Goal: Information Seeking & Learning: Learn about a topic

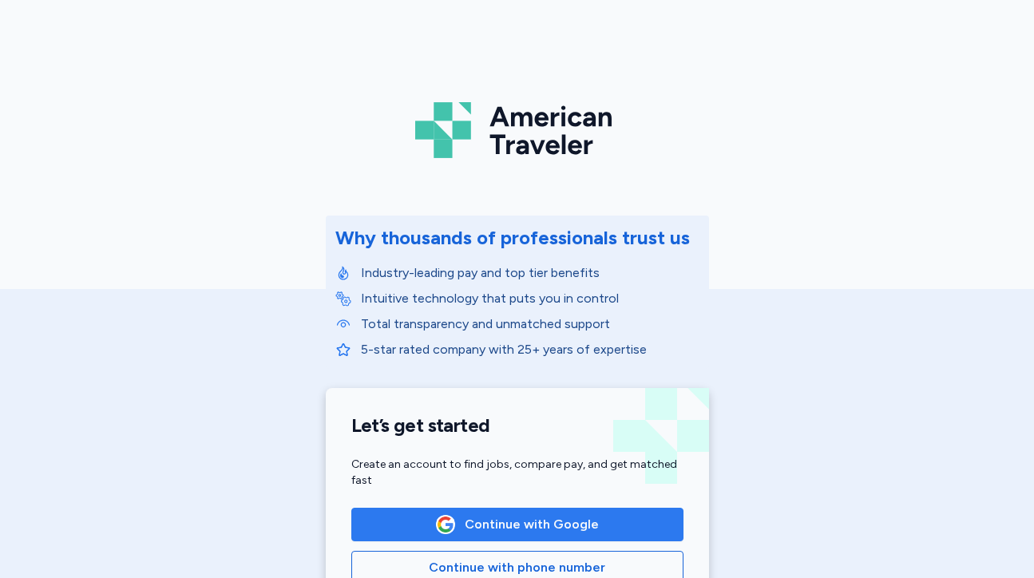
click at [472, 526] on span "Continue with Google" at bounding box center [532, 524] width 134 height 19
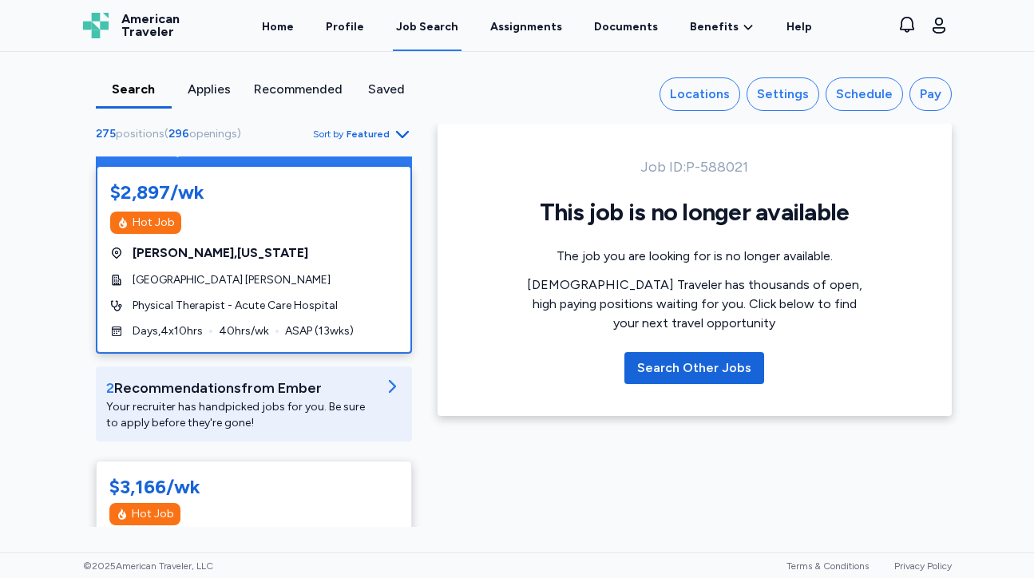
scroll to position [25, 0]
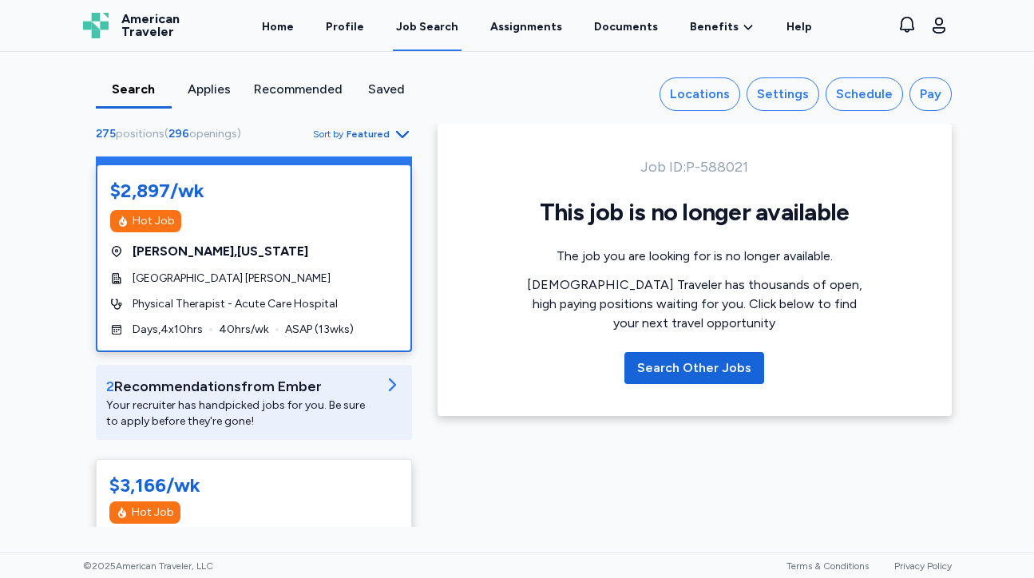
click at [284, 200] on div "$2,897/wk" at bounding box center [254, 191] width 288 height 26
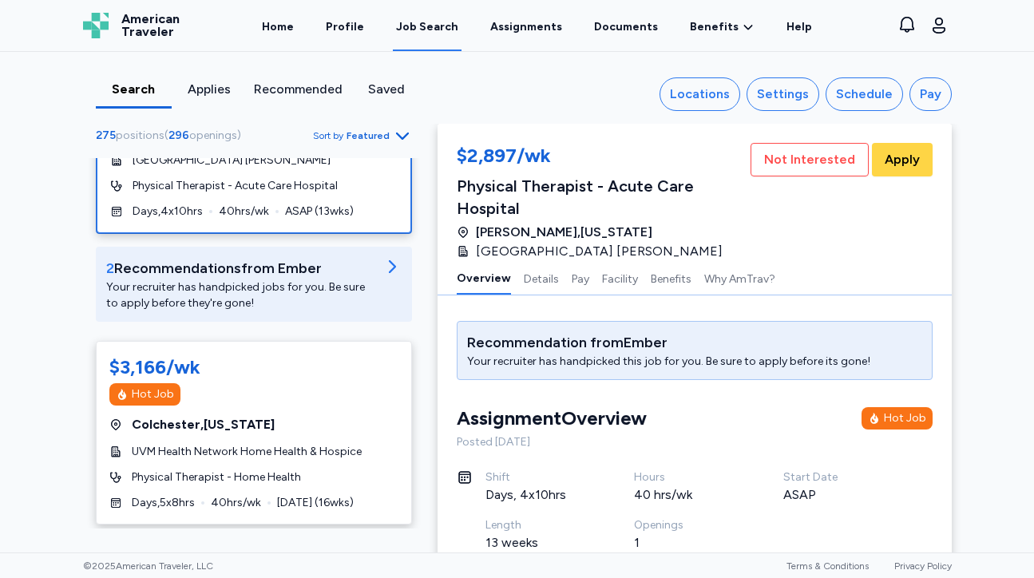
scroll to position [161, 0]
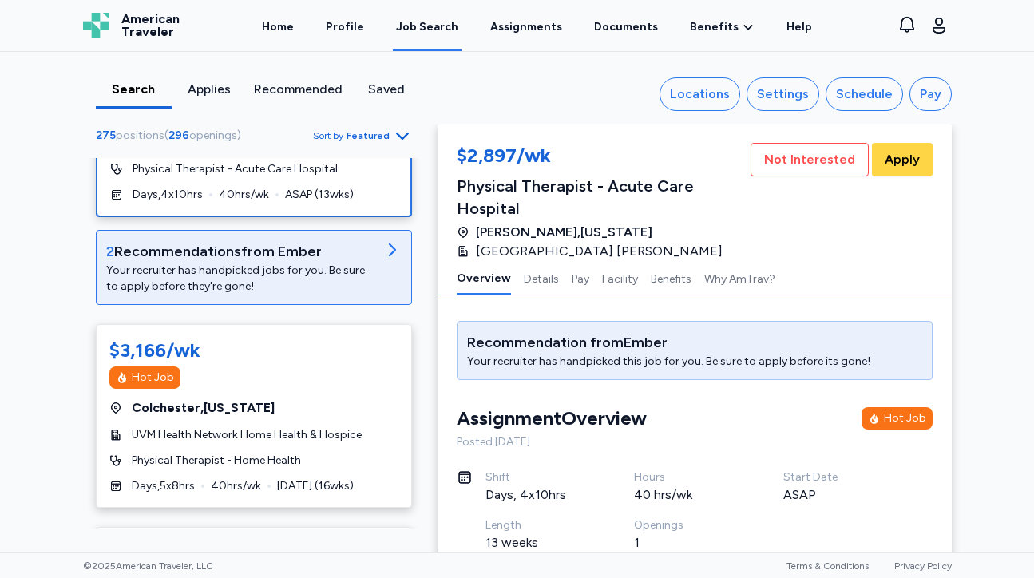
click at [315, 274] on div "Your recruiter has handpicked jobs for you. Be sure to apply before they're gon…" at bounding box center [241, 279] width 270 height 32
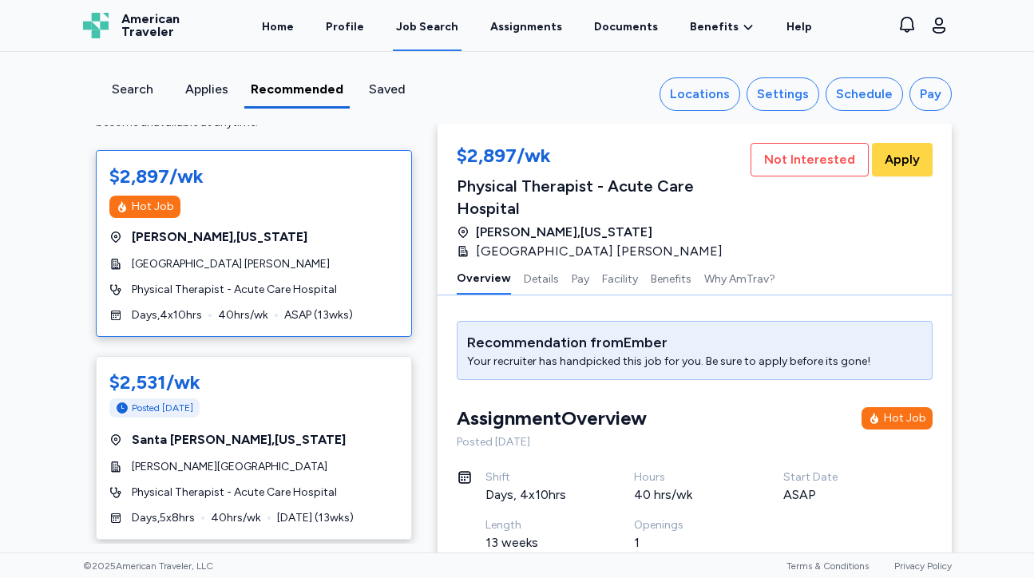
scroll to position [58, 0]
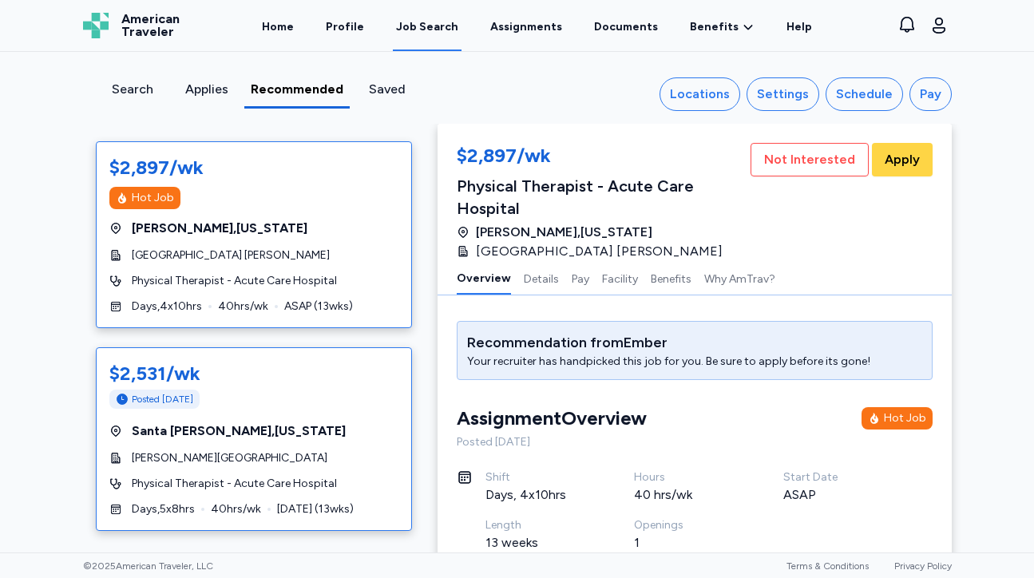
click at [282, 443] on div "$2,531/wk Posted [DATE] [GEOGRAPHIC_DATA] , [US_STATE][GEOGRAPHIC_DATA][PERSON_…" at bounding box center [254, 439] width 316 height 184
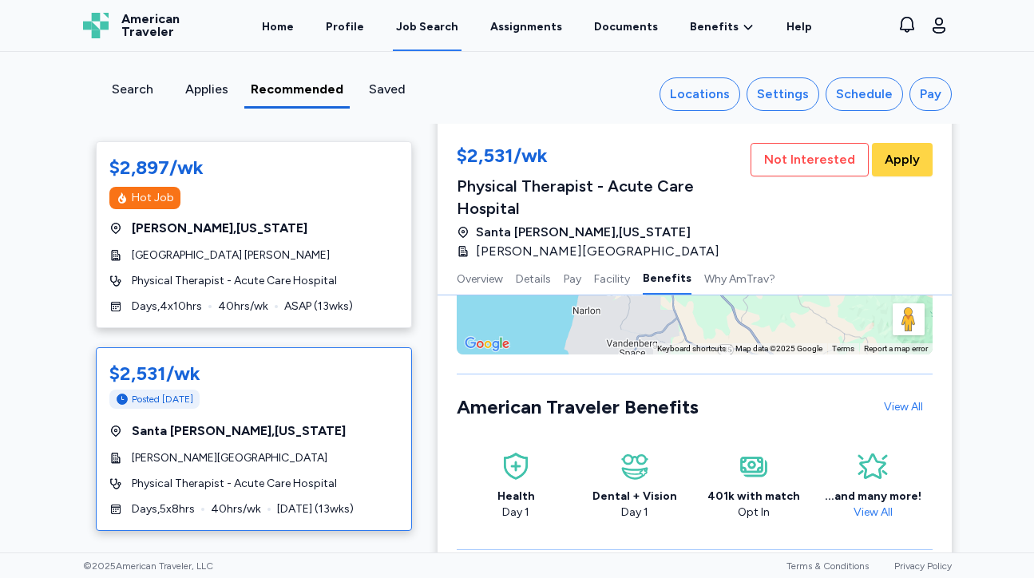
scroll to position [2439, 0]
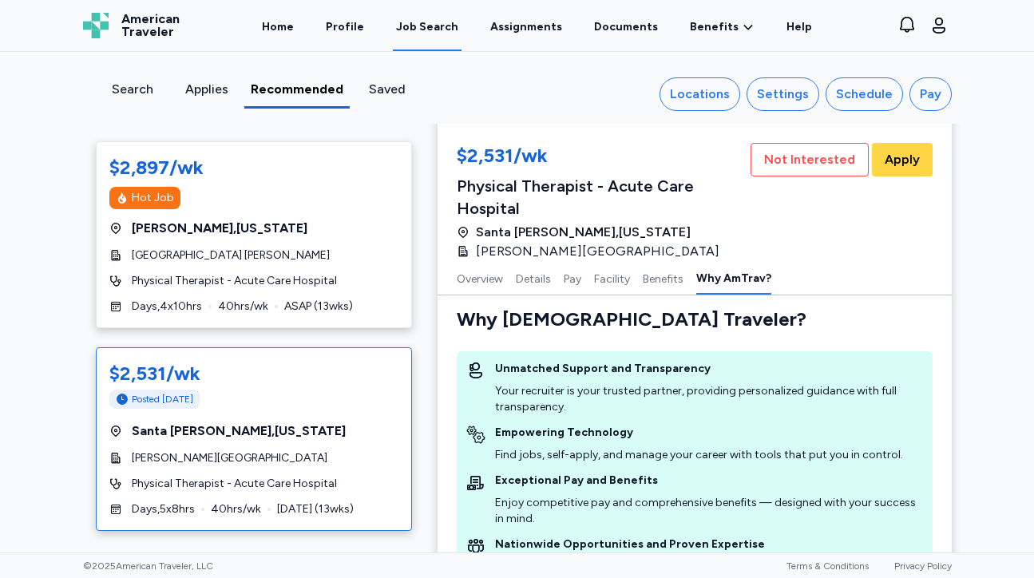
click at [139, 89] on div "Search" at bounding box center [132, 89] width 61 height 19
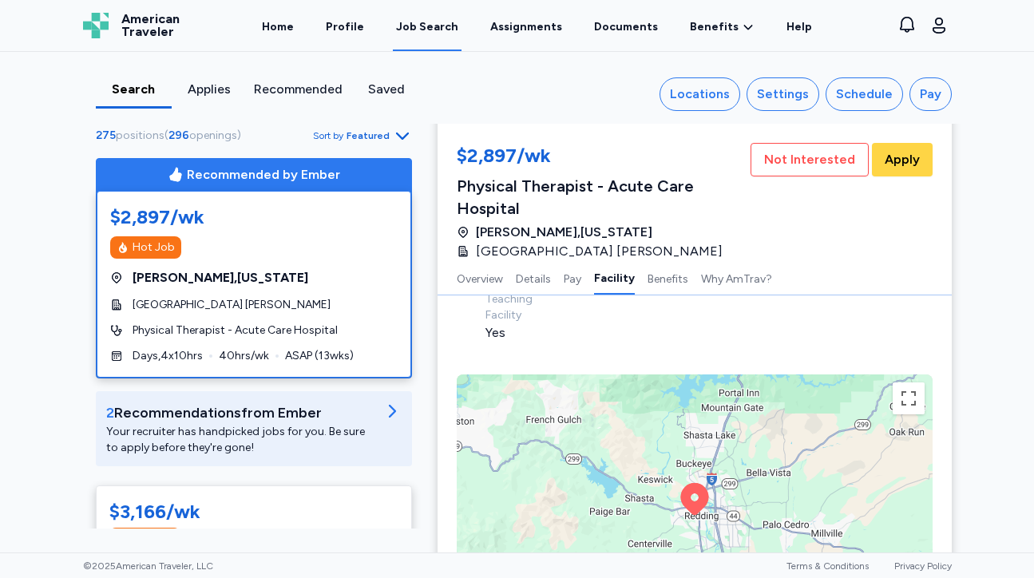
click at [371, 131] on span "Featured" at bounding box center [368, 135] width 43 height 13
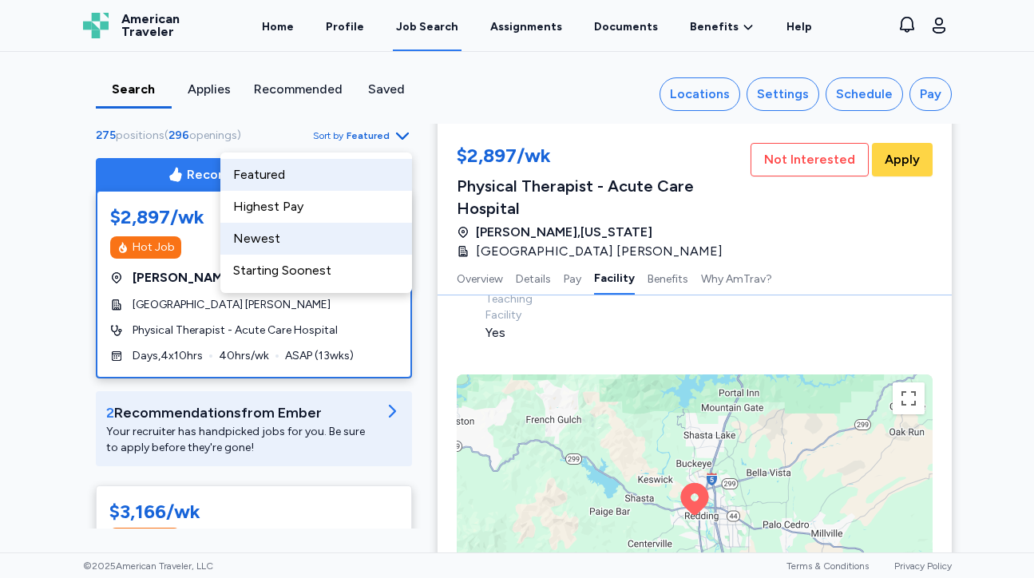
click at [317, 246] on div "Newest" at bounding box center [316, 239] width 192 height 32
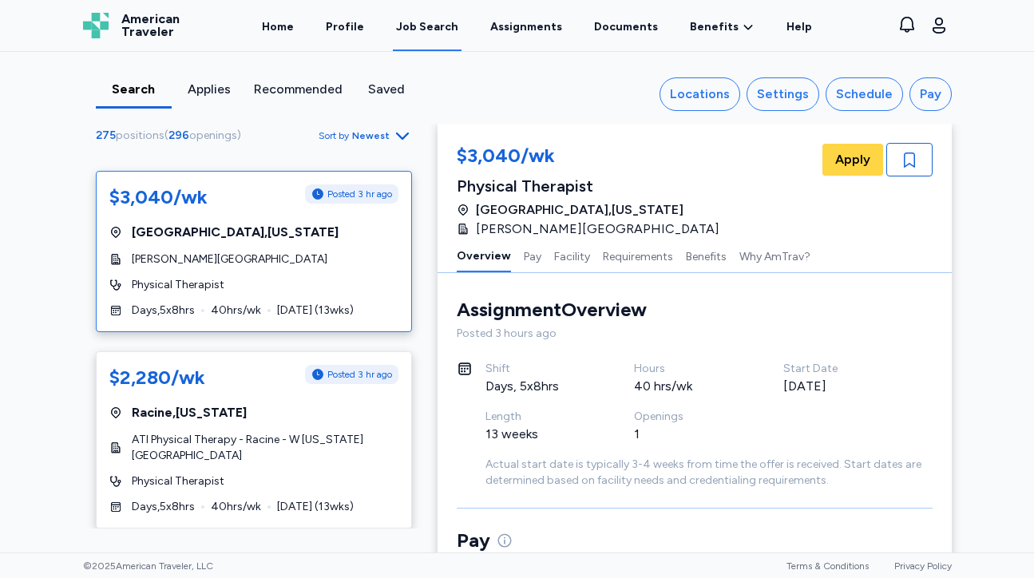
scroll to position [319, 0]
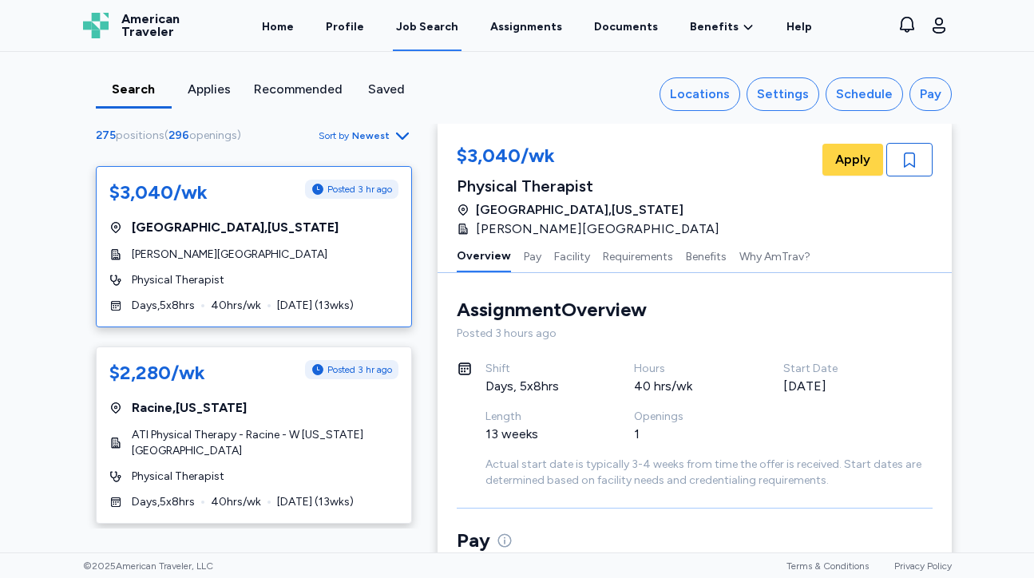
click at [314, 277] on div "Physical Therapist" at bounding box center [253, 280] width 289 height 16
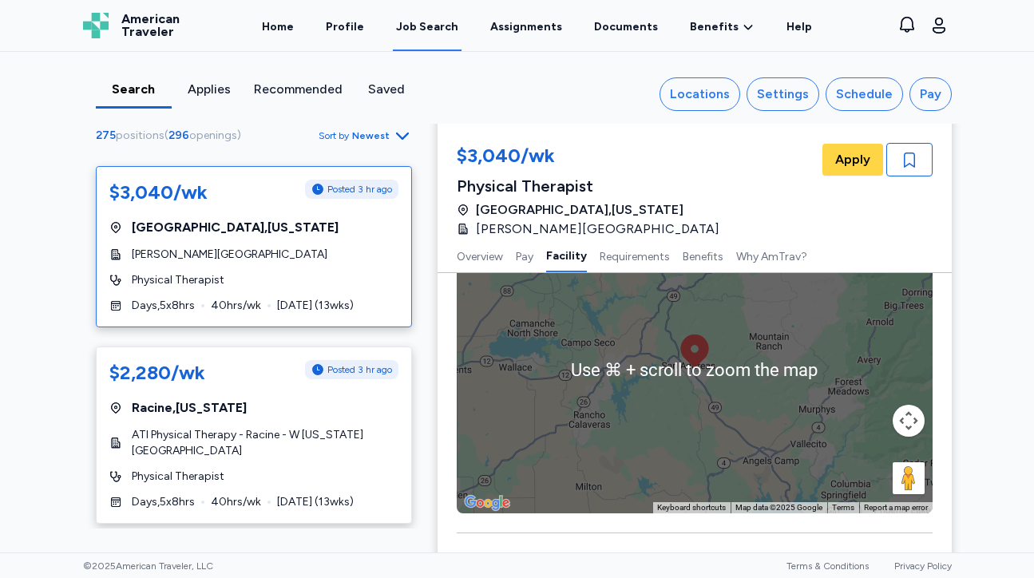
scroll to position [1096, 0]
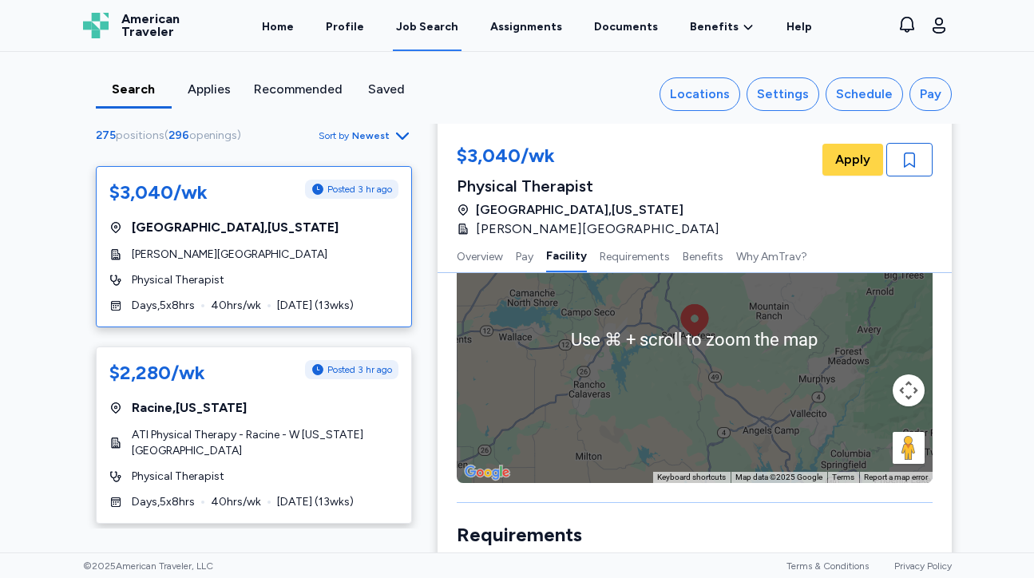
click at [814, 418] on div "To activate drag with keyboard, press Alt + Enter. Once in keyboard drag state,…" at bounding box center [695, 340] width 476 height 288
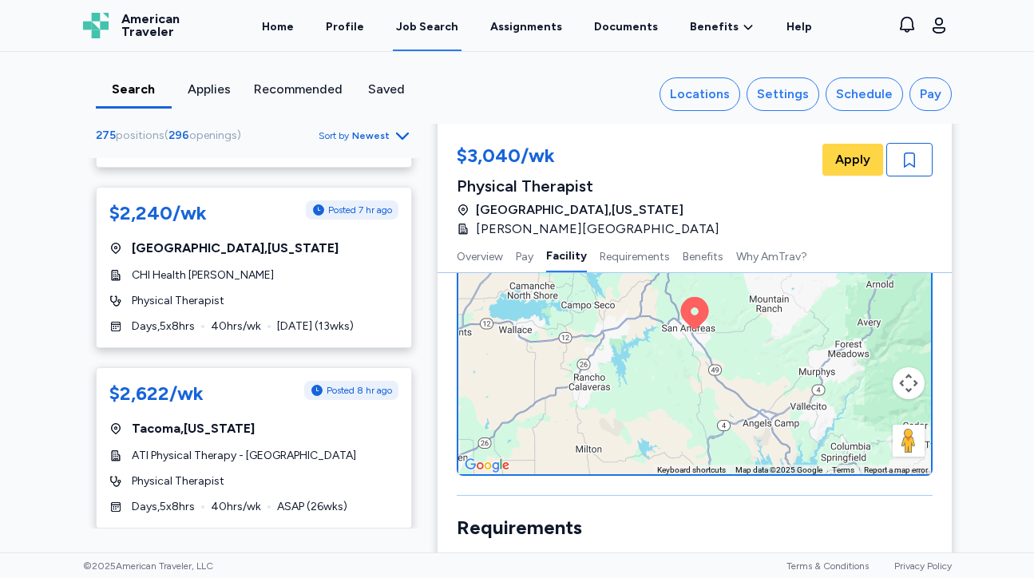
scroll to position [674, 0]
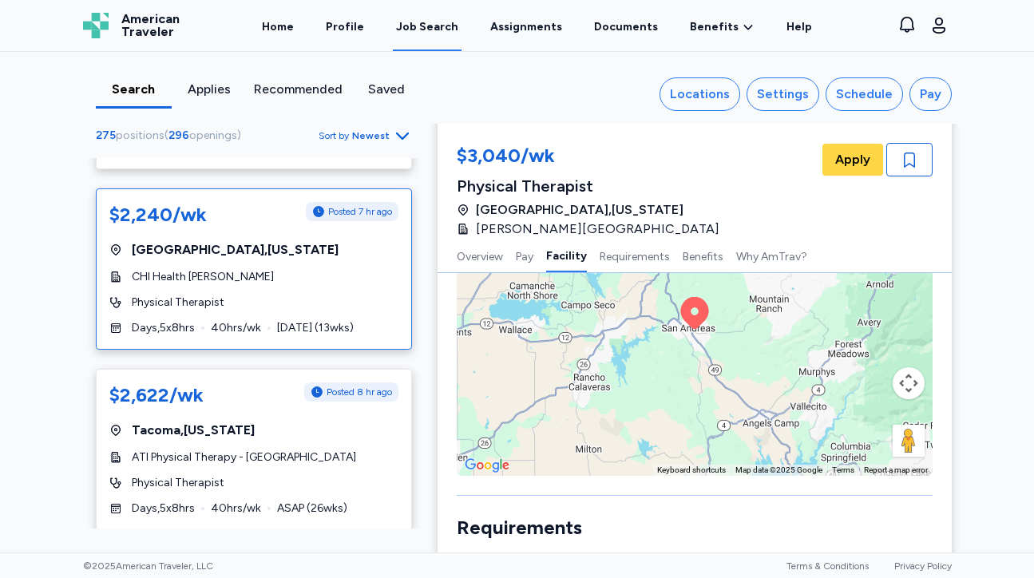
click at [274, 296] on div "$2,240/wk Posted 7 hr ago [GEOGRAPHIC_DATA] , [US_STATE] CHI Health [PERSON_NAM…" at bounding box center [254, 268] width 316 height 161
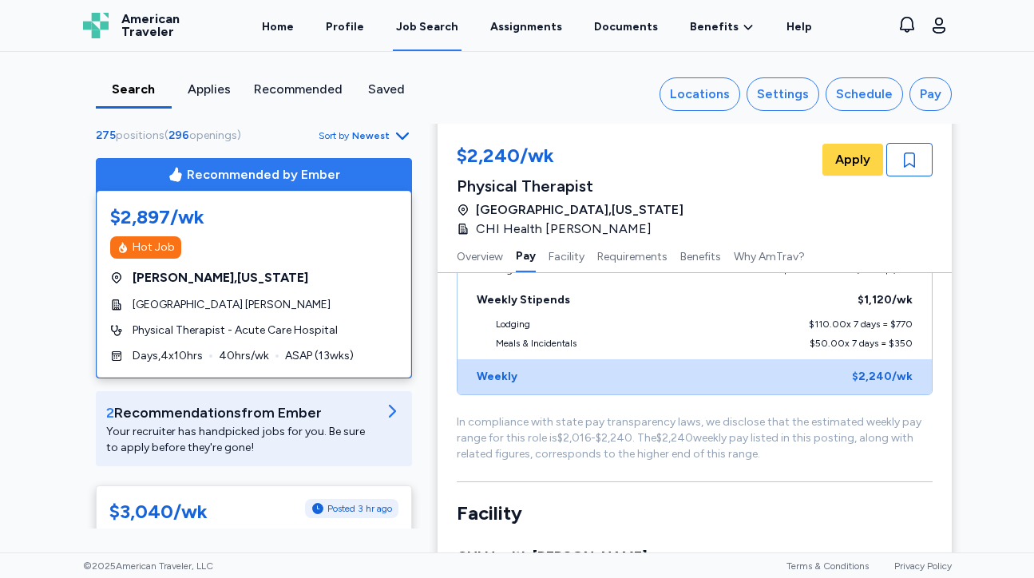
click at [375, 134] on span "Newest" at bounding box center [371, 135] width 38 height 13
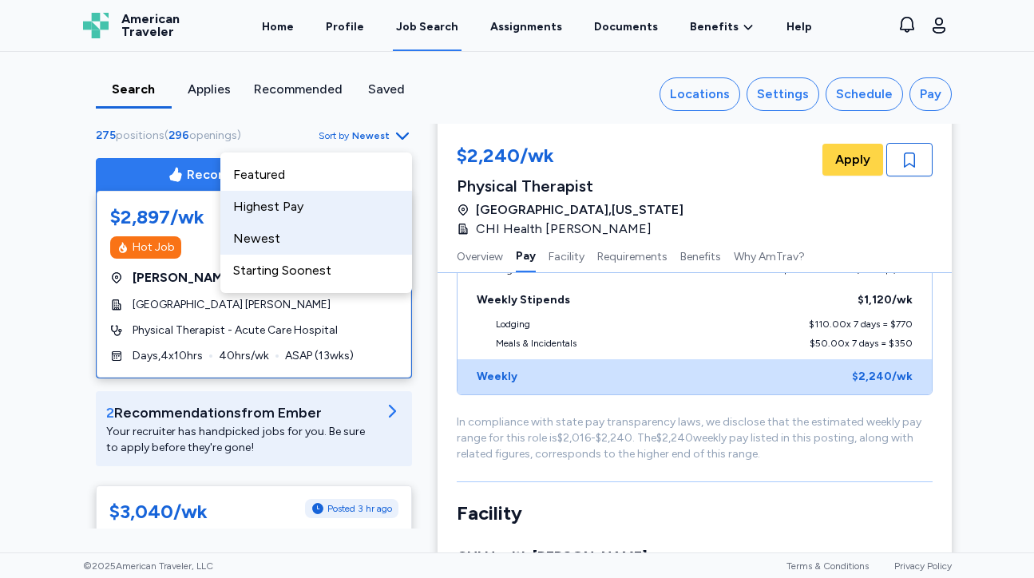
click at [311, 206] on div "Highest Pay" at bounding box center [316, 207] width 192 height 32
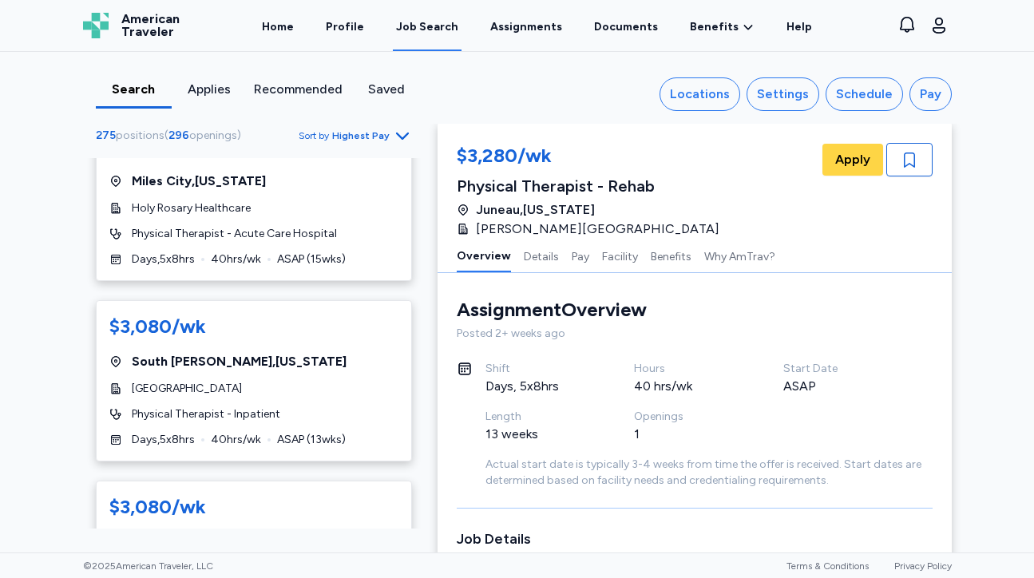
scroll to position [736, 0]
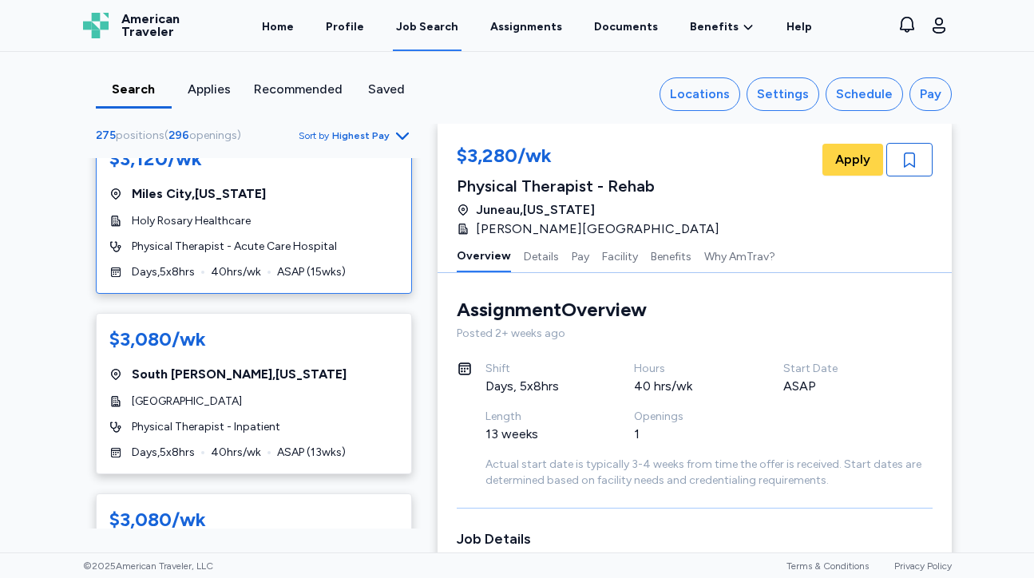
click at [354, 216] on div "Holy Rosary Healthcare" at bounding box center [253, 221] width 289 height 16
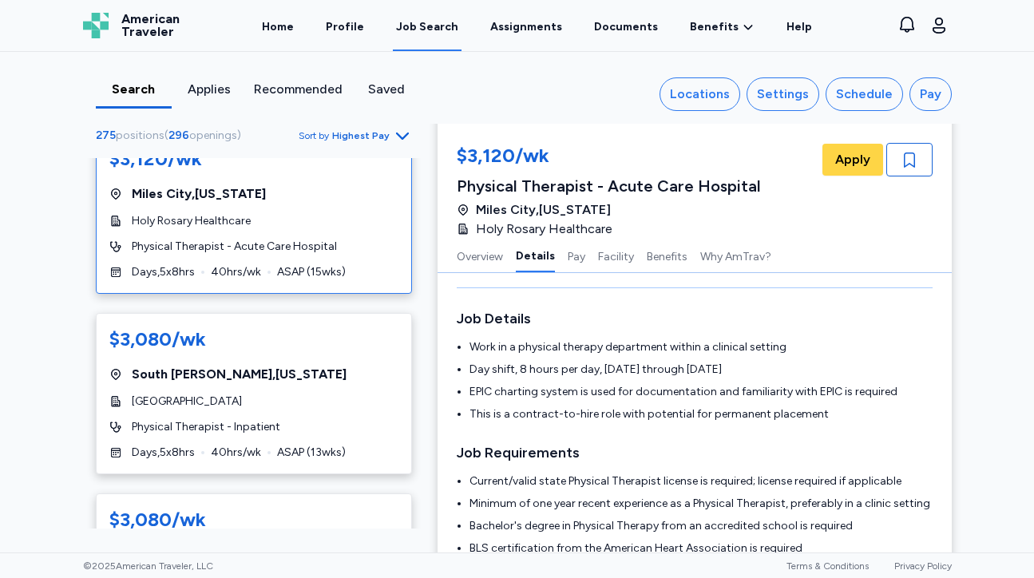
scroll to position [220, 0]
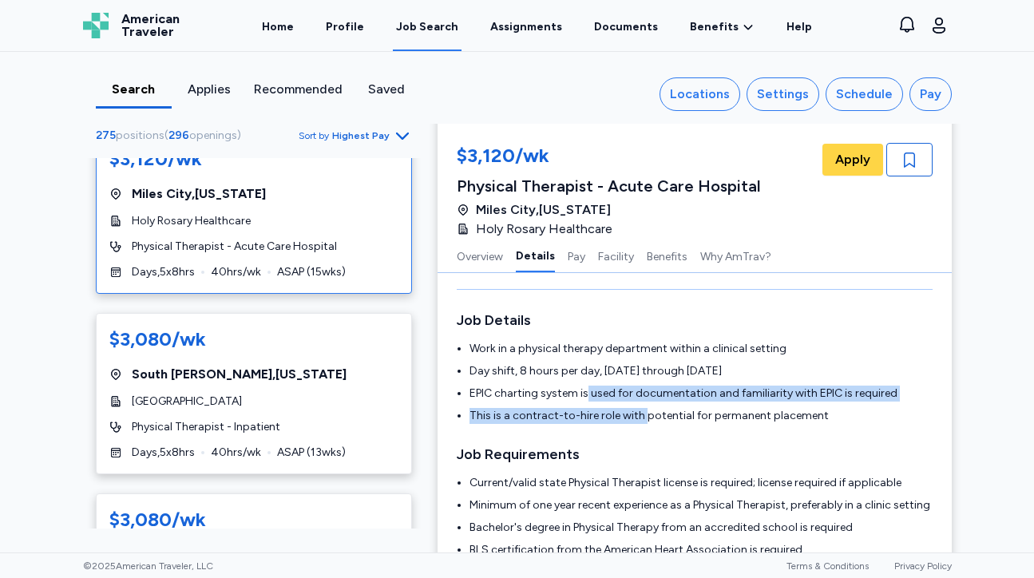
drag, startPoint x: 585, startPoint y: 391, endPoint x: 642, endPoint y: 410, distance: 59.9
click at [642, 410] on ul "Work in a physical therapy department within a clinical setting Day shift, 8 ho…" at bounding box center [695, 382] width 476 height 83
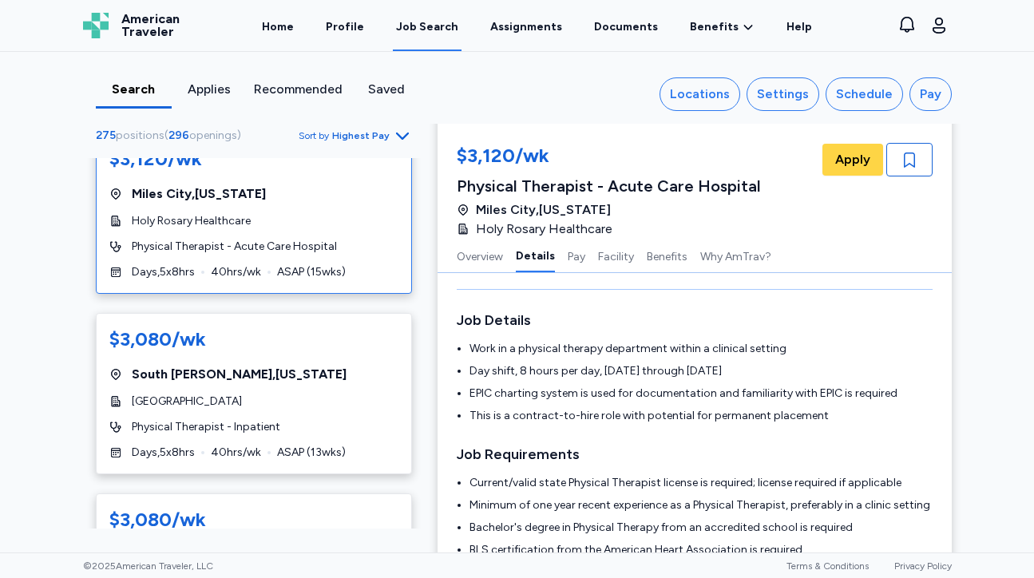
click at [667, 451] on h3 "Job Requirements" at bounding box center [695, 454] width 476 height 22
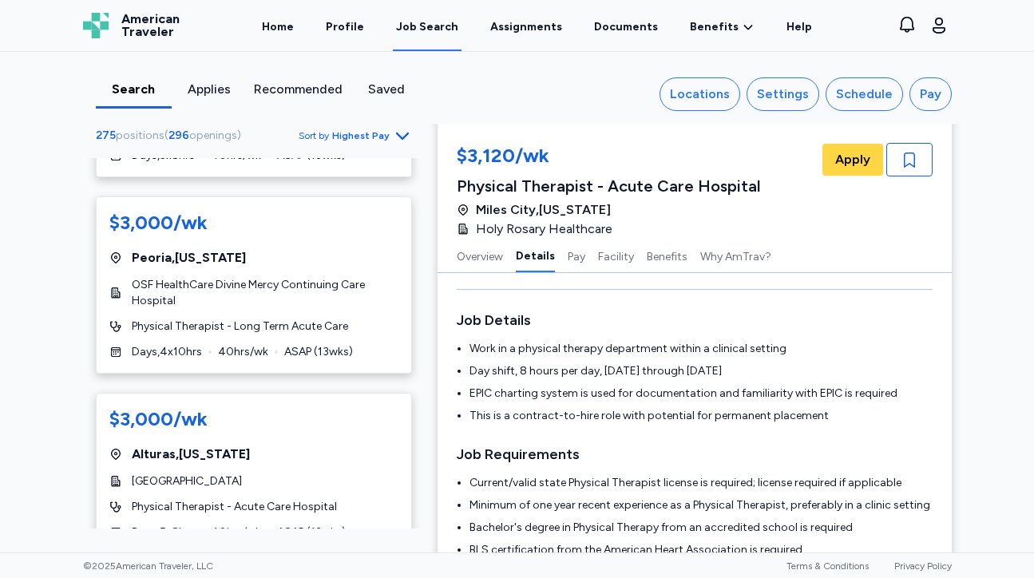
scroll to position [2000, 0]
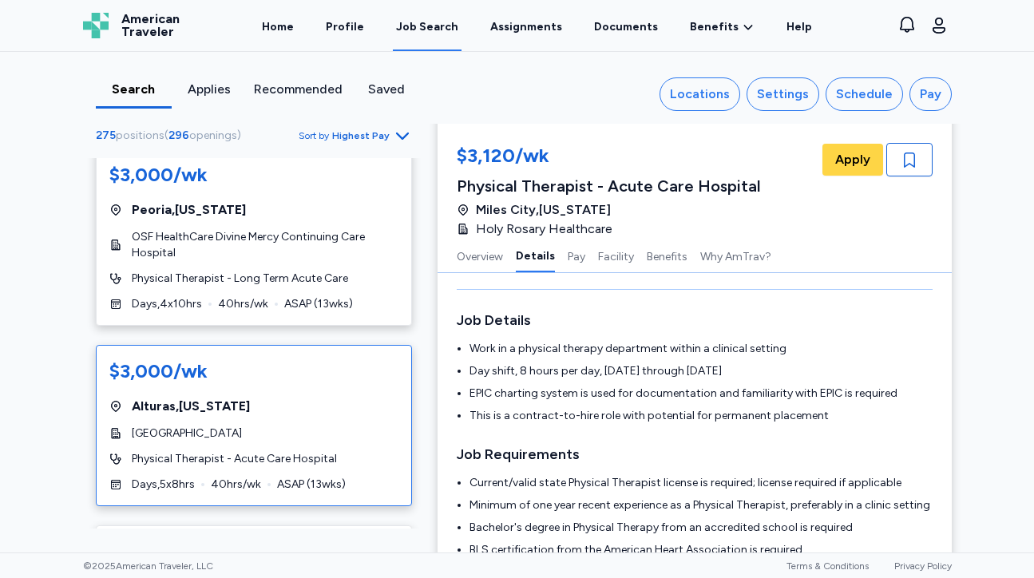
click at [326, 397] on div "[GEOGRAPHIC_DATA] , [US_STATE]" at bounding box center [253, 406] width 289 height 19
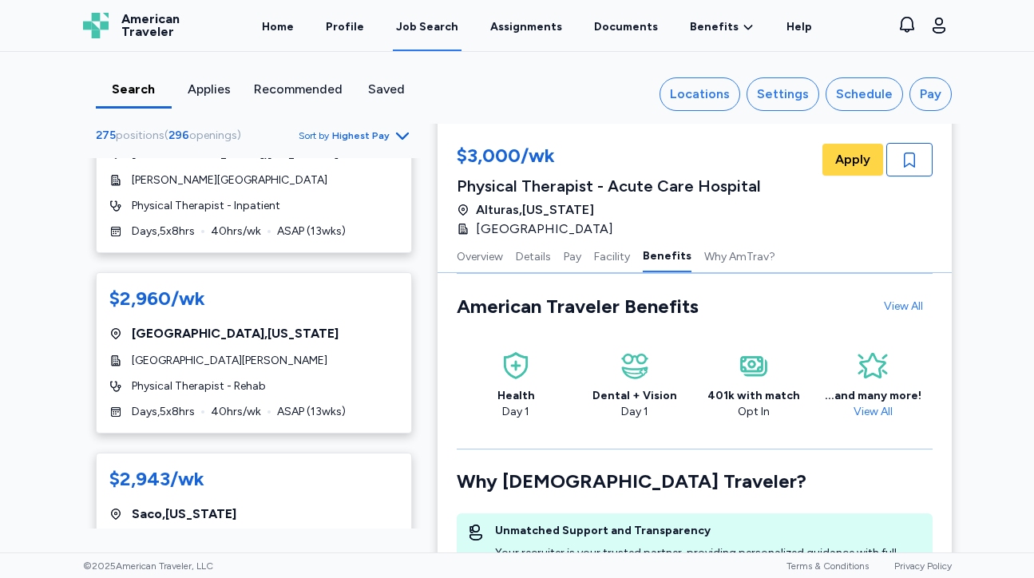
scroll to position [2736, 0]
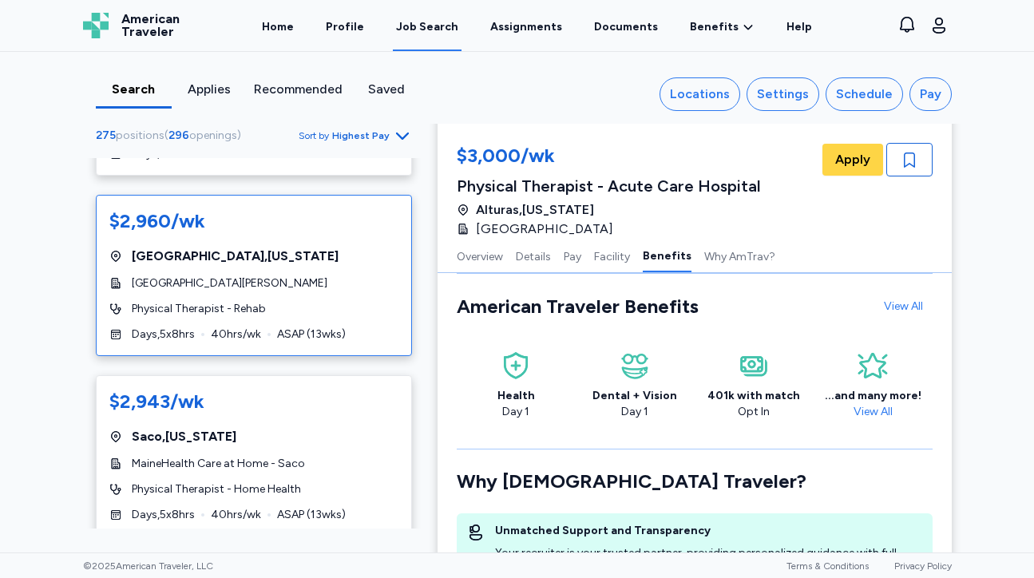
click at [333, 280] on div "$2,960/wk [GEOGRAPHIC_DATA] , [US_STATE] [GEOGRAPHIC_DATA][PERSON_NAME] Physica…" at bounding box center [254, 275] width 316 height 161
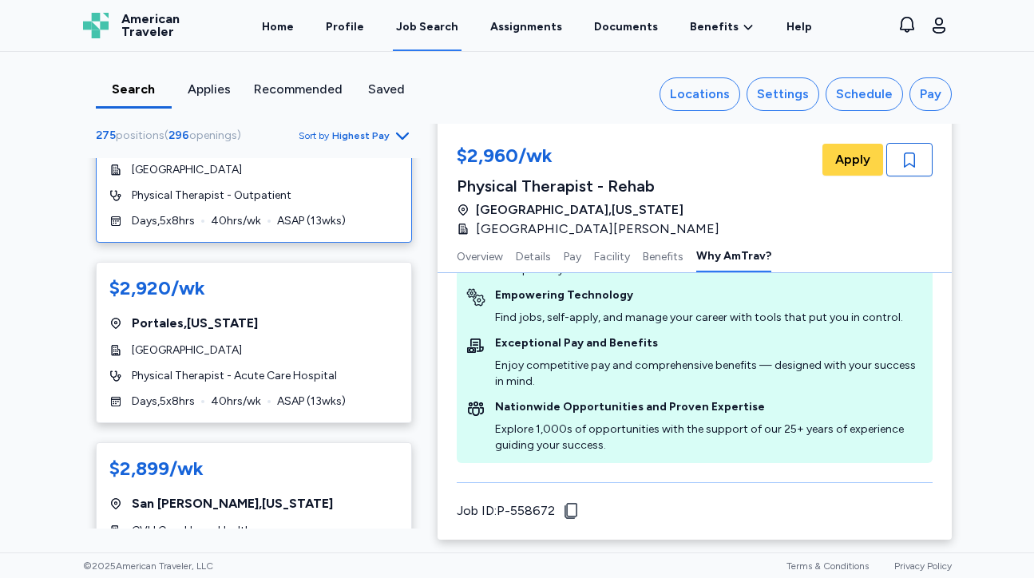
scroll to position [3236, 0]
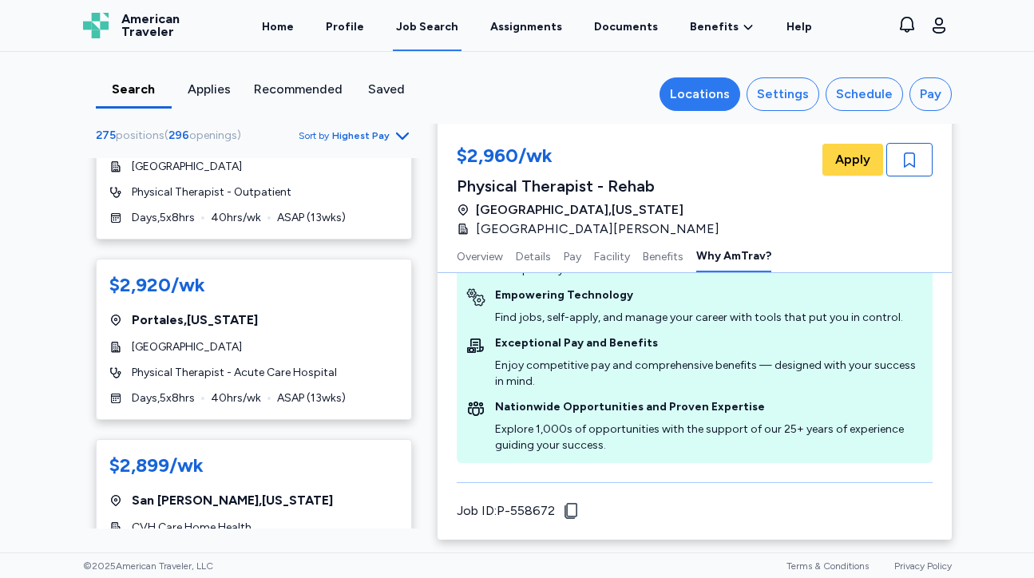
click at [680, 82] on button "Locations" at bounding box center [700, 94] width 81 height 34
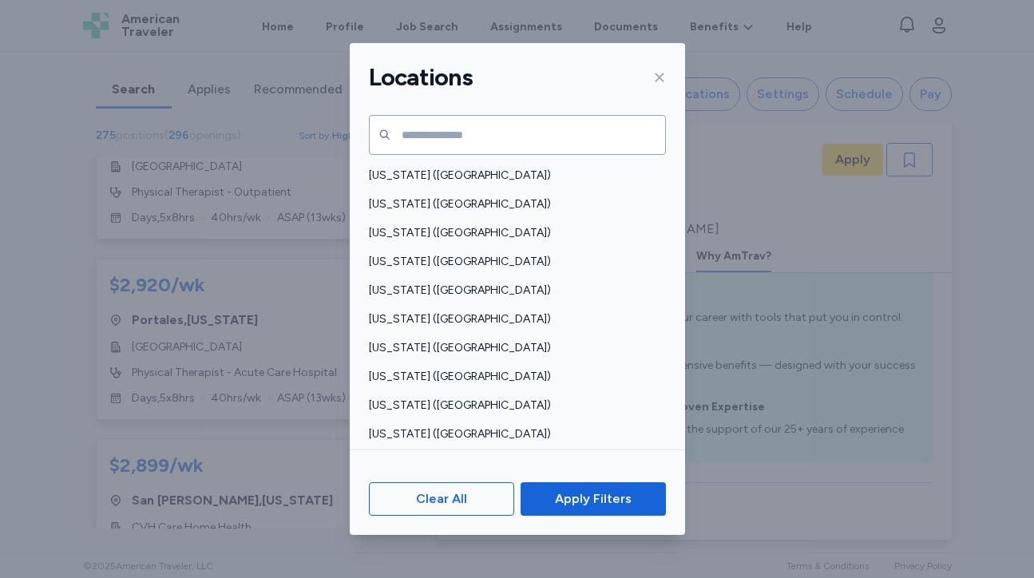
click at [255, 107] on div "Locations [US_STATE] ([GEOGRAPHIC_DATA]) [US_STATE] ([GEOGRAPHIC_DATA]) [US_STA…" at bounding box center [517, 289] width 1034 height 578
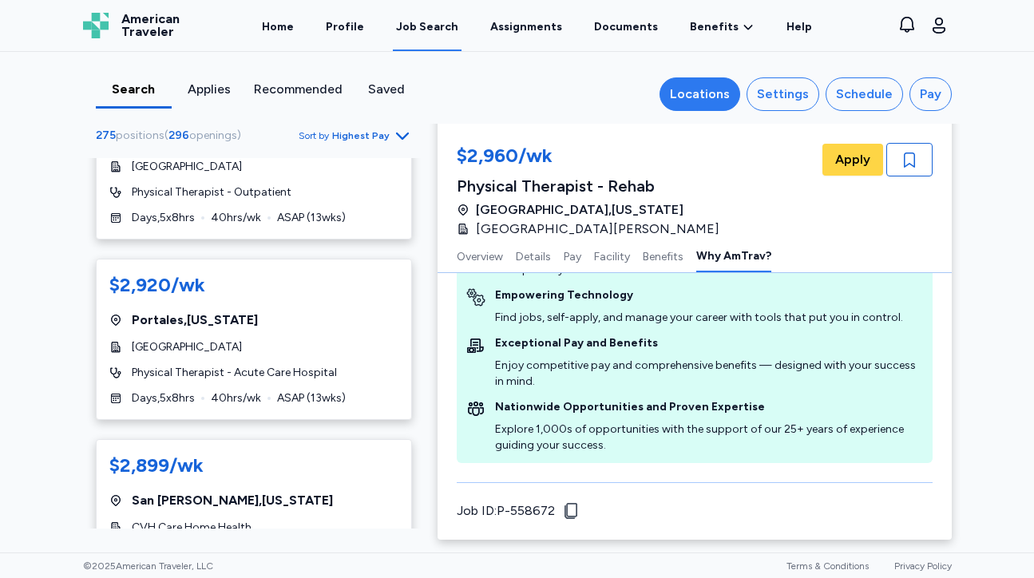
click at [714, 89] on div "Locations" at bounding box center [700, 94] width 60 height 19
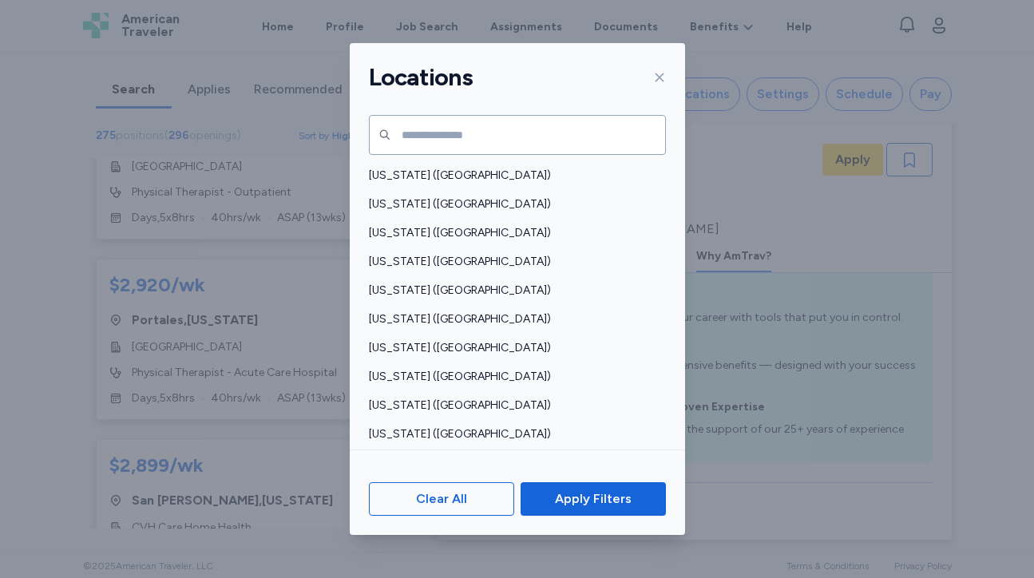
click at [784, 149] on div "Locations [US_STATE] ([GEOGRAPHIC_DATA]) [US_STATE] ([GEOGRAPHIC_DATA]) [US_STA…" at bounding box center [517, 289] width 1034 height 578
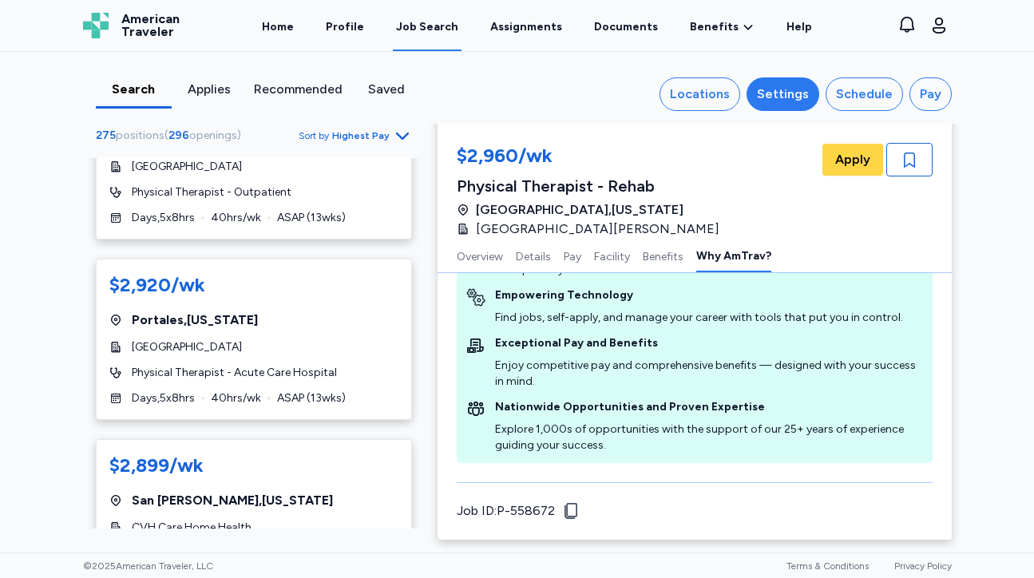
click at [771, 85] on div "Settings" at bounding box center [783, 94] width 52 height 19
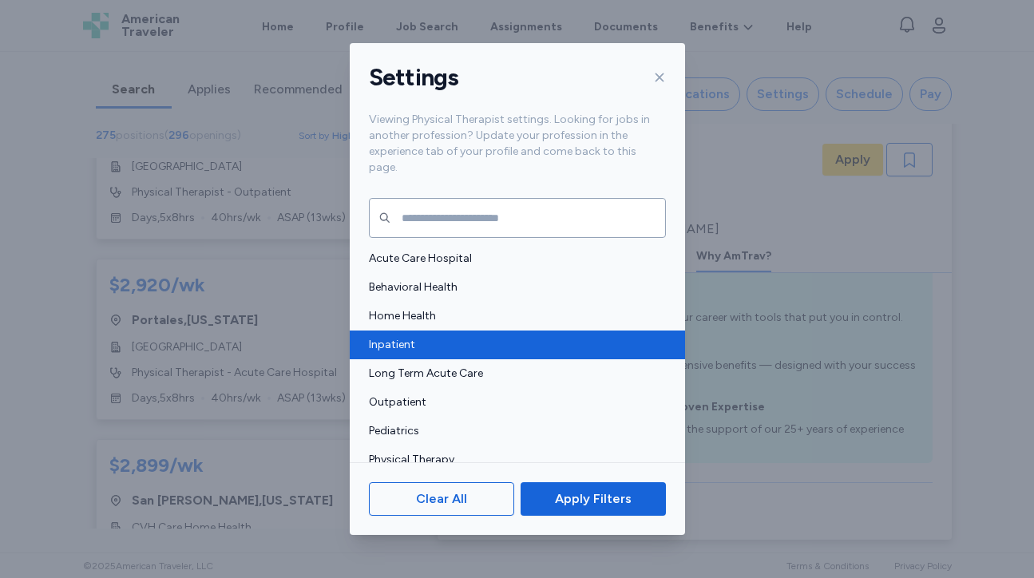
click at [502, 340] on div "Inpatient" at bounding box center [517, 345] width 335 height 29
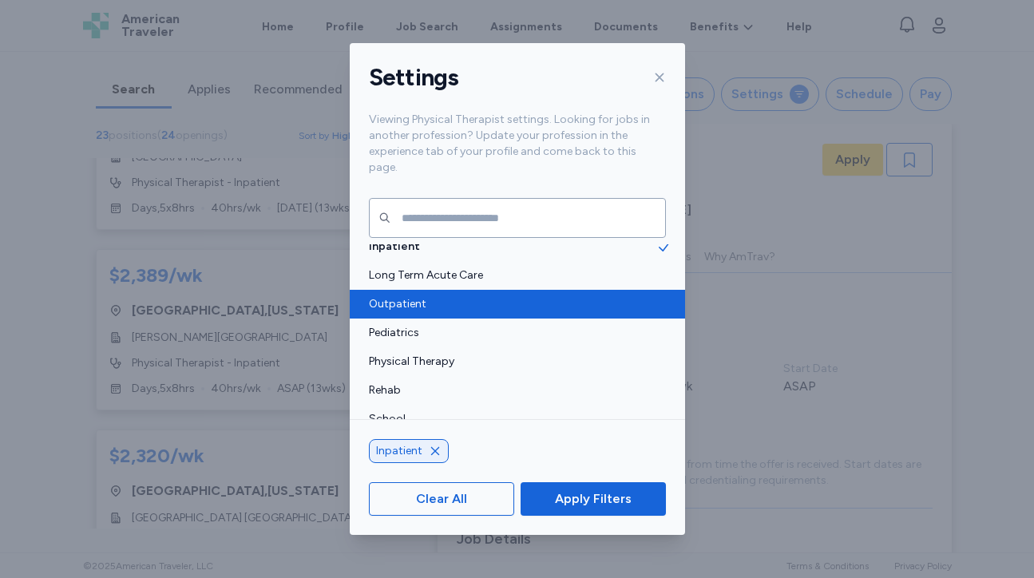
scroll to position [105, 0]
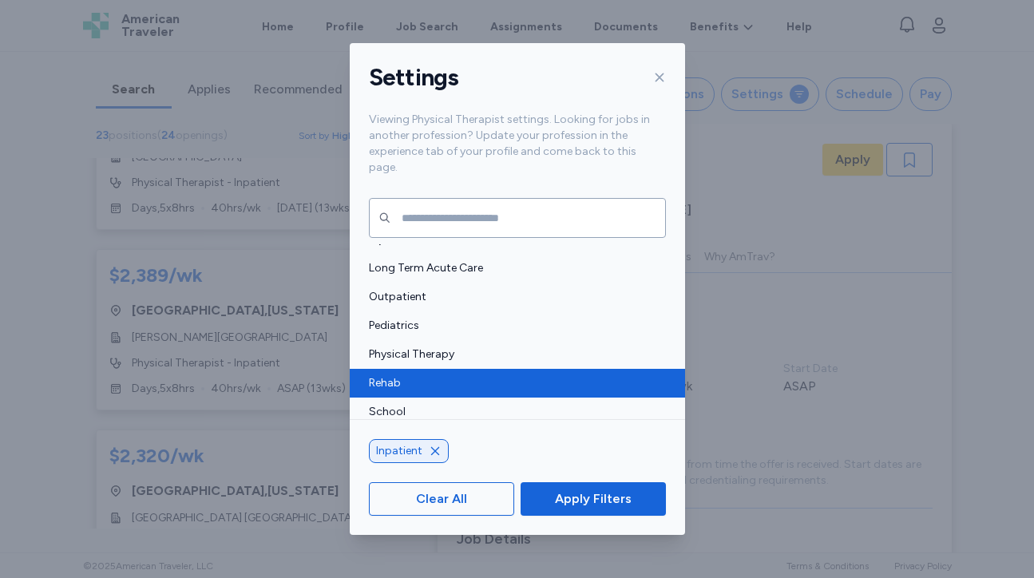
click at [514, 375] on span "Rehab" at bounding box center [513, 383] width 288 height 16
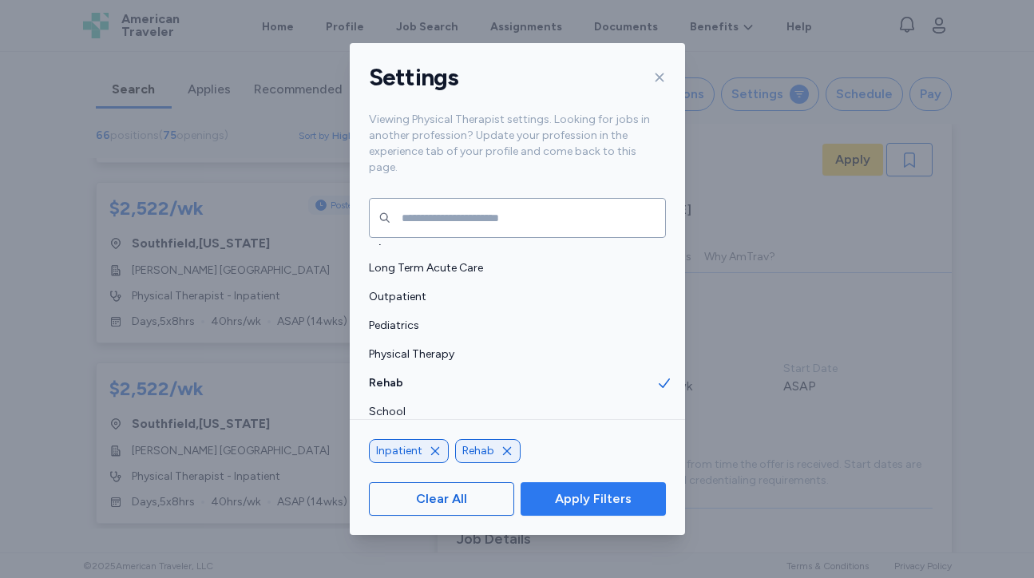
click at [569, 499] on span "Apply Filters" at bounding box center [593, 499] width 77 height 19
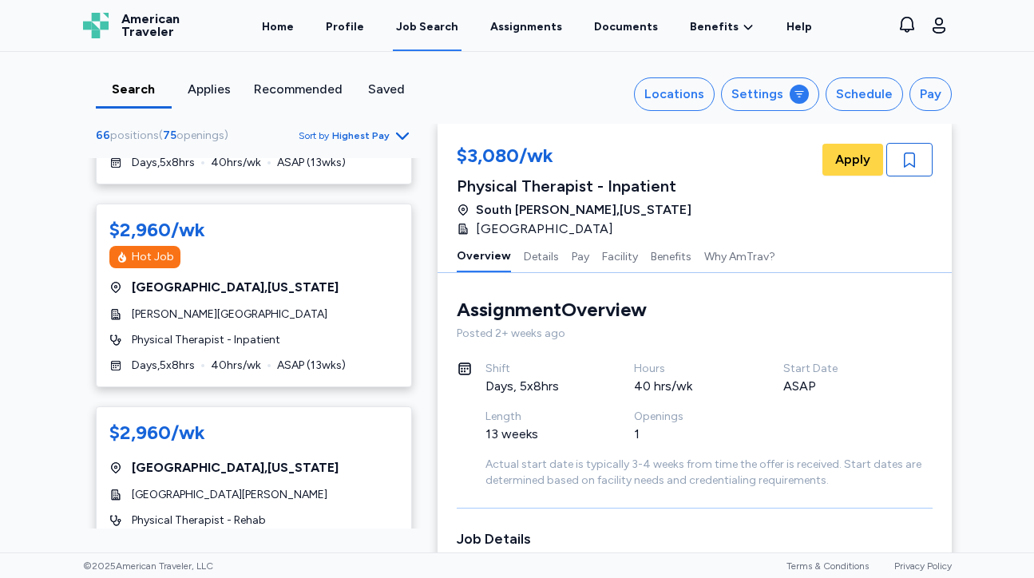
scroll to position [1208, 0]
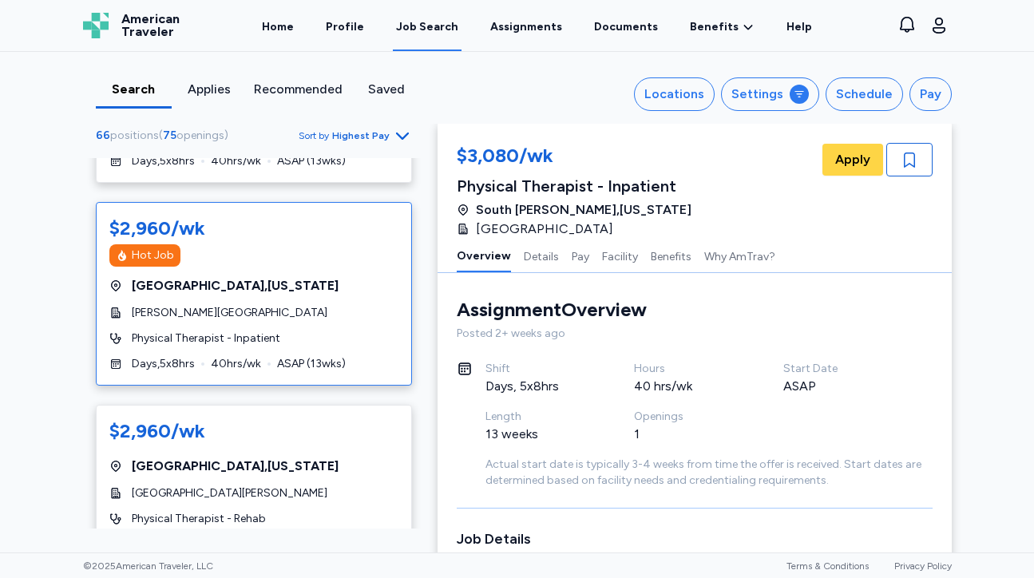
click at [168, 255] on div "Hot Job" at bounding box center [153, 256] width 42 height 16
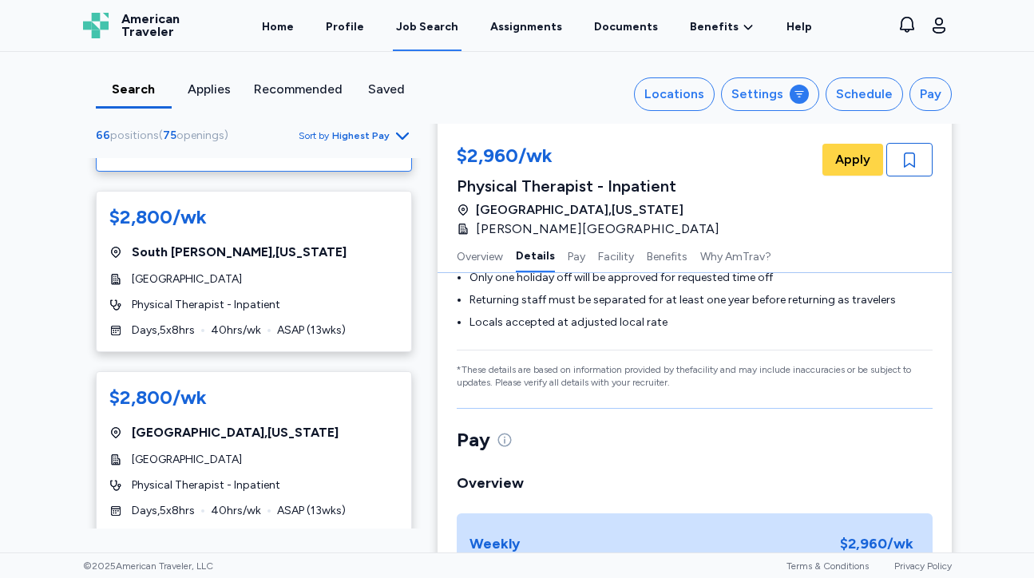
scroll to position [1656, 0]
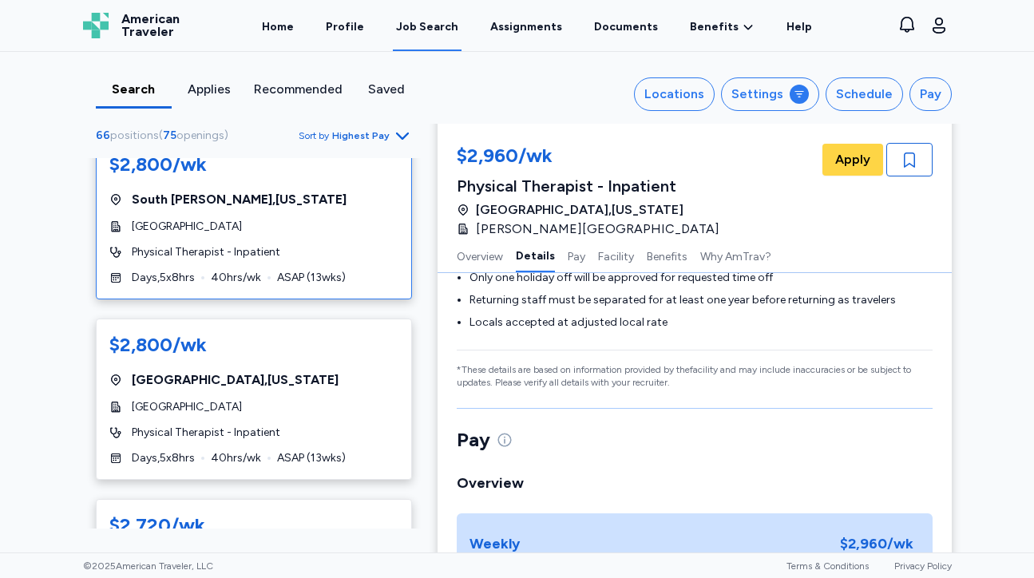
click at [345, 238] on div "$2,800/wk [GEOGRAPHIC_DATA][PERSON_NAME] , [US_STATE] [GEOGRAPHIC_DATA] Physica…" at bounding box center [254, 218] width 316 height 161
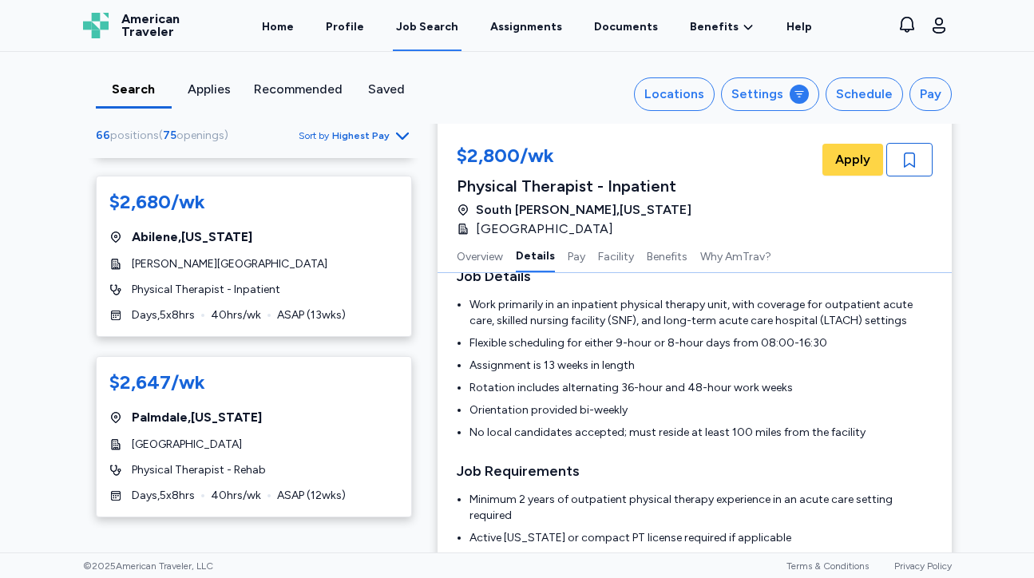
scroll to position [2338, 0]
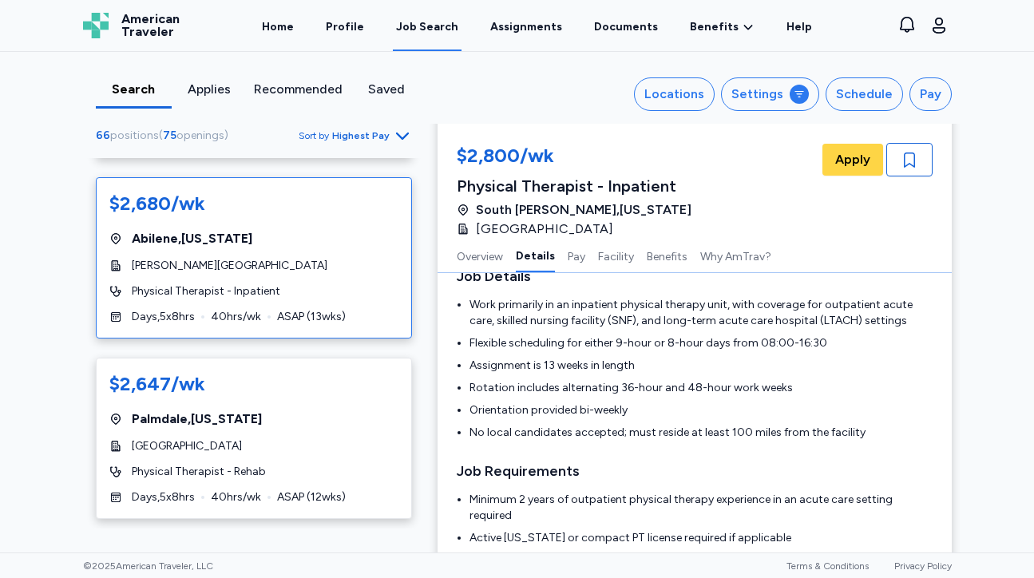
click at [353, 288] on div "Physical Therapist - Inpatient" at bounding box center [253, 292] width 289 height 16
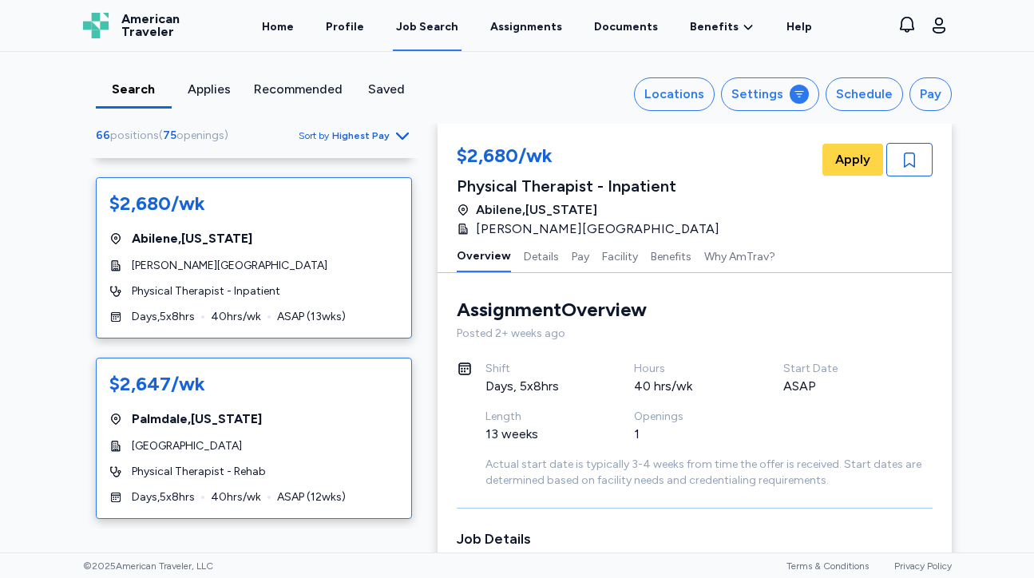
click at [309, 439] on div "[GEOGRAPHIC_DATA]" at bounding box center [253, 446] width 289 height 16
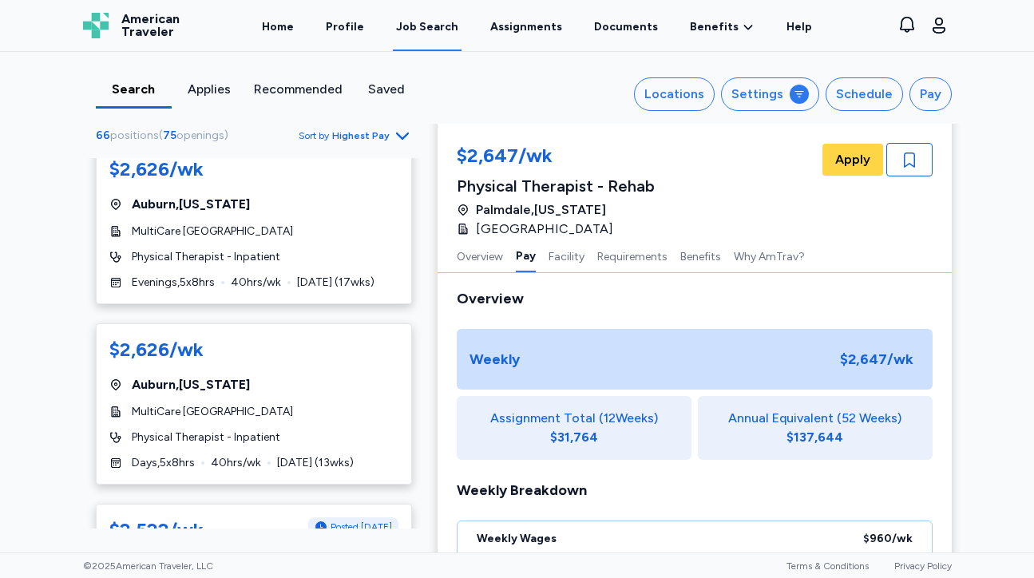
scroll to position [2913, 0]
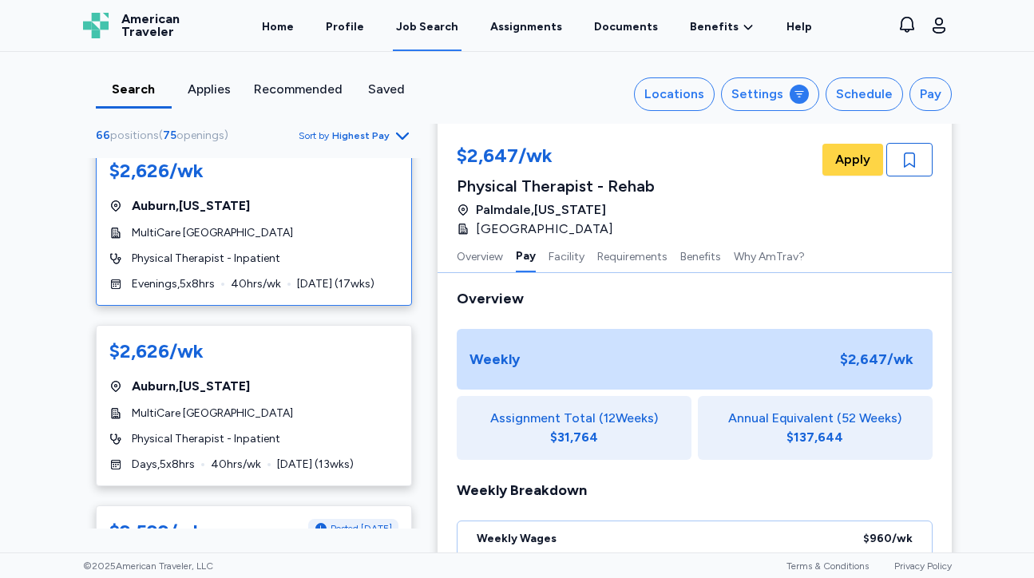
click at [365, 257] on div "Physical Therapist - Inpatient" at bounding box center [253, 259] width 289 height 16
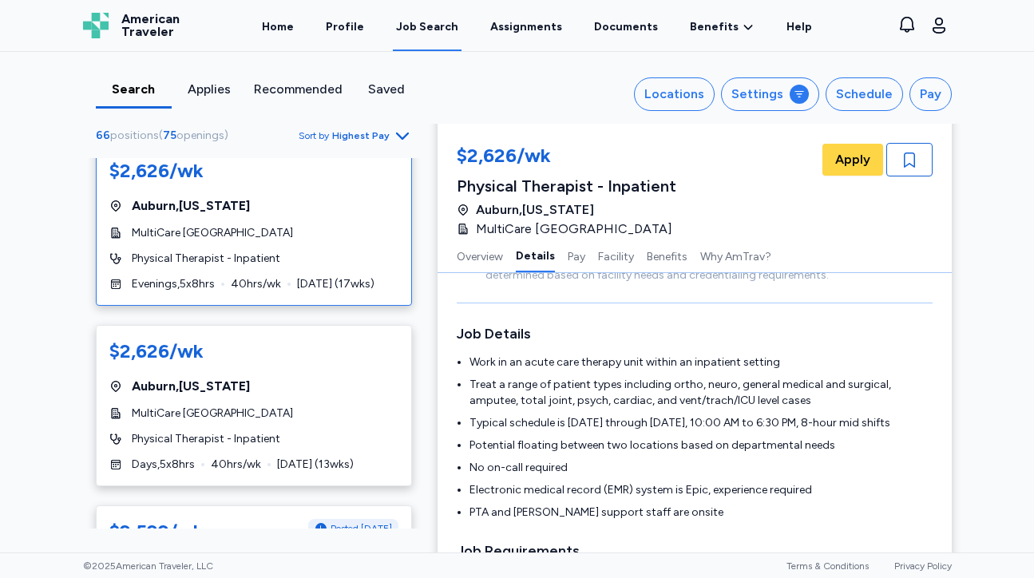
scroll to position [206, 0]
click at [313, 444] on div "Physical Therapist - Inpatient" at bounding box center [253, 439] width 289 height 16
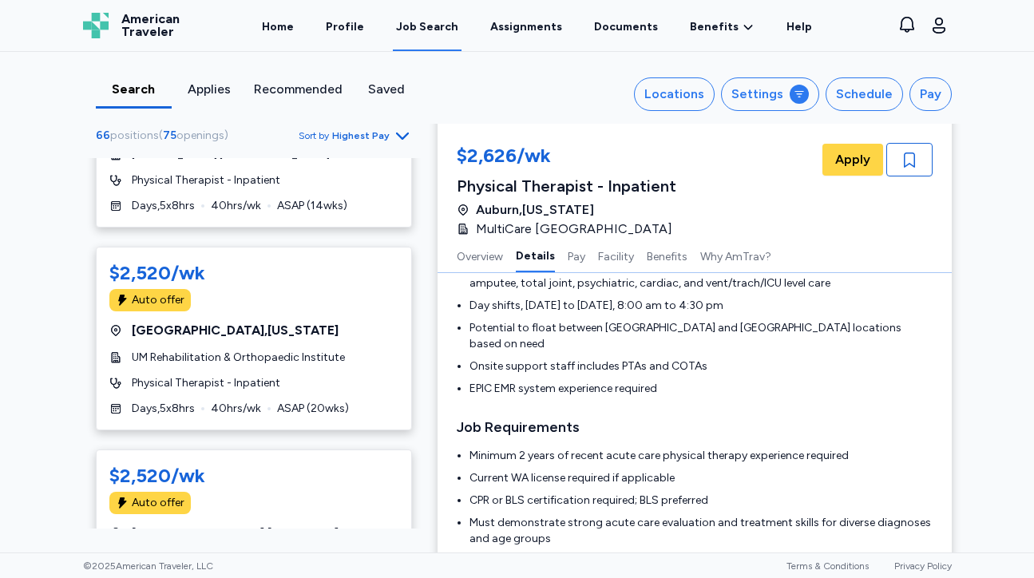
scroll to position [3537, 0]
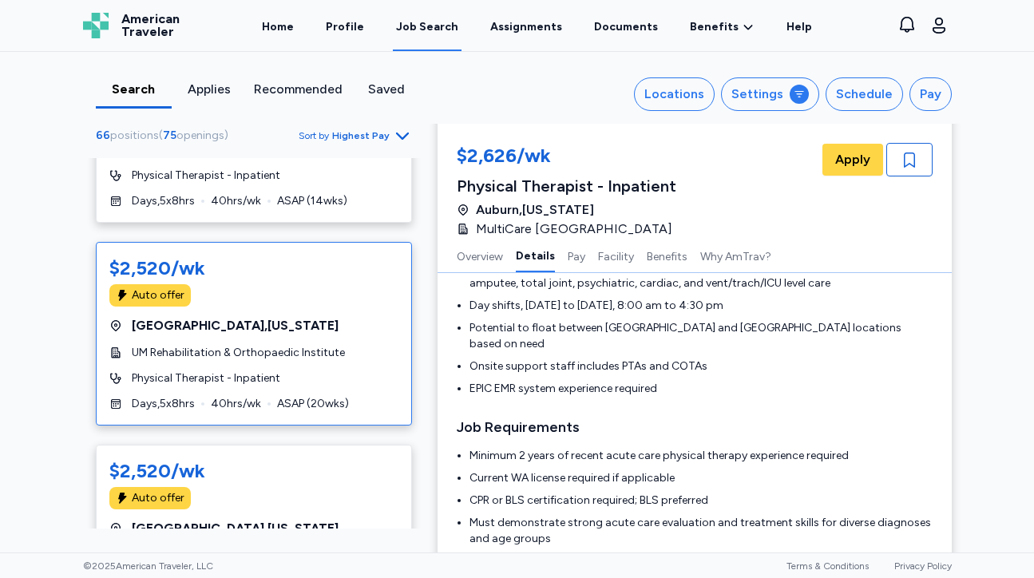
click at [345, 377] on div "Physical Therapist - Inpatient" at bounding box center [253, 379] width 289 height 16
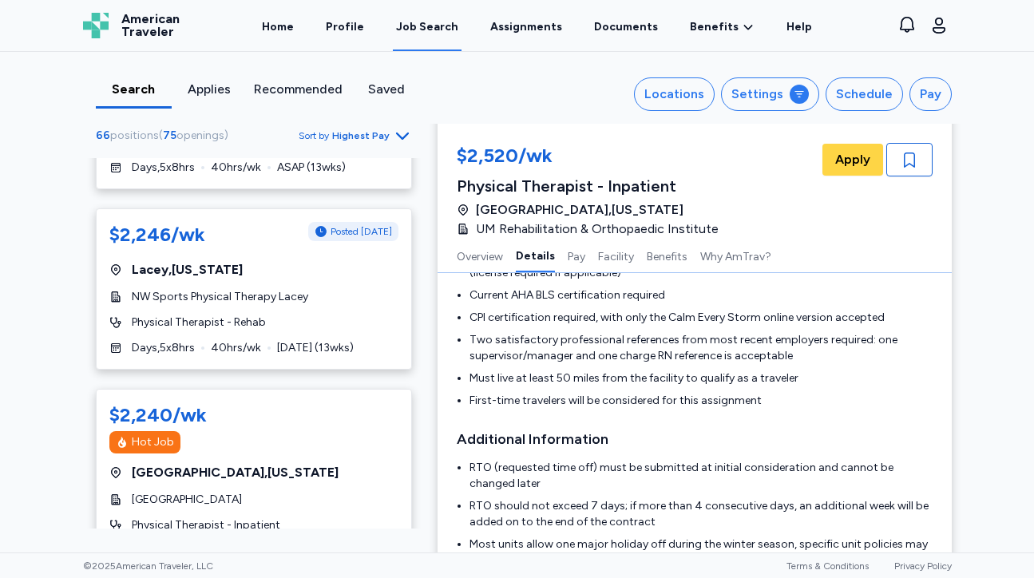
scroll to position [5215, 0]
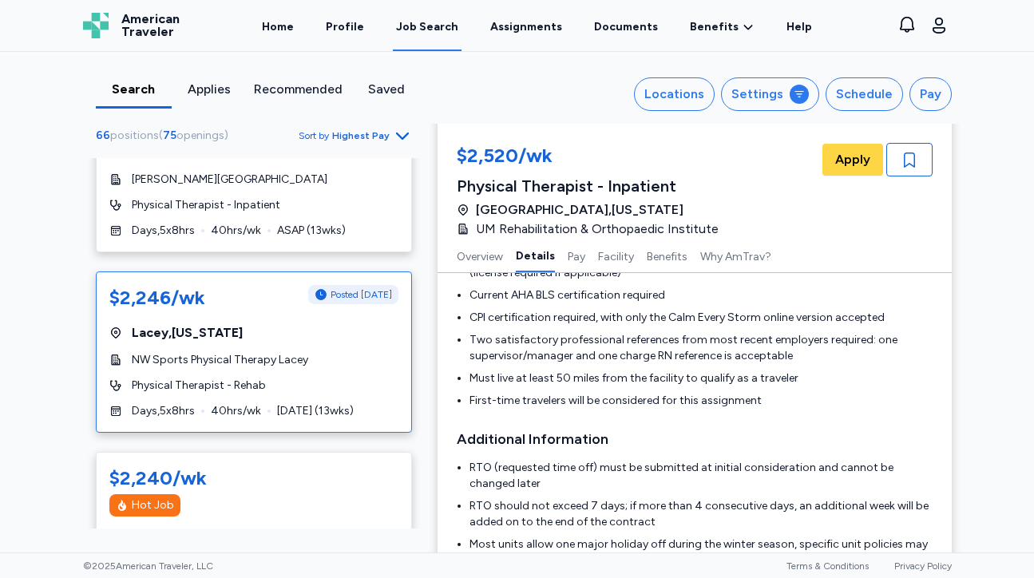
click at [308, 395] on div "$2,246/wk Posted [DATE] [GEOGRAPHIC_DATA] , [US_STATE] NW Sports Physical Thera…" at bounding box center [254, 352] width 316 height 161
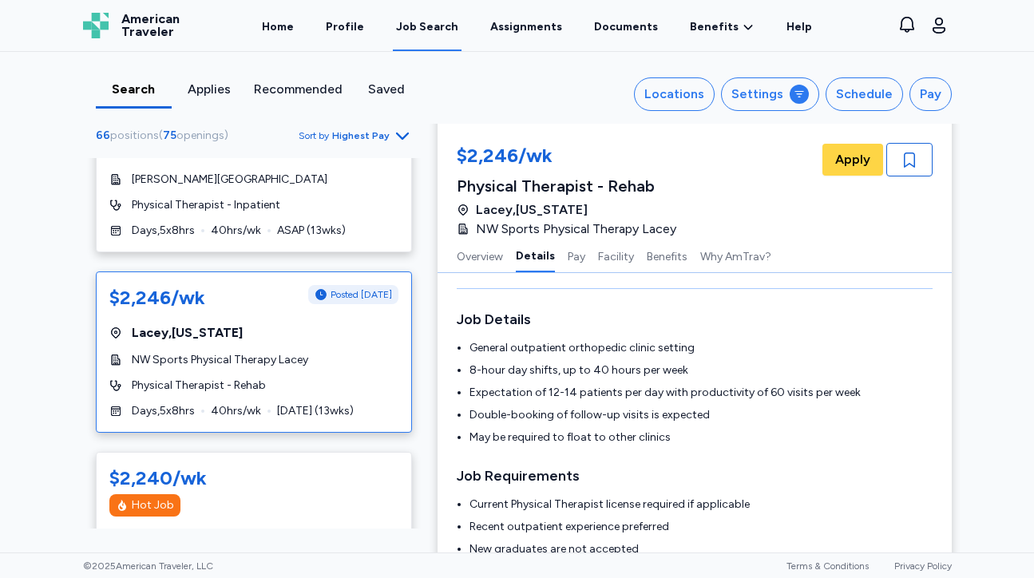
scroll to position [223, 0]
click at [759, 83] on button "Settings" at bounding box center [770, 94] width 98 height 34
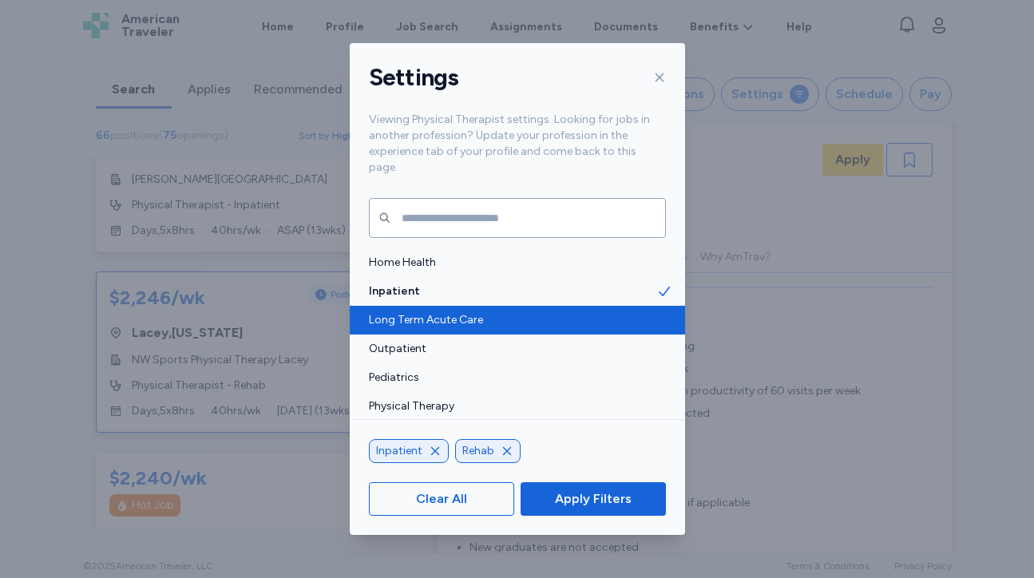
scroll to position [125, 0]
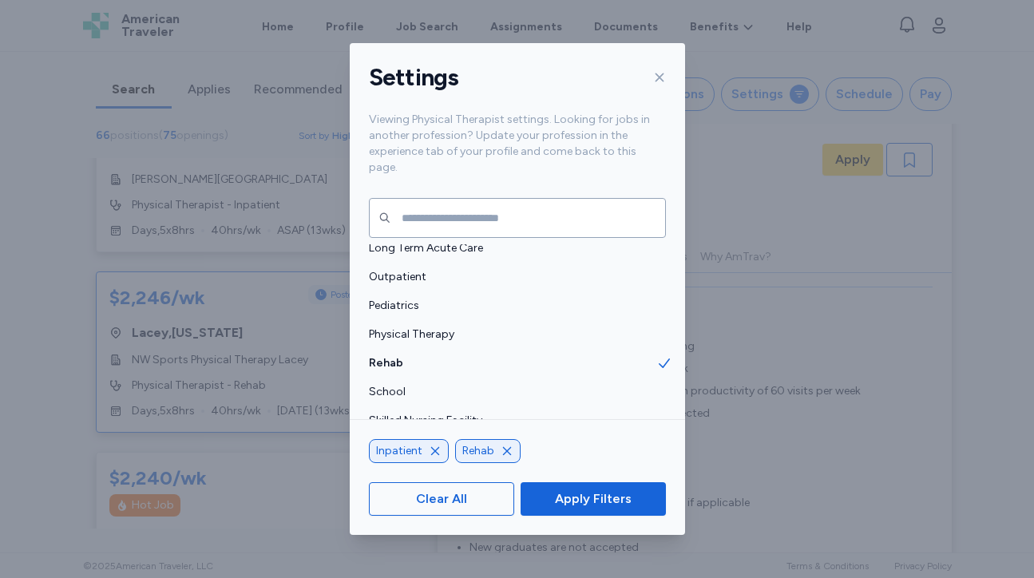
click at [508, 453] on icon "button" at bounding box center [507, 451] width 13 height 13
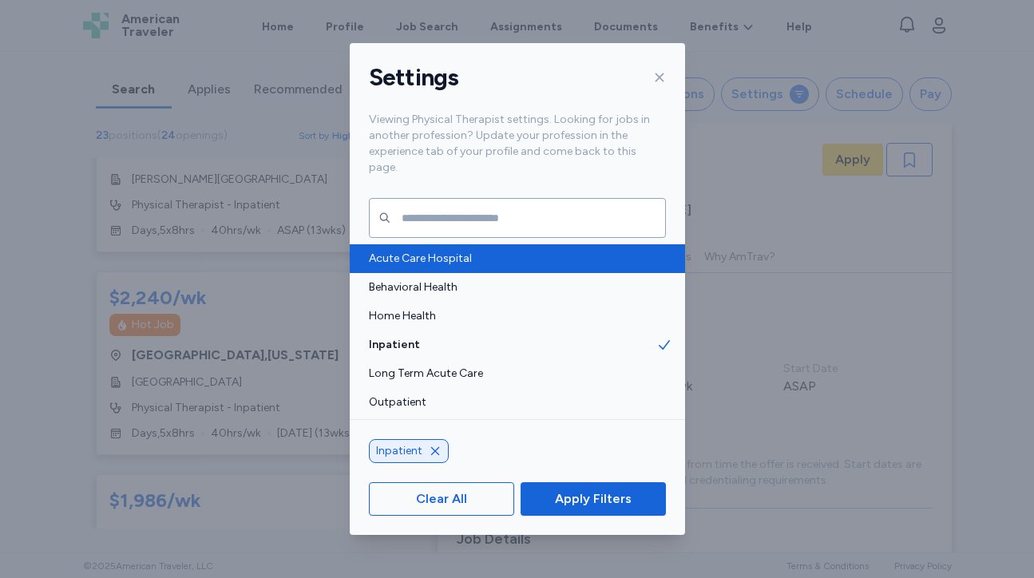
click at [548, 251] on span "Acute Care Hospital" at bounding box center [513, 259] width 288 height 16
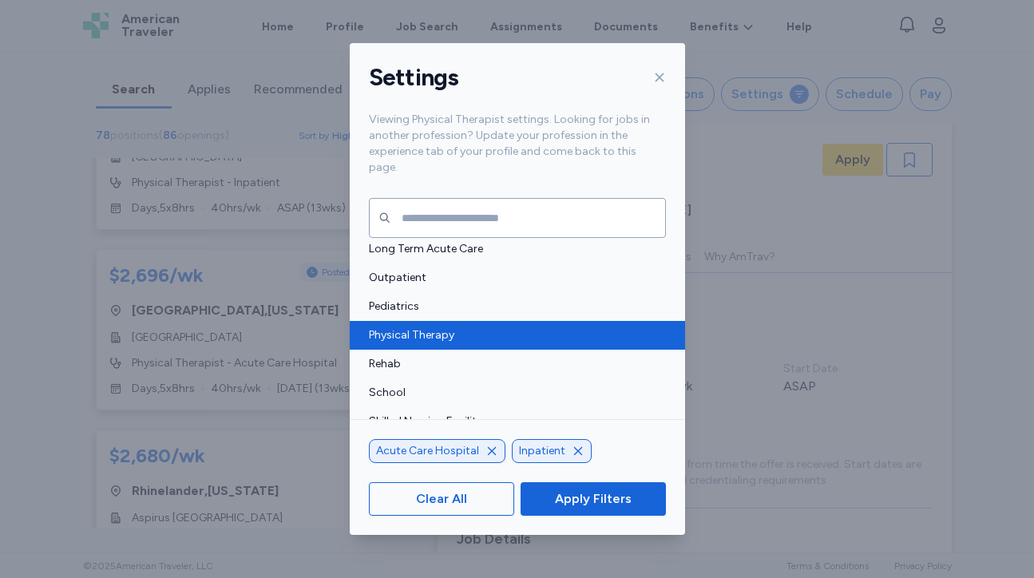
scroll to position [125, 0]
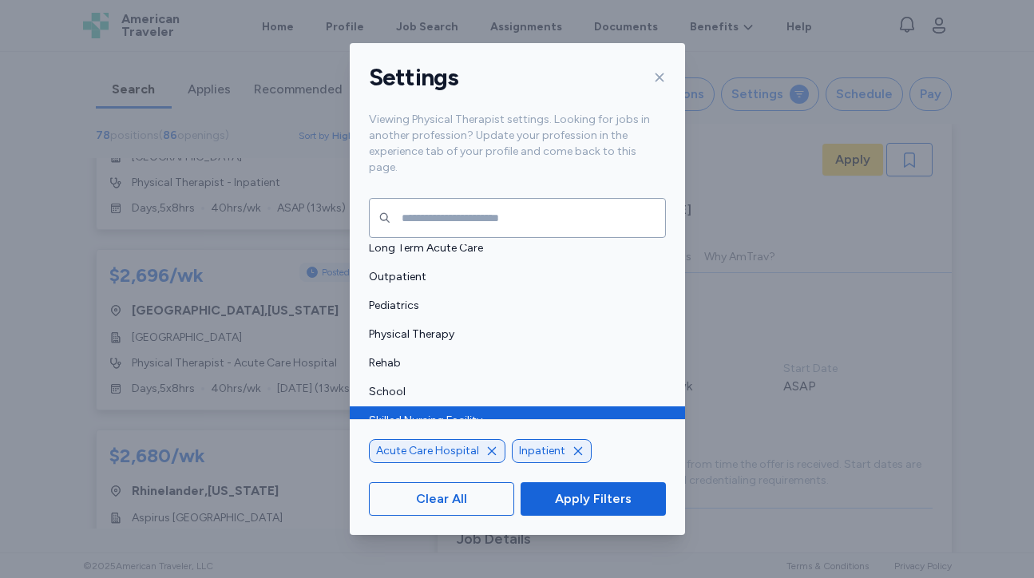
click at [499, 413] on span "Skilled Nursing Facility" at bounding box center [513, 421] width 288 height 16
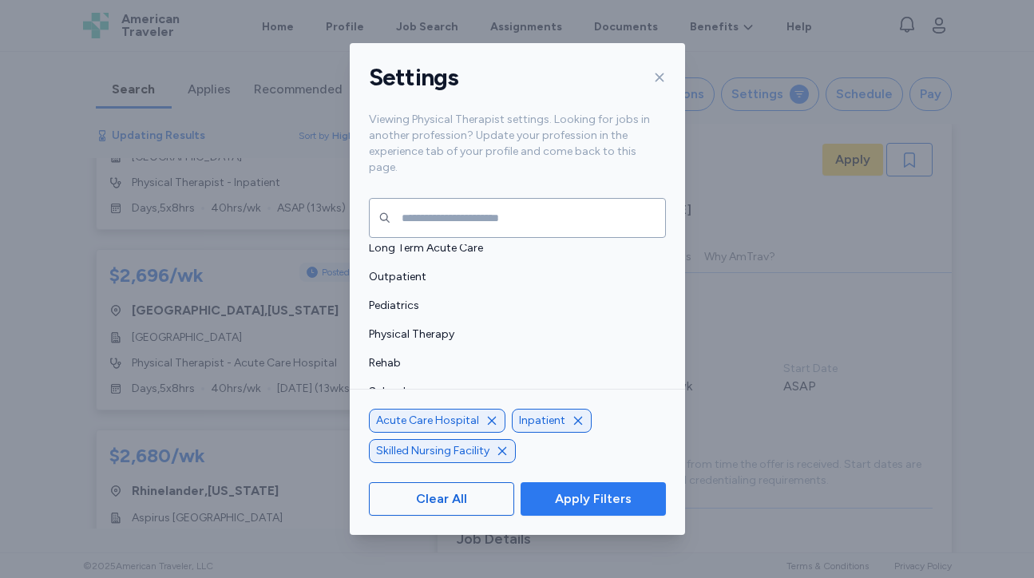
click at [583, 501] on span "Apply Filters" at bounding box center [593, 499] width 77 height 19
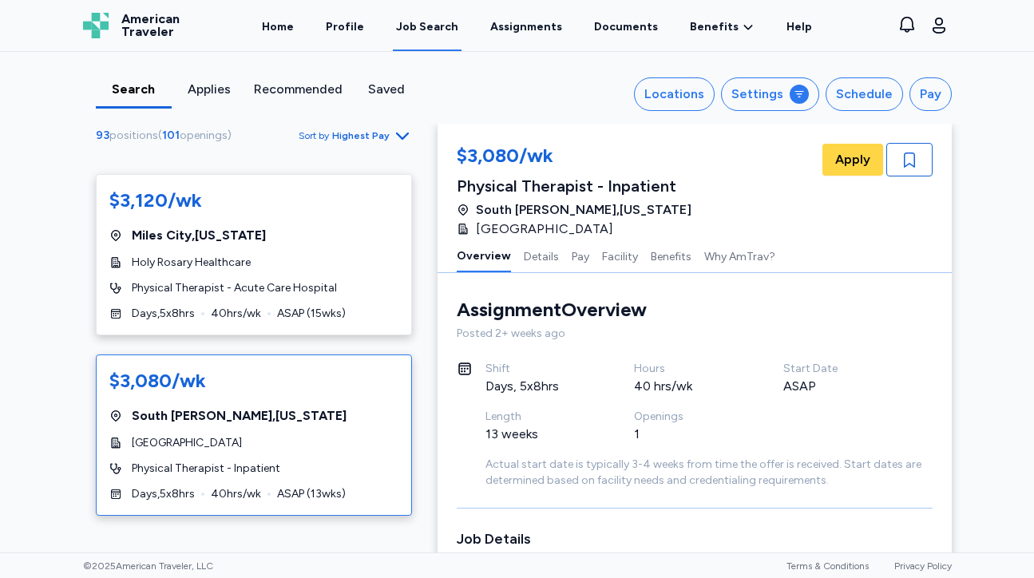
scroll to position [315, 0]
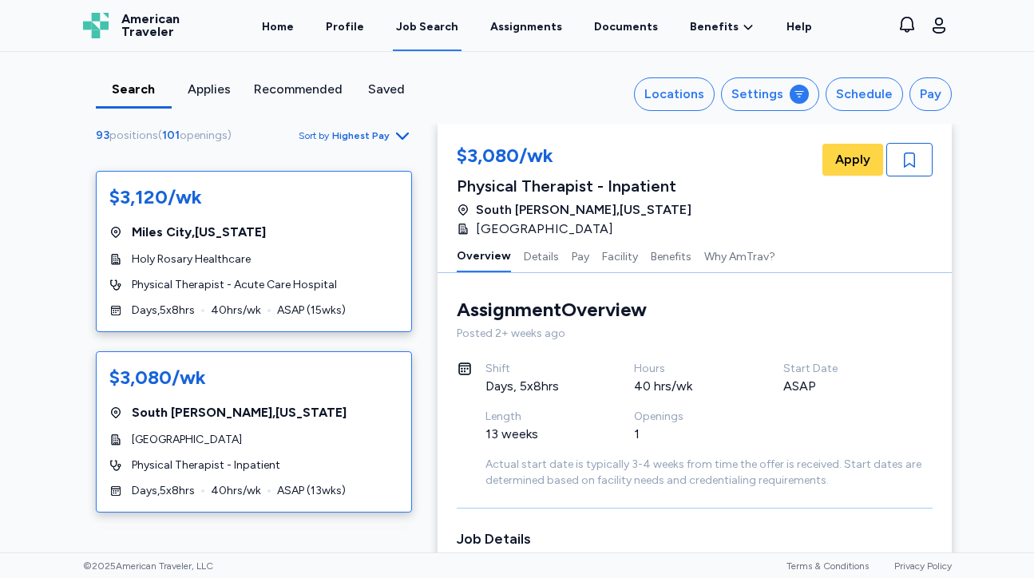
click at [295, 267] on div "Holy Rosary Healthcare" at bounding box center [253, 260] width 289 height 16
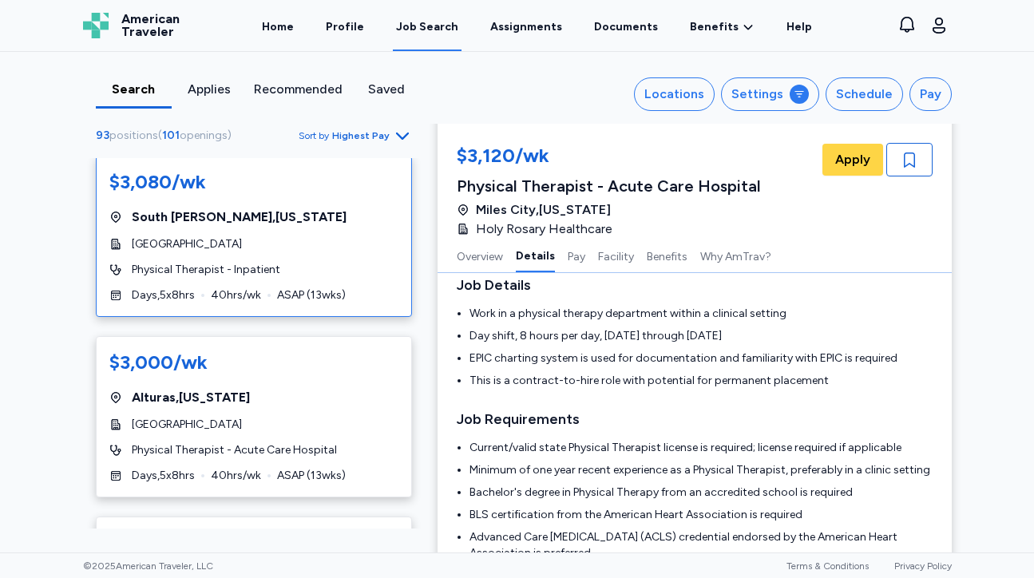
scroll to position [522, 0]
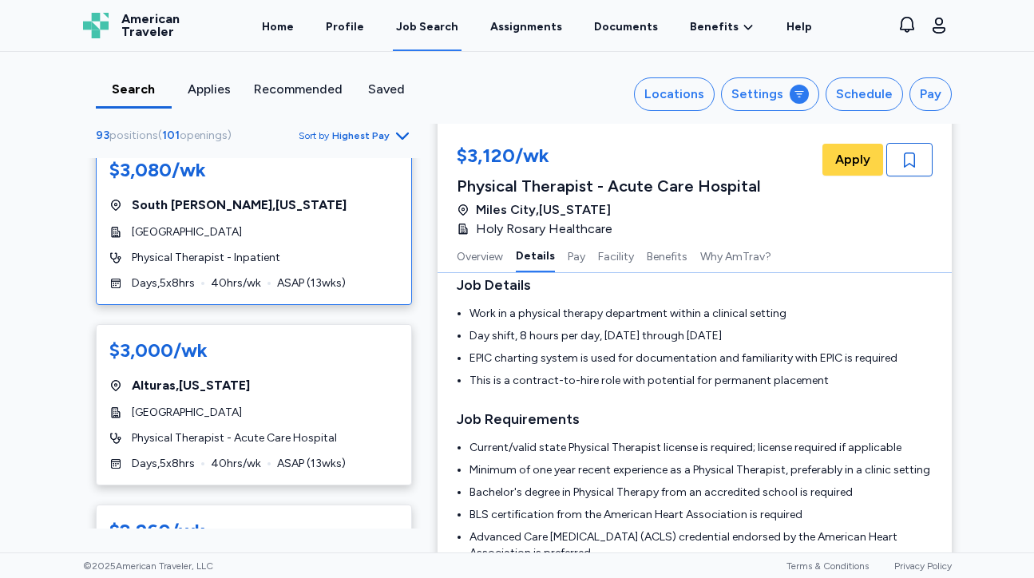
click at [351, 258] on div "Physical Therapist - Inpatient" at bounding box center [253, 258] width 289 height 16
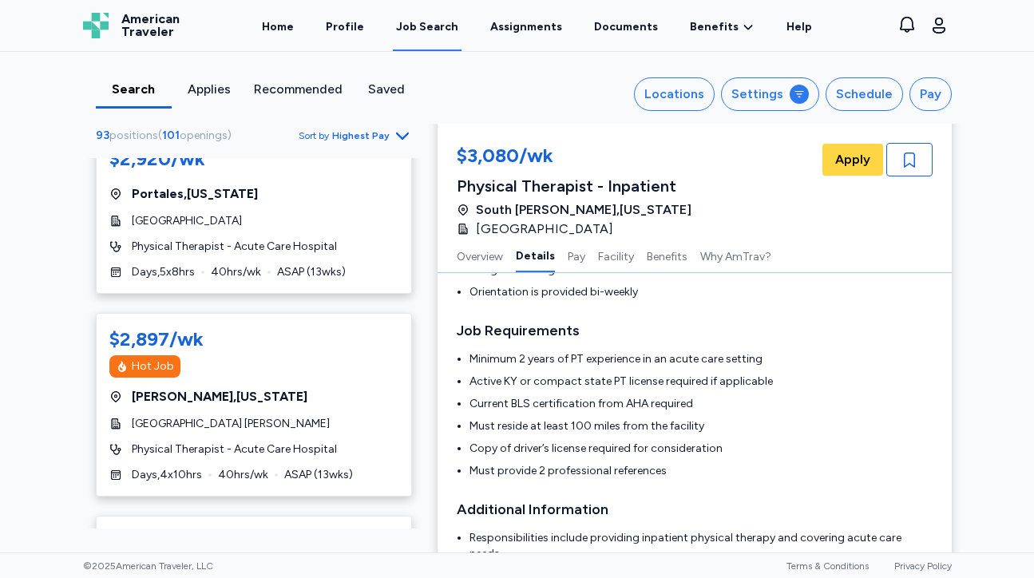
scroll to position [1306, 0]
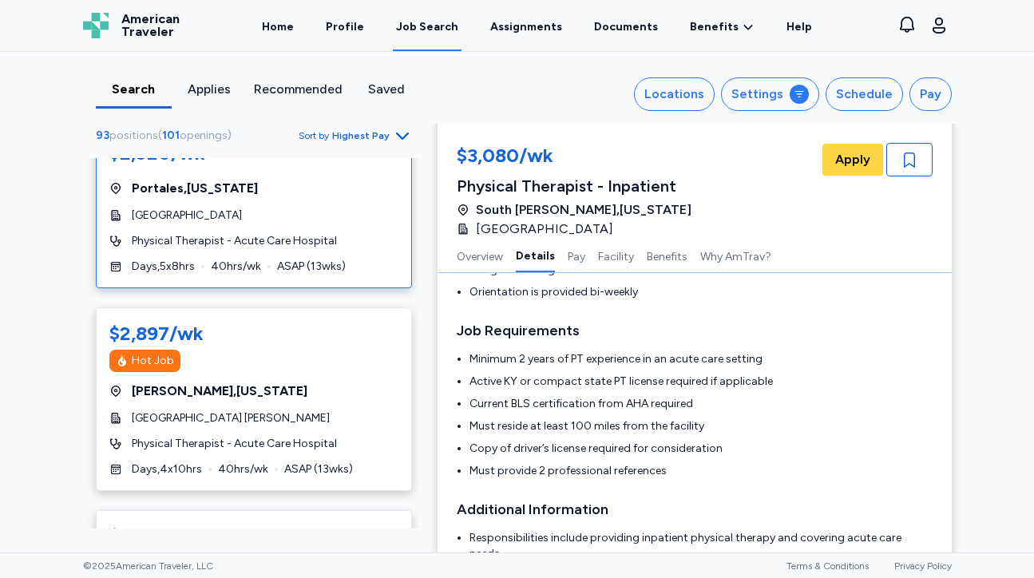
click at [339, 272] on span "ASAP ( 13 wks)" at bounding box center [311, 267] width 69 height 16
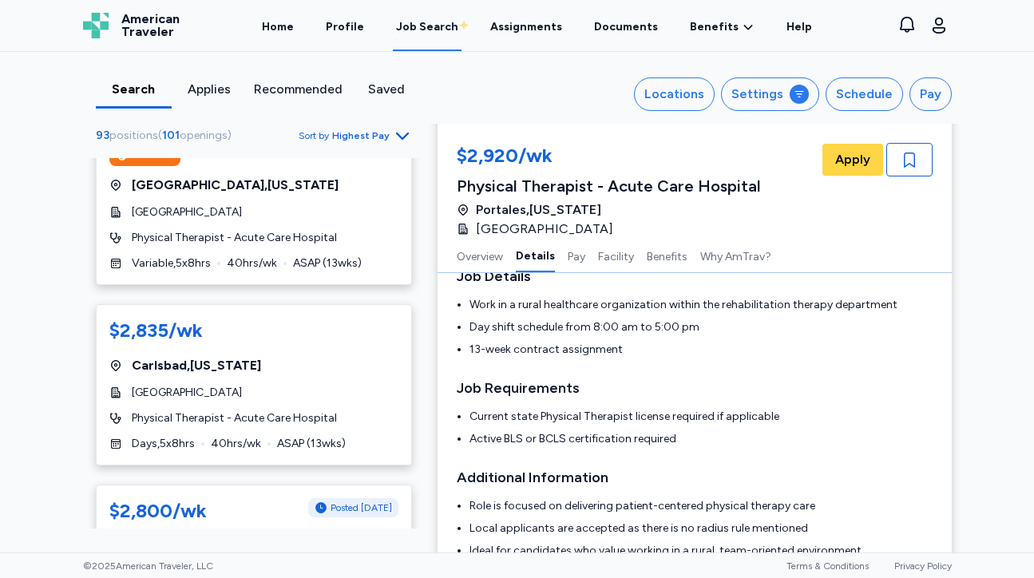
scroll to position [1898, 0]
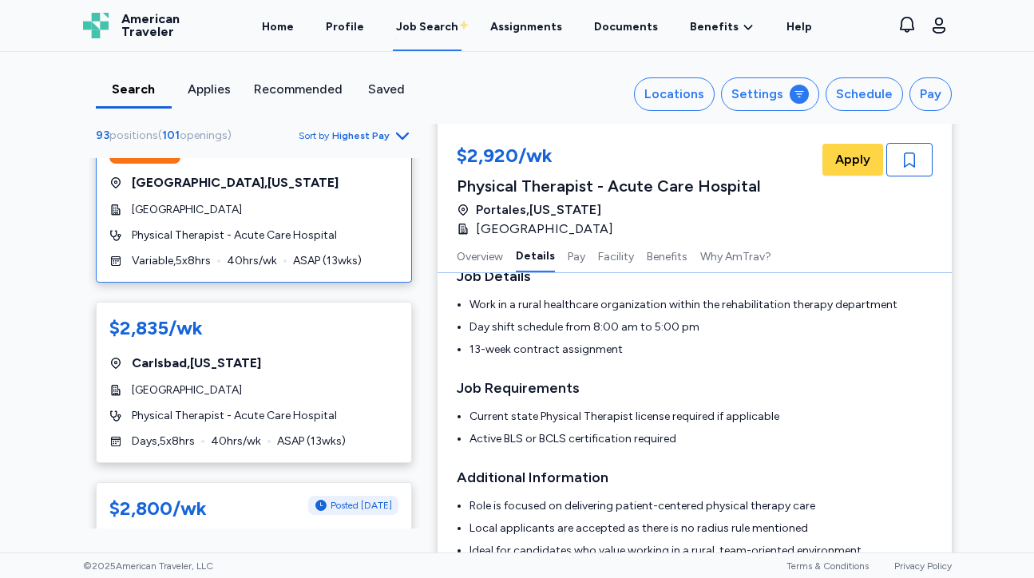
click at [363, 238] on div "Physical Therapist - Acute Care Hospital" at bounding box center [253, 236] width 289 height 16
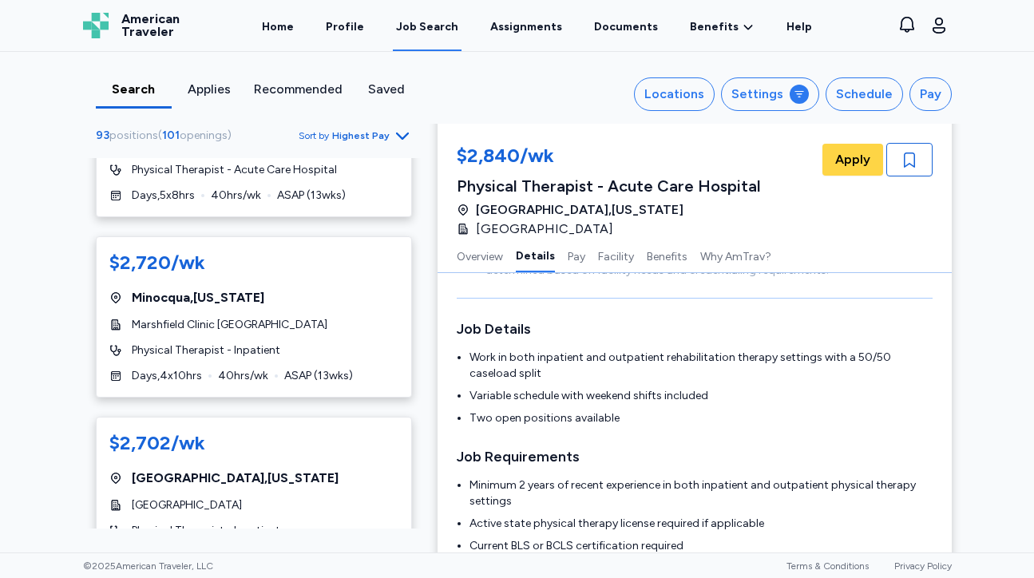
scroll to position [3413, 0]
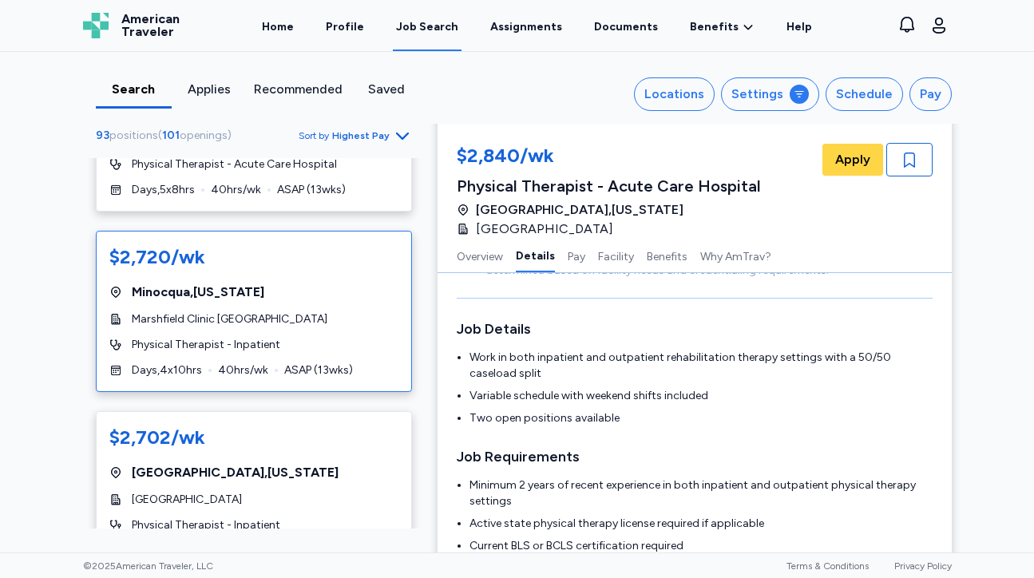
click at [365, 336] on div "$2,720/wk [GEOGRAPHIC_DATA] , [US_STATE] Marshfield Clinic [GEOGRAPHIC_DATA] Ph…" at bounding box center [254, 311] width 316 height 161
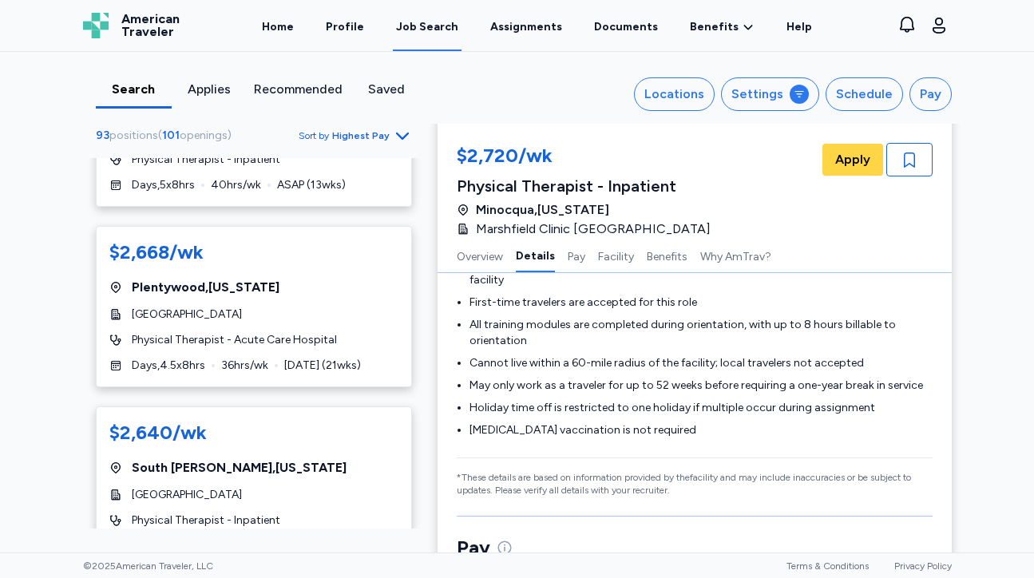
scroll to position [4340, 0]
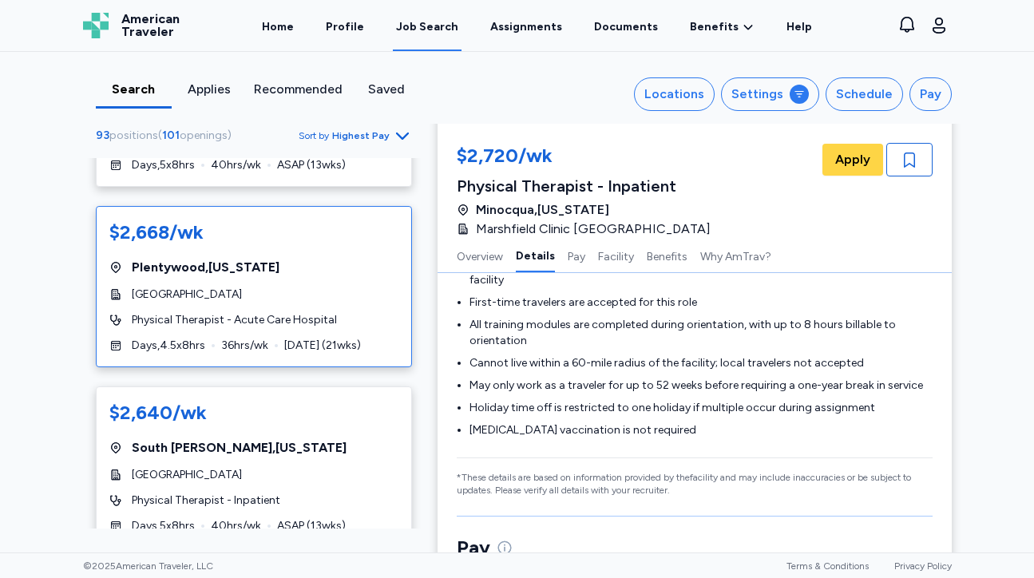
click at [351, 311] on div "$2,668/wk Plentywood , [US_STATE][GEOGRAPHIC_DATA] Physical Therapist - Acute C…" at bounding box center [254, 286] width 316 height 161
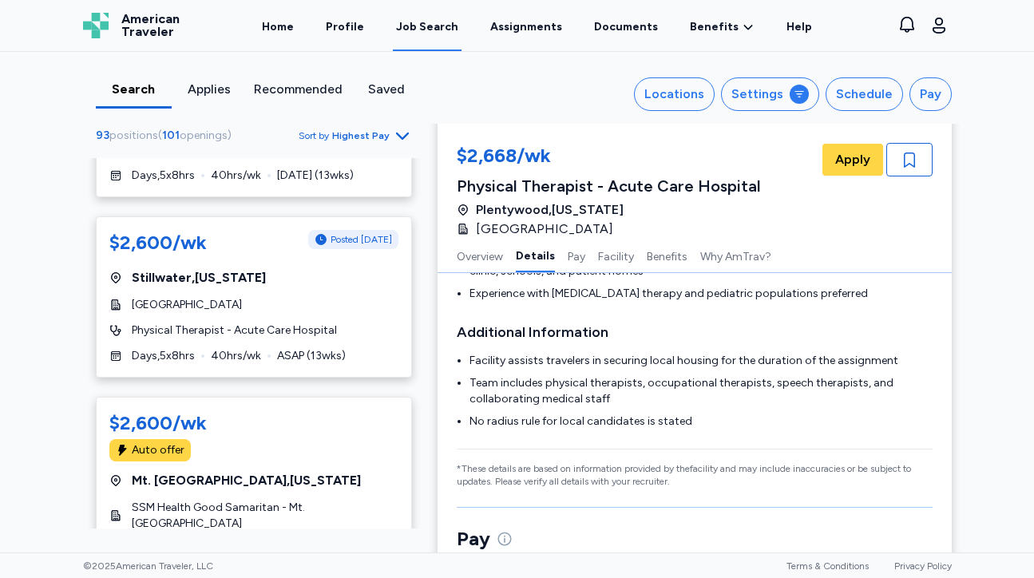
scroll to position [5221, 0]
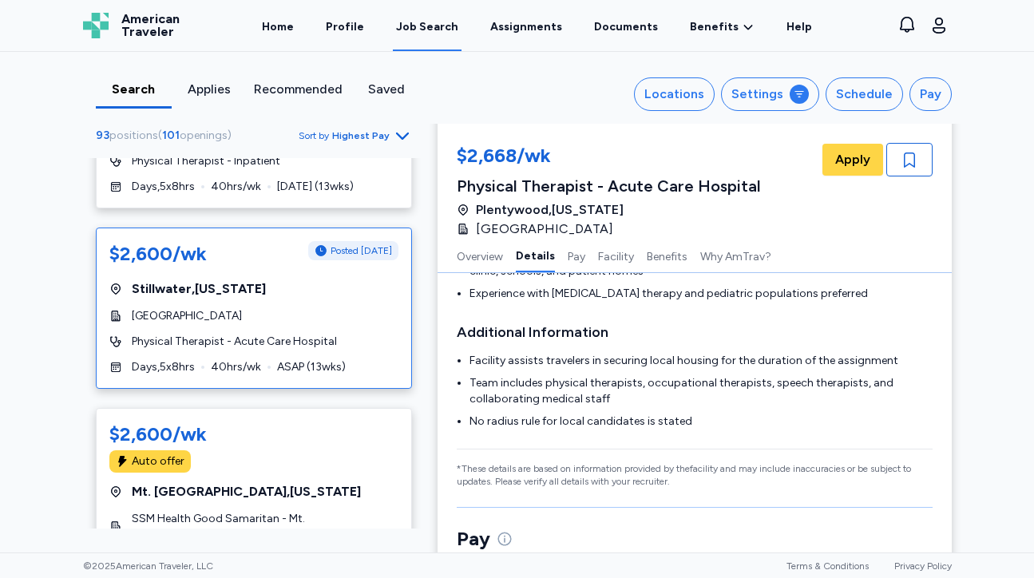
click at [344, 332] on div "$2,600/wk Posted [DATE] [GEOGRAPHIC_DATA] , [US_STATE][GEOGRAPHIC_DATA] Physica…" at bounding box center [254, 308] width 316 height 161
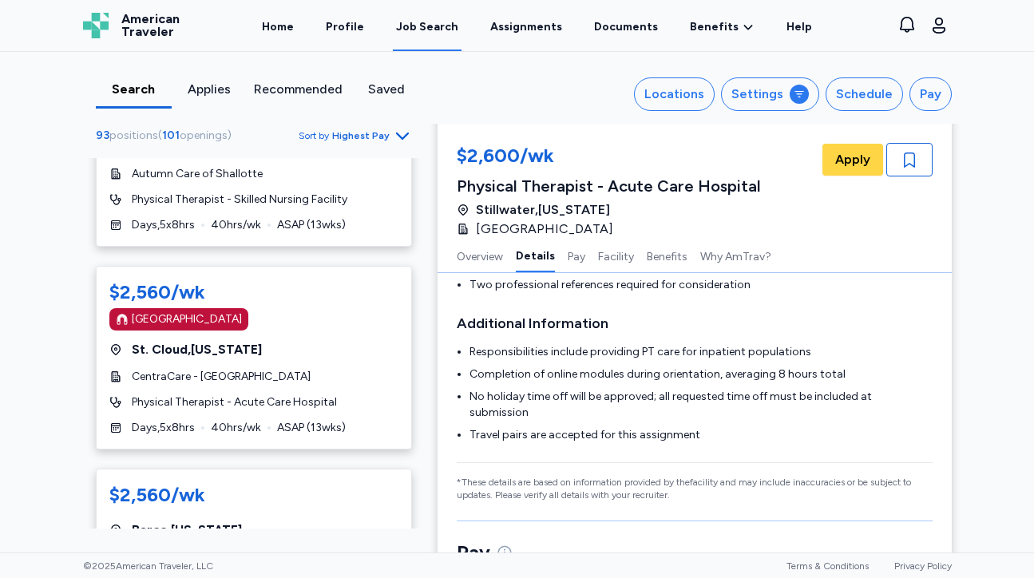
scroll to position [6663, 0]
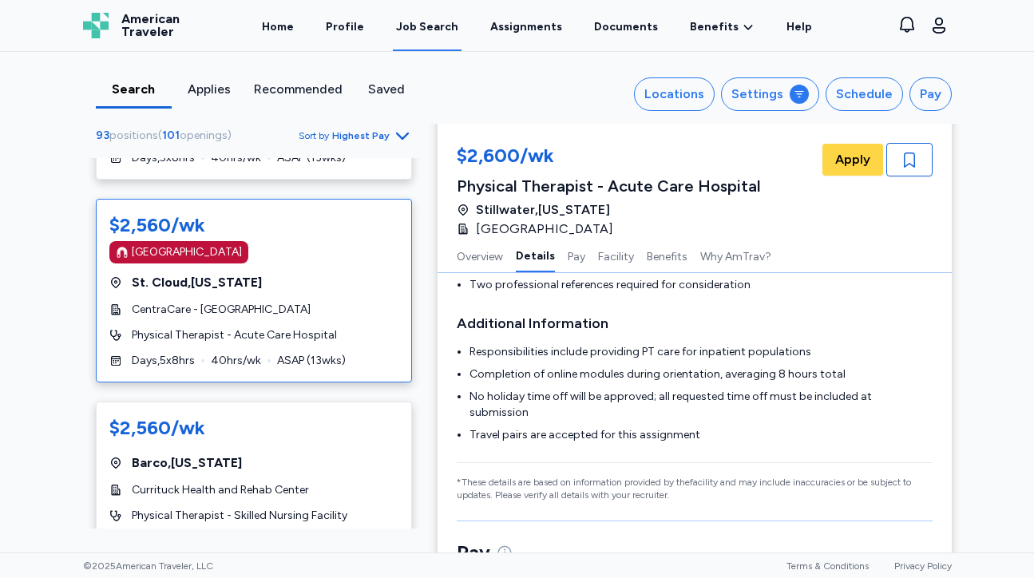
click at [379, 327] on div "Physical Therapist - Acute Care Hospital" at bounding box center [253, 335] width 289 height 16
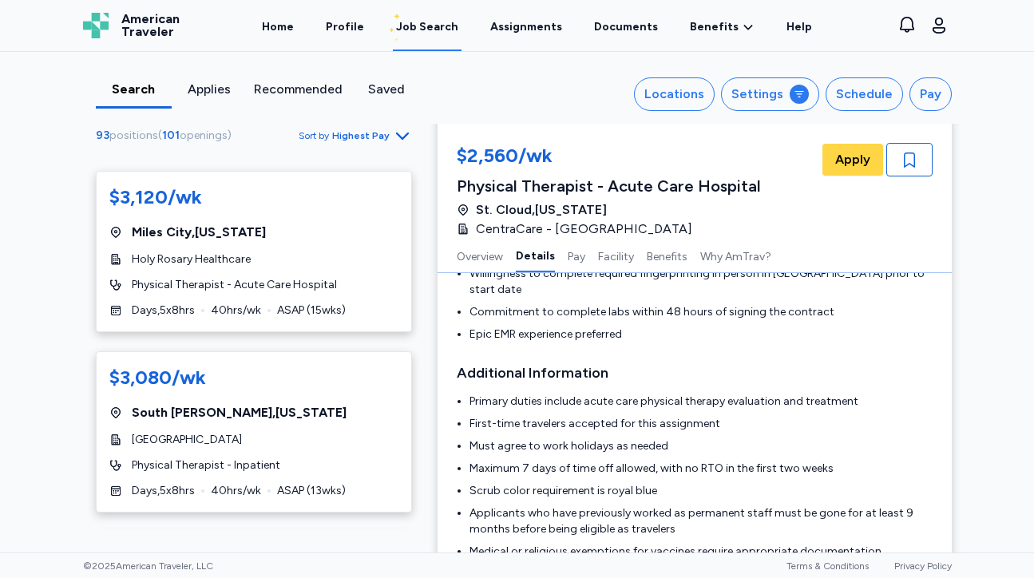
scroll to position [318, 0]
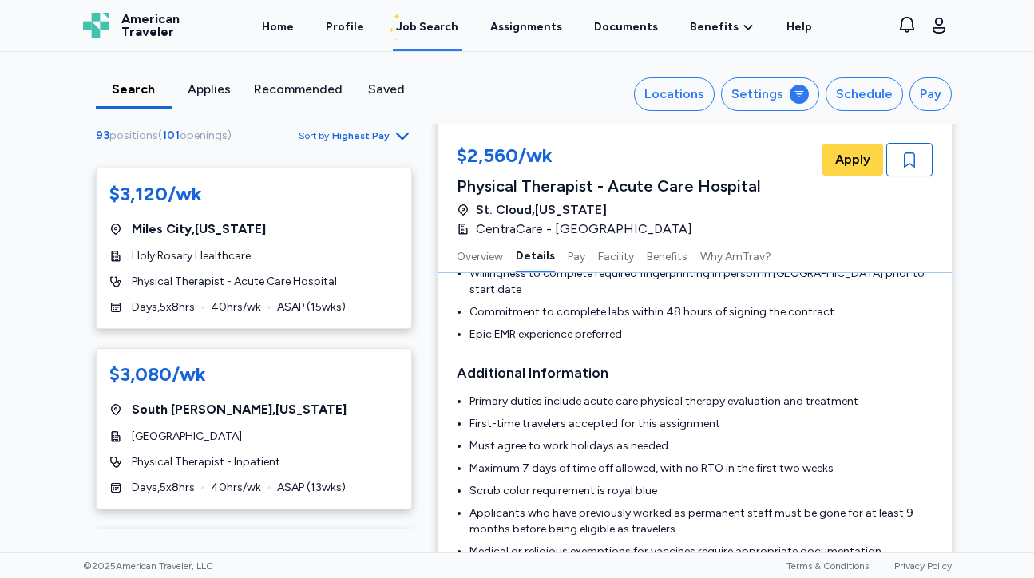
click at [132, 93] on div "Search" at bounding box center [133, 89] width 63 height 19
click at [370, 140] on span "Highest Pay" at bounding box center [361, 135] width 58 height 13
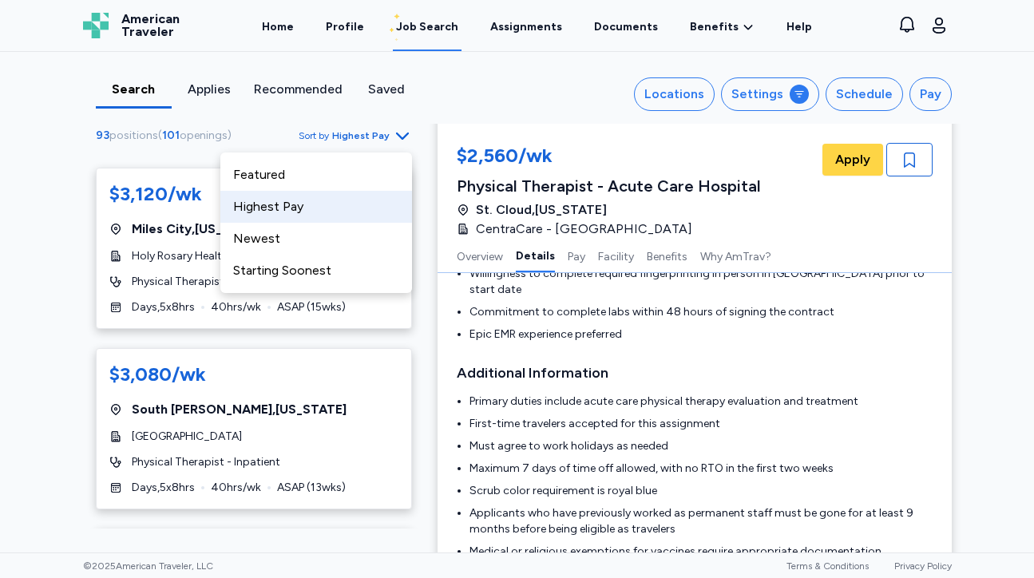
click at [339, 203] on div "Highest Pay" at bounding box center [316, 207] width 192 height 32
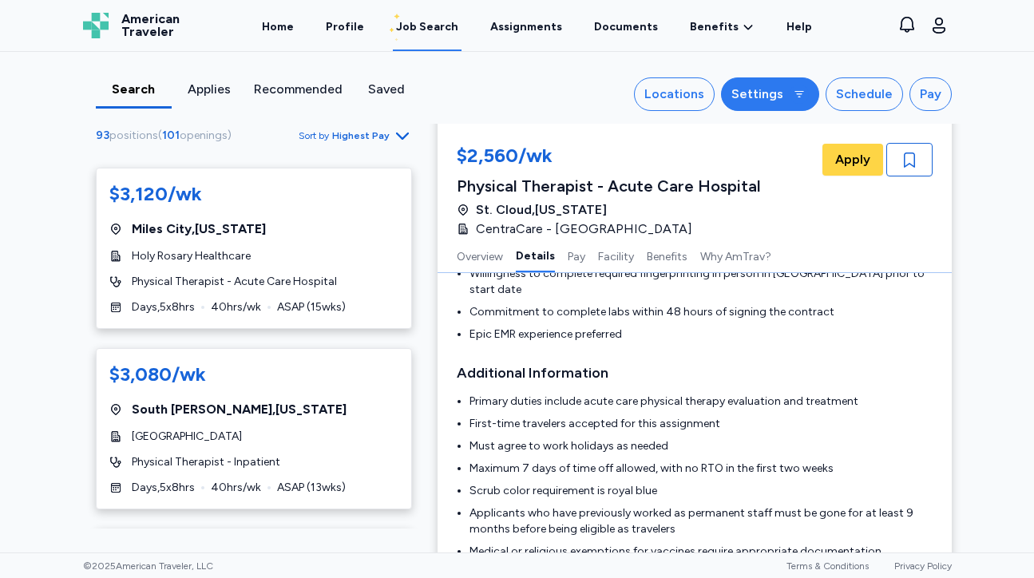
click at [766, 85] on div "Settings" at bounding box center [758, 94] width 52 height 19
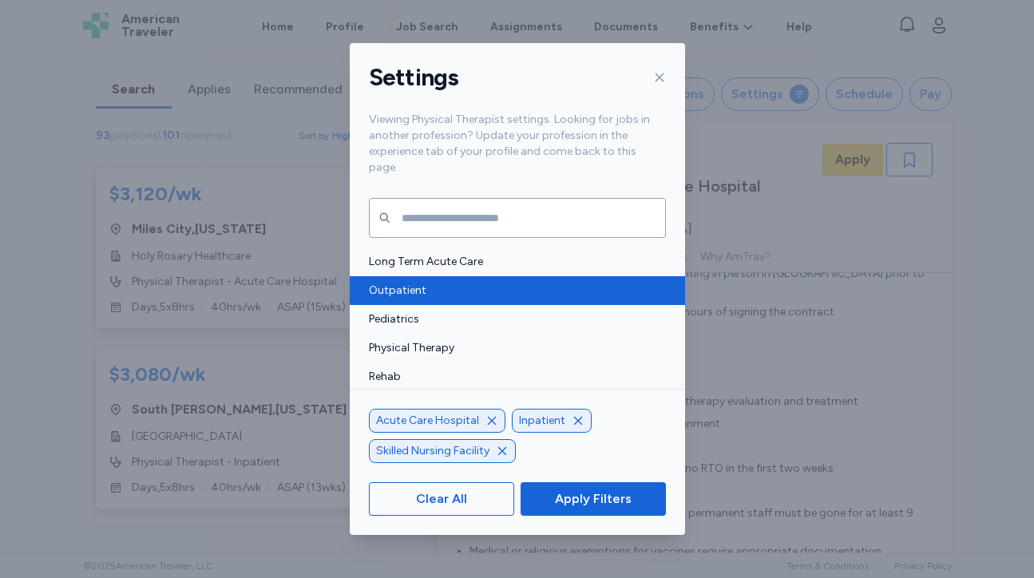
scroll to position [116, 0]
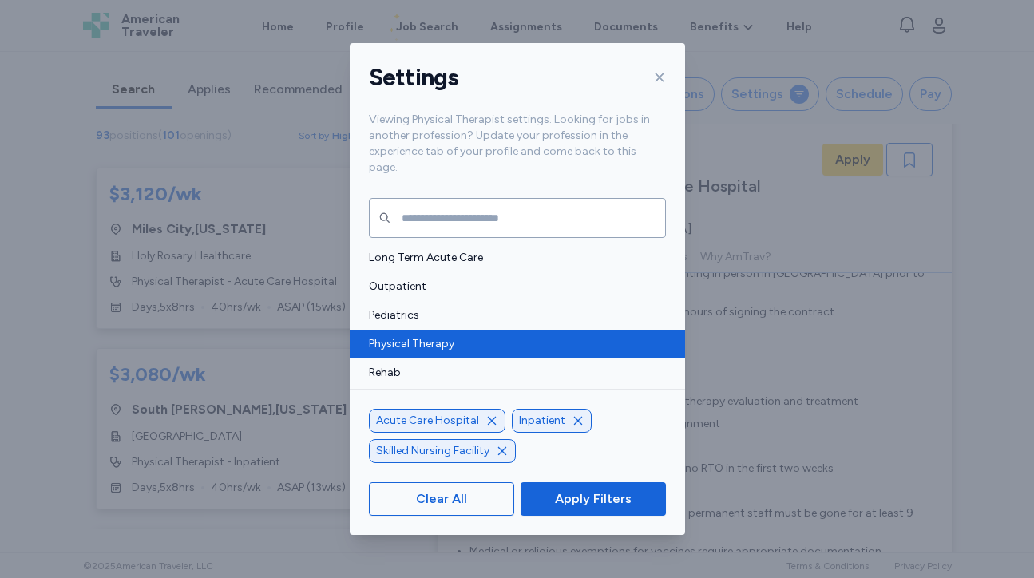
click at [591, 336] on span "Physical Therapy" at bounding box center [513, 344] width 288 height 16
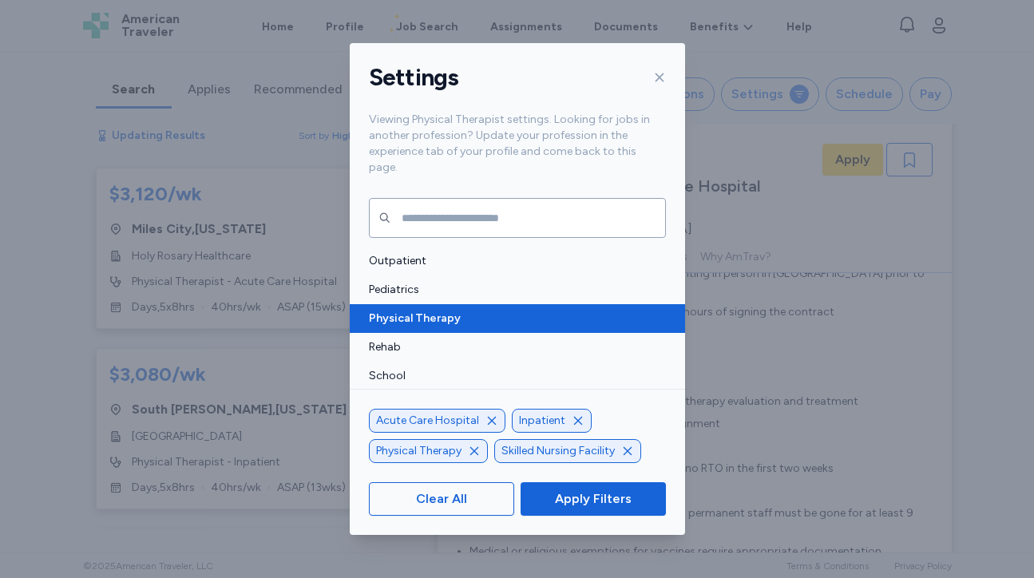
scroll to position [156, 0]
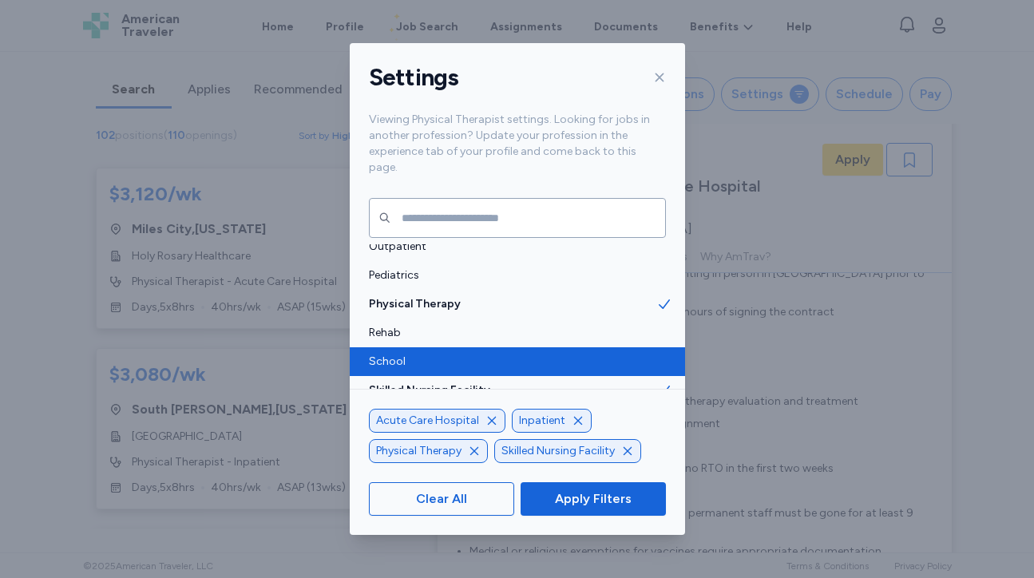
click at [583, 354] on span "School" at bounding box center [513, 362] width 288 height 16
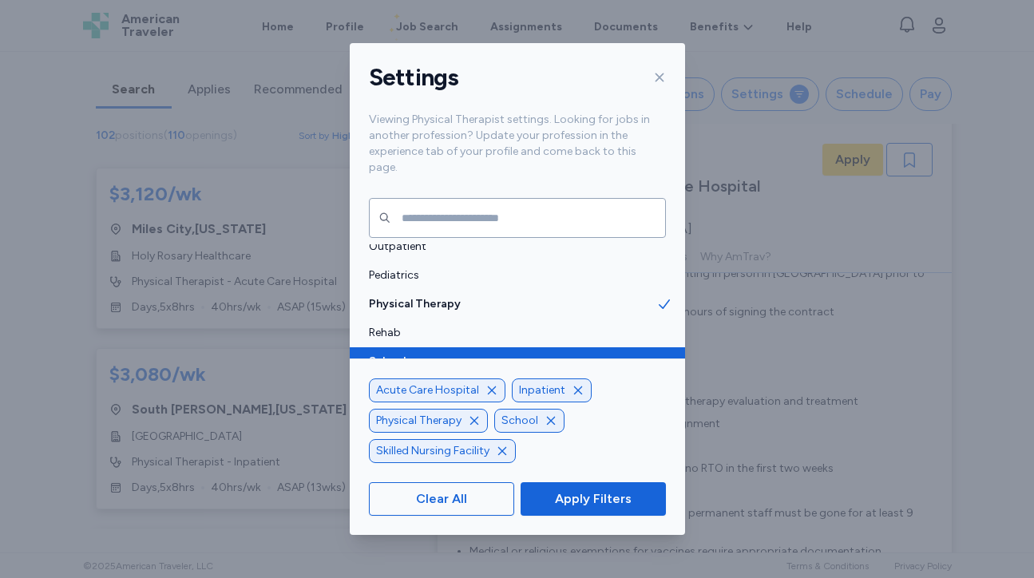
click at [580, 354] on span "School" at bounding box center [513, 362] width 288 height 16
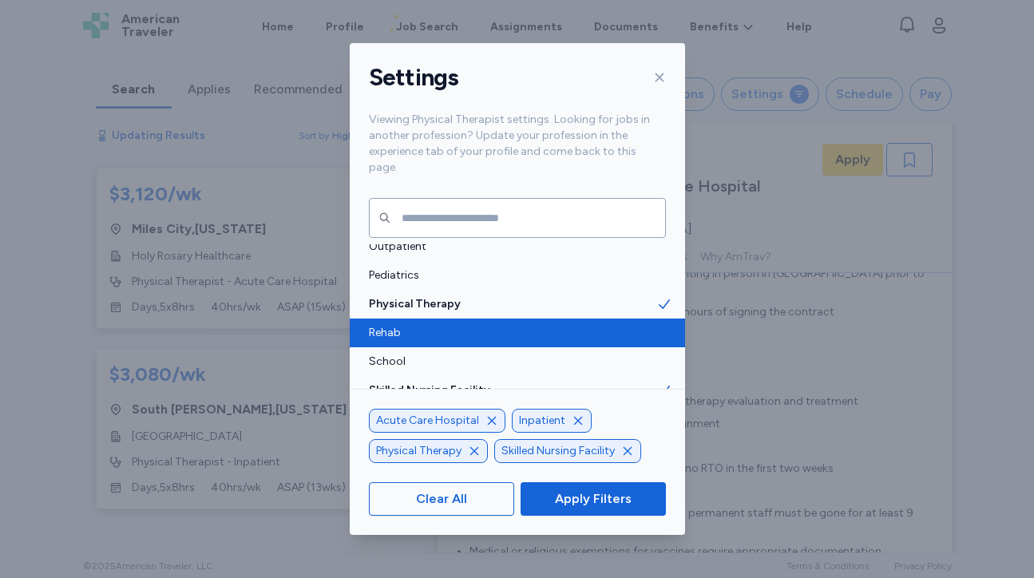
click at [572, 325] on span "Rehab" at bounding box center [513, 333] width 288 height 16
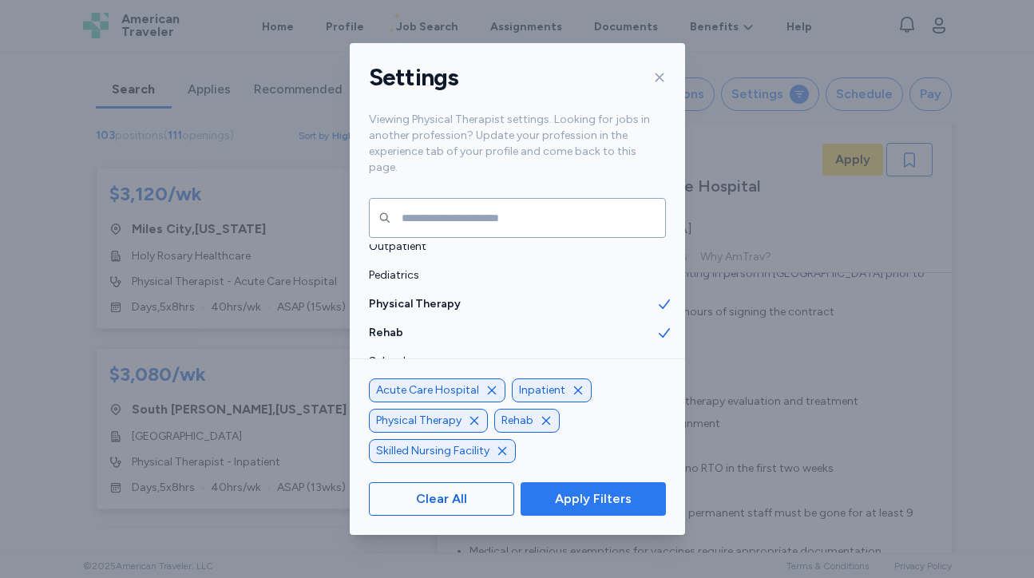
click at [603, 491] on span "Apply Filters" at bounding box center [593, 499] width 77 height 19
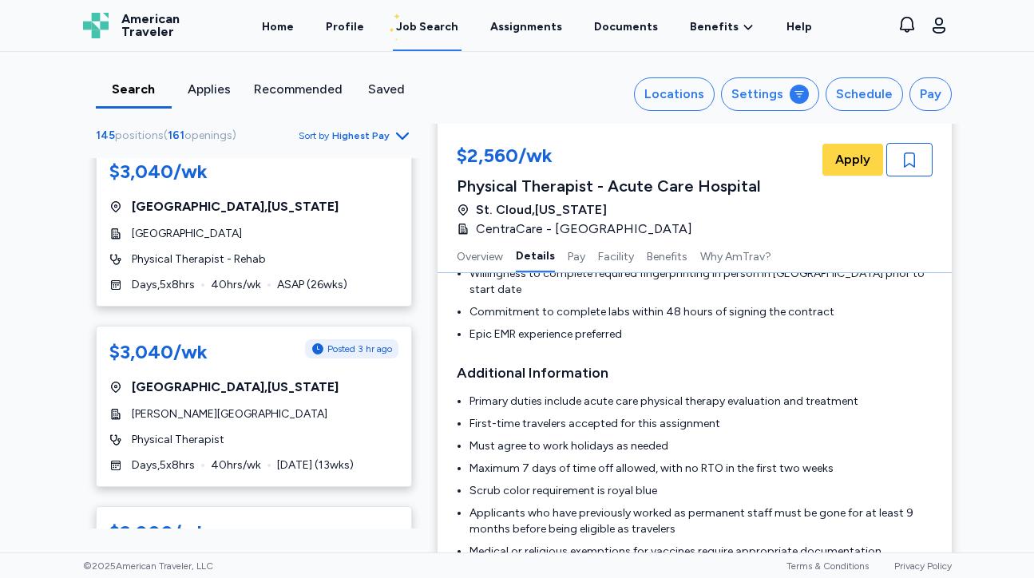
scroll to position [1064, 0]
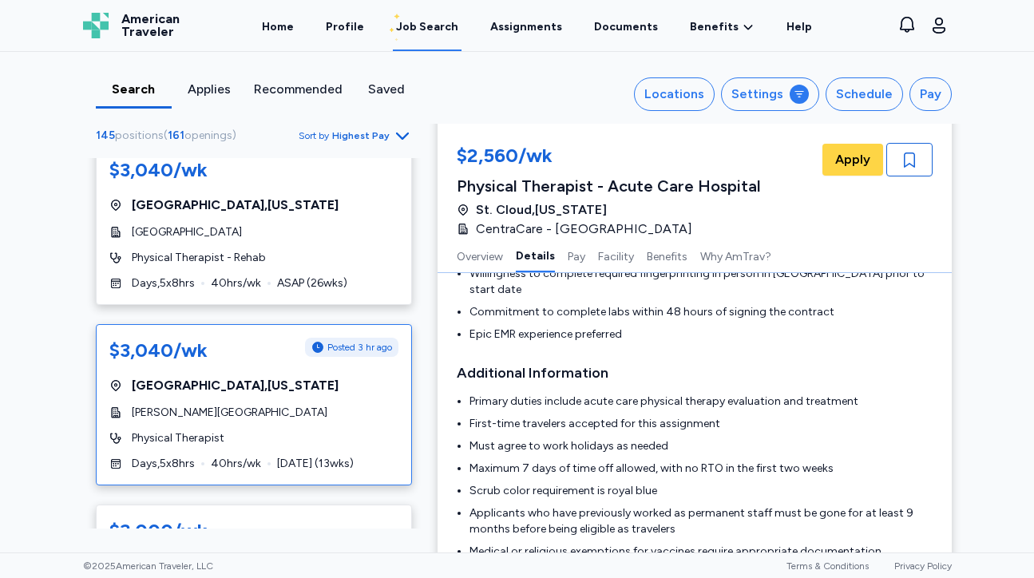
click at [334, 413] on div "[PERSON_NAME][GEOGRAPHIC_DATA]" at bounding box center [253, 413] width 289 height 16
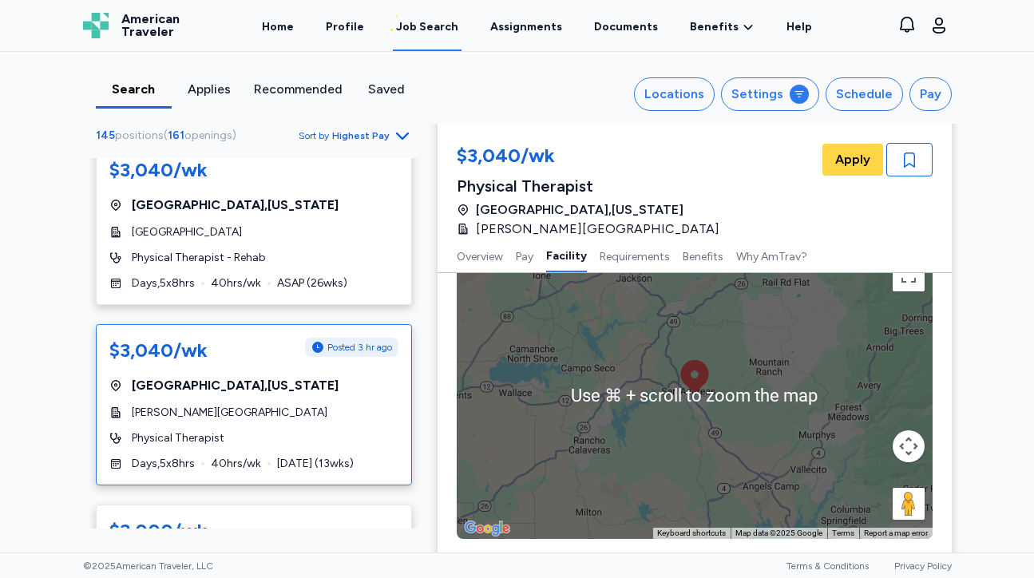
scroll to position [1041, 0]
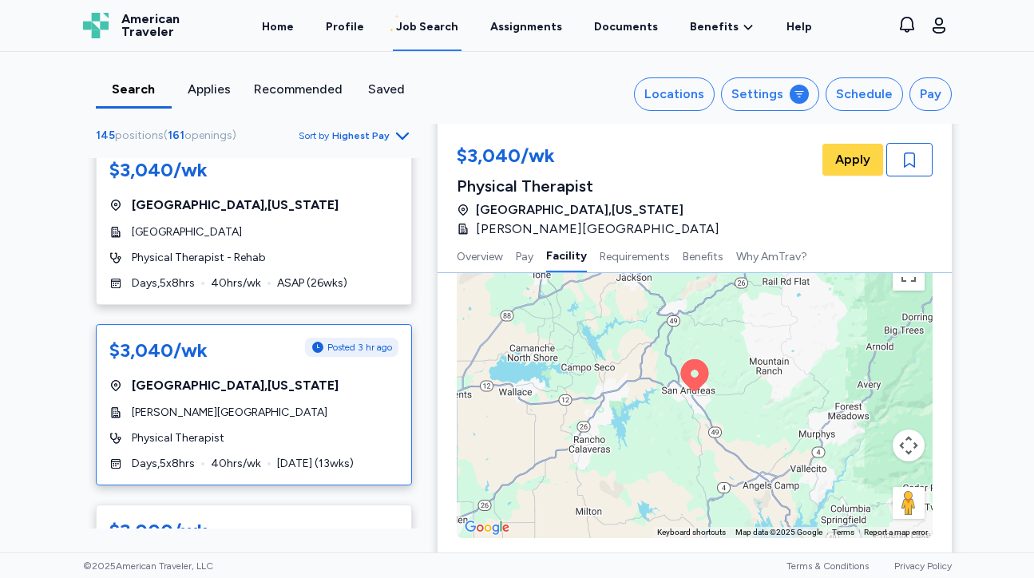
click at [806, 417] on div "To activate drag with keyboard, press Alt + Enter. Once in keyboard drag state,…" at bounding box center [695, 395] width 476 height 288
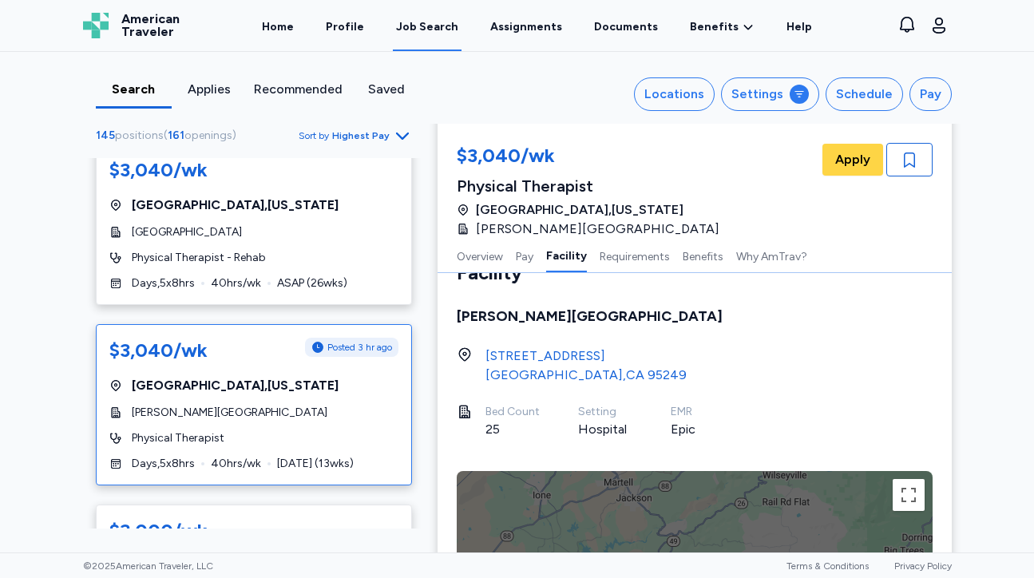
scroll to position [810, 0]
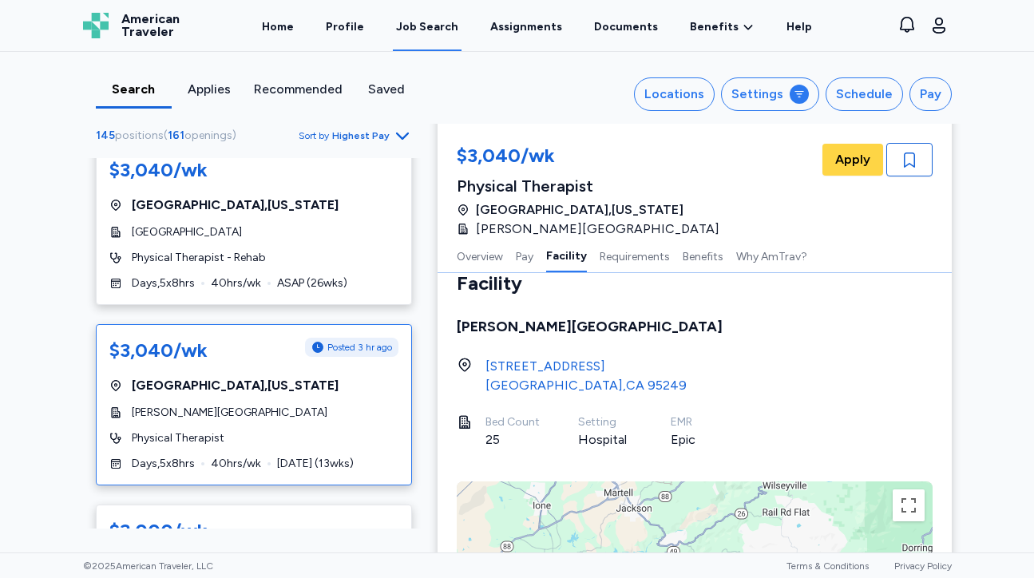
click at [611, 369] on div "[STREET_ADDRESS]" at bounding box center [586, 366] width 201 height 19
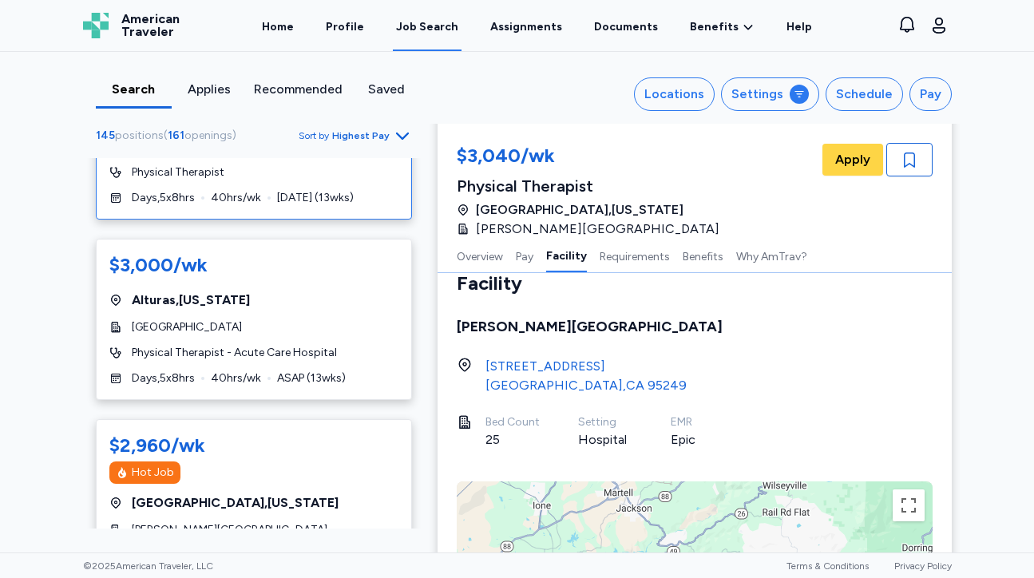
scroll to position [1347, 0]
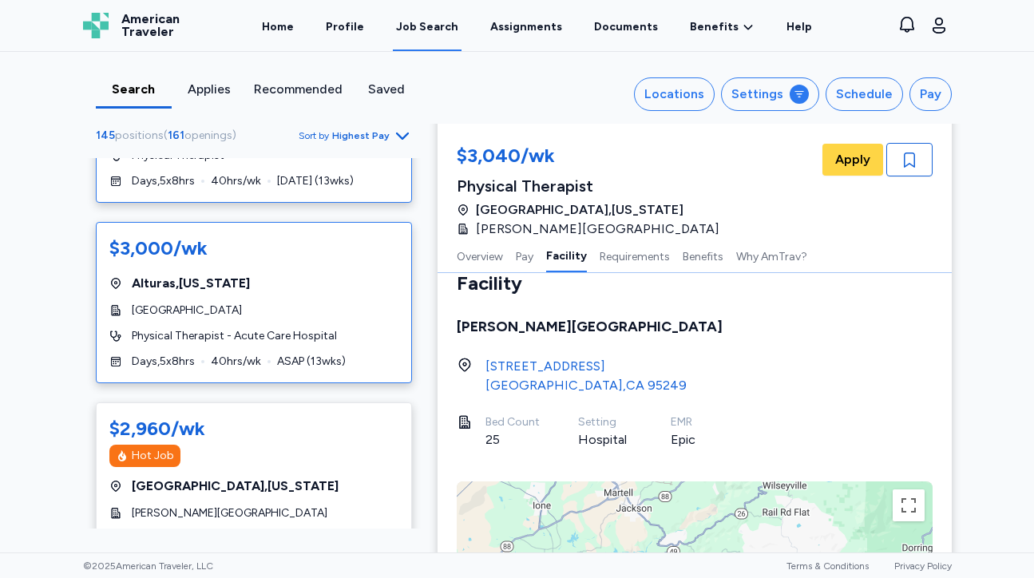
click at [305, 326] on div "$3,000/wk [GEOGRAPHIC_DATA] , [US_STATE] [GEOGRAPHIC_DATA] Physical Therapist -…" at bounding box center [254, 302] width 316 height 161
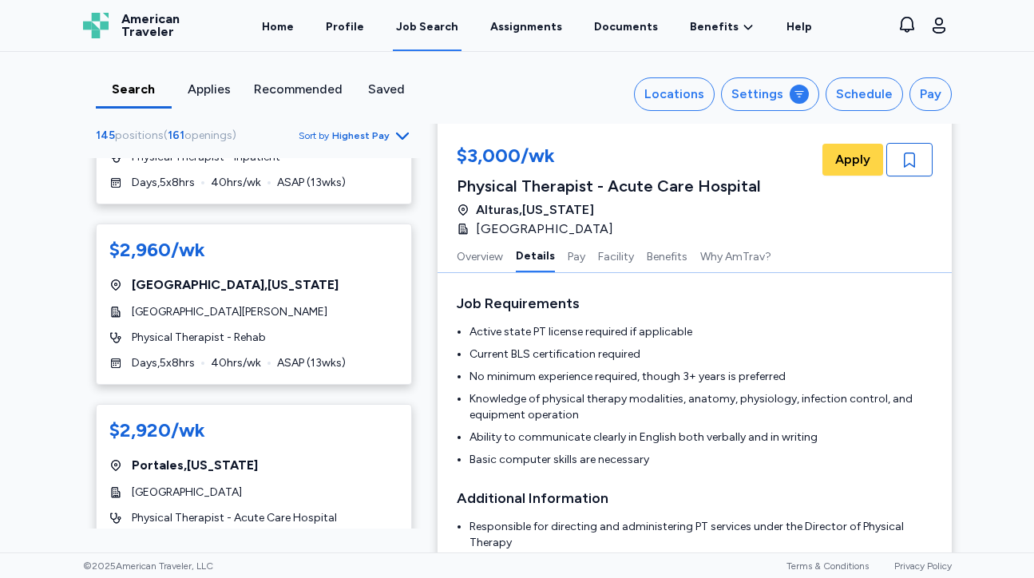
scroll to position [1939, 0]
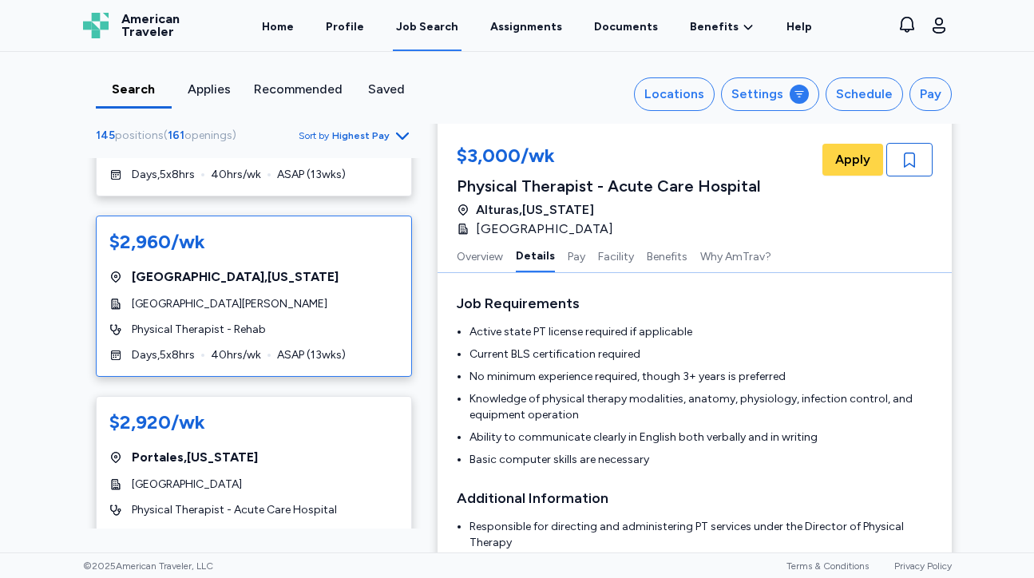
click at [355, 292] on div "$2,960/wk [GEOGRAPHIC_DATA] , [US_STATE] [GEOGRAPHIC_DATA][PERSON_NAME] Physica…" at bounding box center [254, 296] width 316 height 161
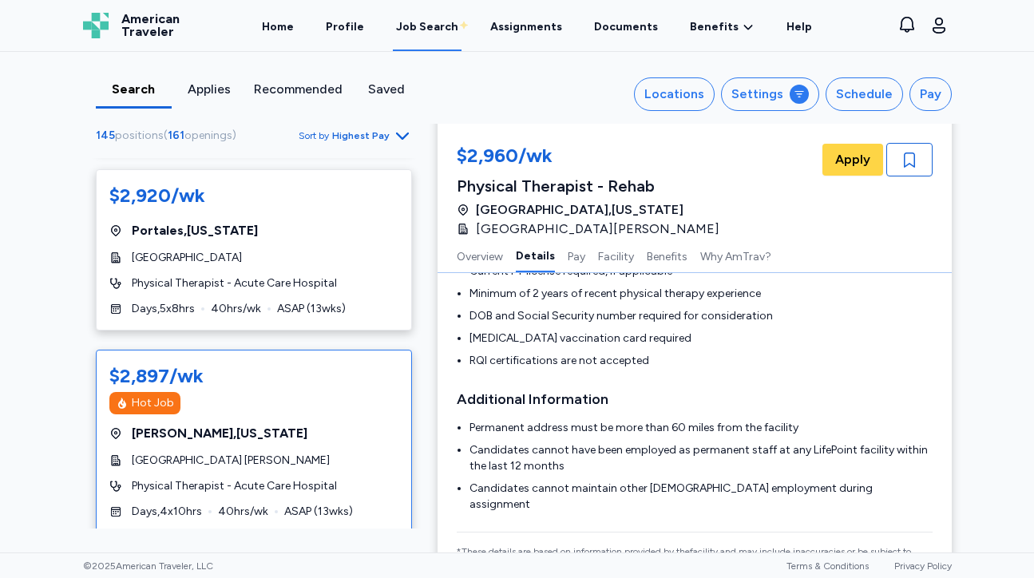
scroll to position [2165, 0]
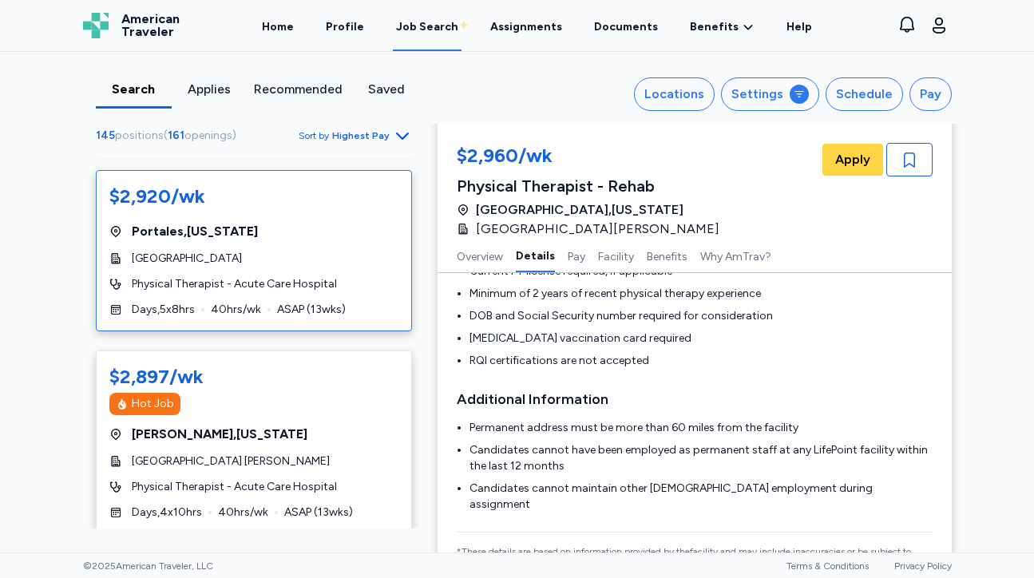
click at [354, 301] on div "$2,920/wk Portales , [US_STATE][GEOGRAPHIC_DATA] Physical Therapist - Acute Car…" at bounding box center [254, 250] width 316 height 161
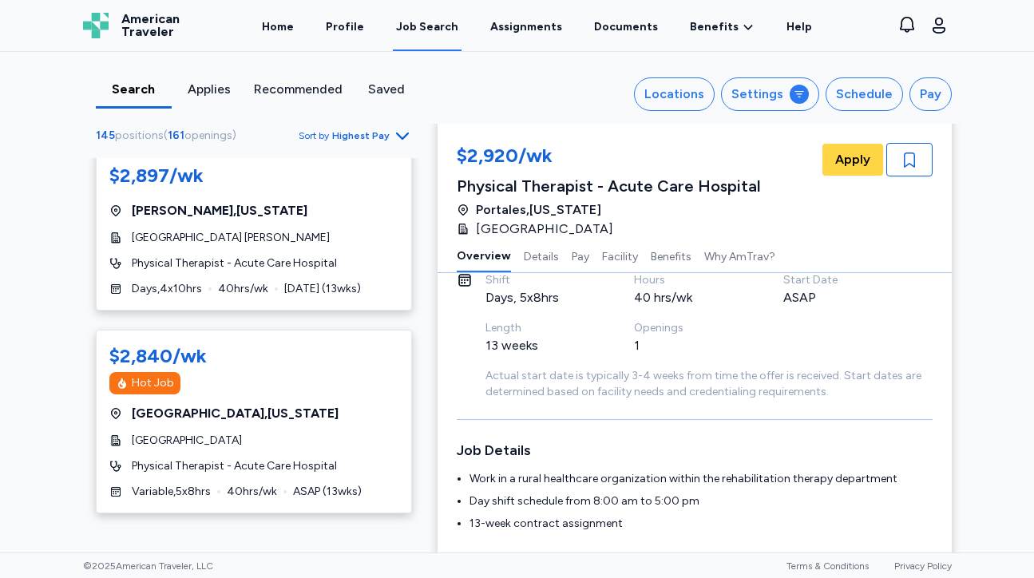
scroll to position [2584, 0]
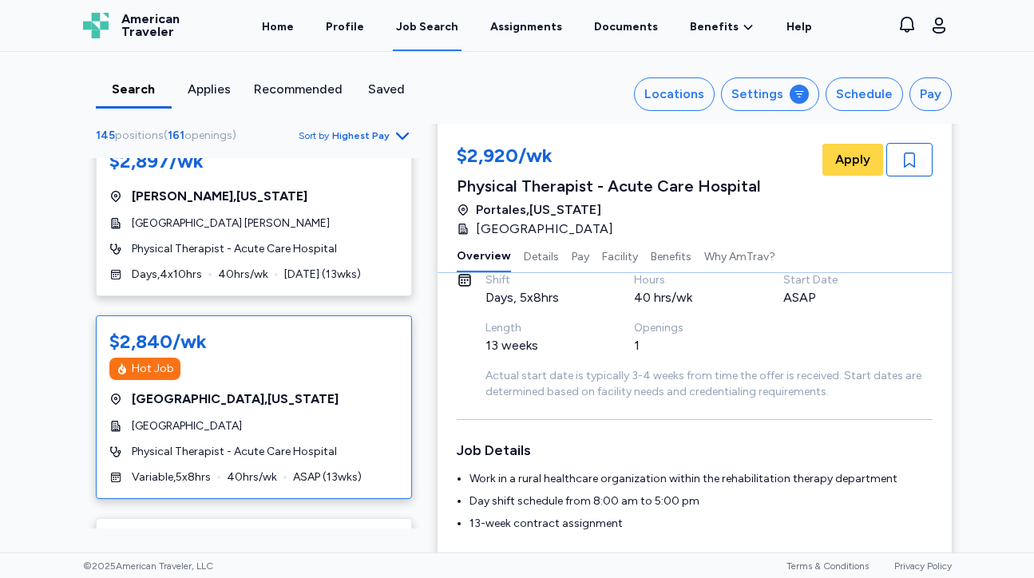
click at [351, 379] on div "Hot Job" at bounding box center [253, 369] width 289 height 22
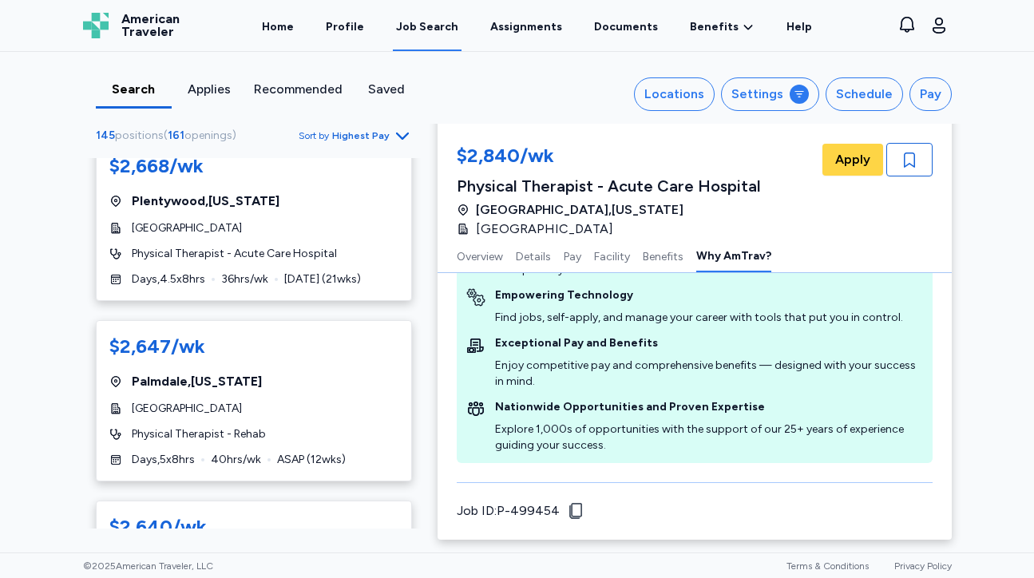
scroll to position [5315, 0]
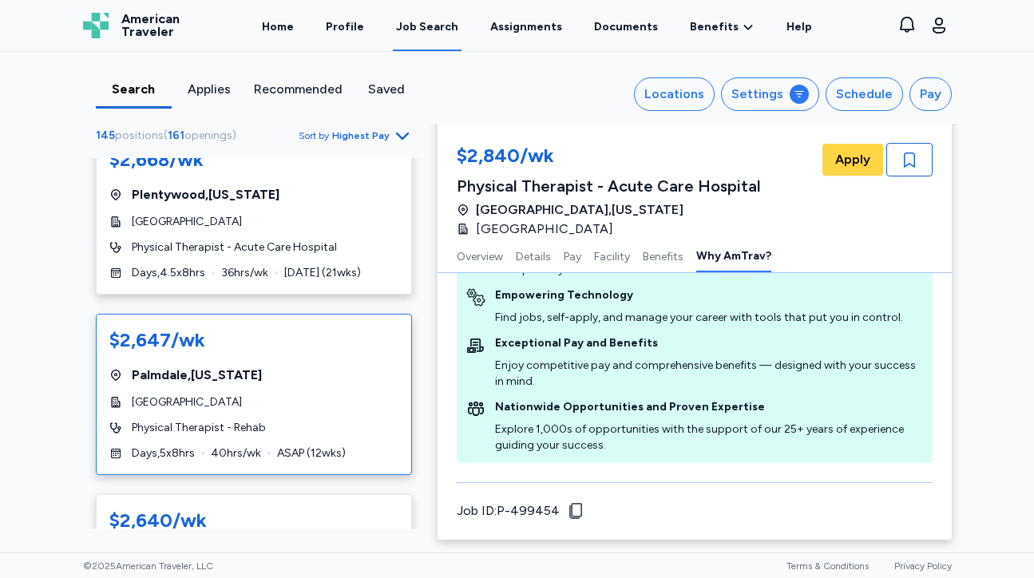
click at [242, 399] on span "[GEOGRAPHIC_DATA]" at bounding box center [187, 403] width 110 height 16
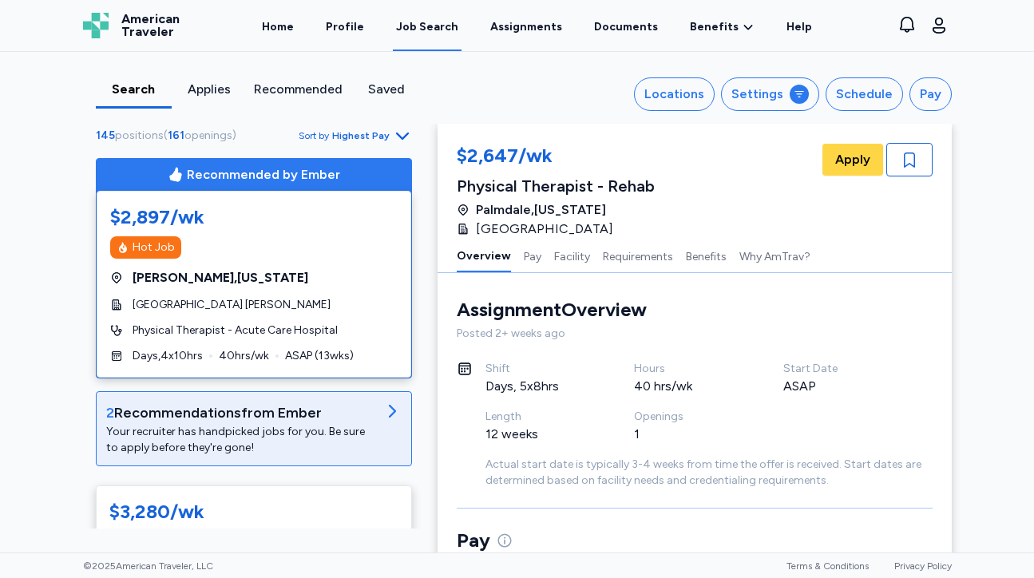
click at [243, 422] on div "2 Recommendation s from Ember" at bounding box center [241, 413] width 270 height 22
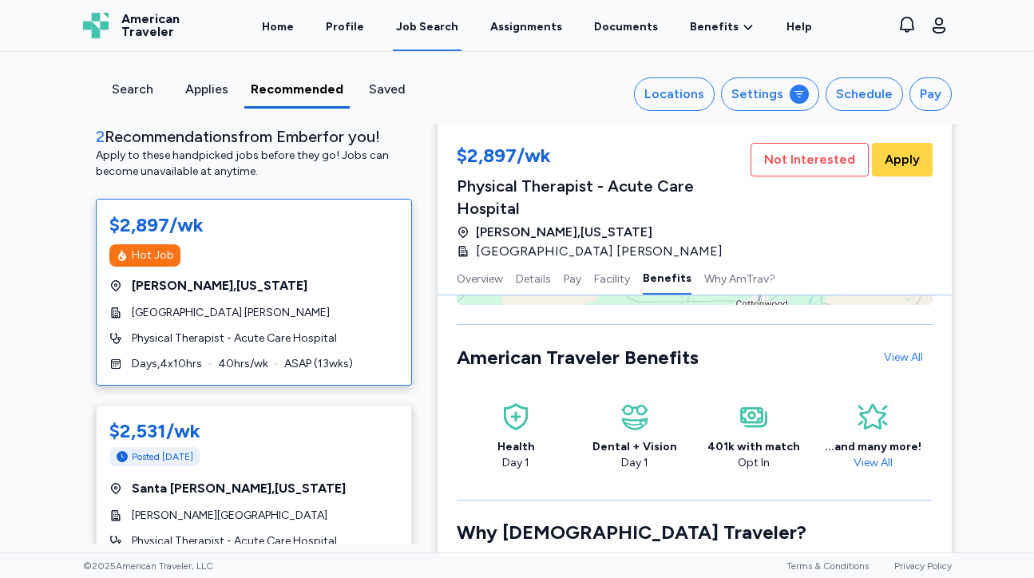
scroll to position [2628, 0]
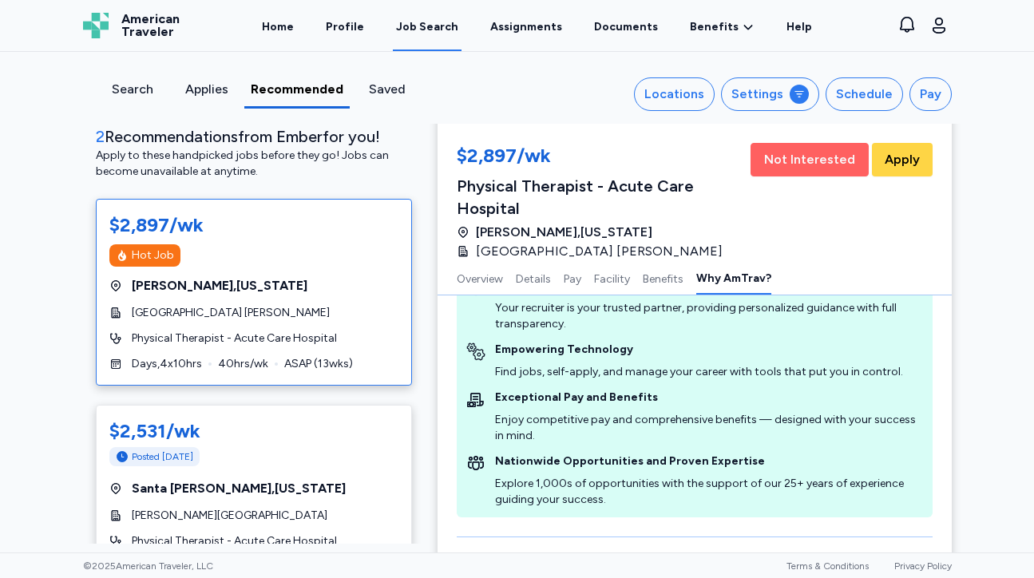
click at [812, 161] on span "Not Interested" at bounding box center [809, 159] width 91 height 19
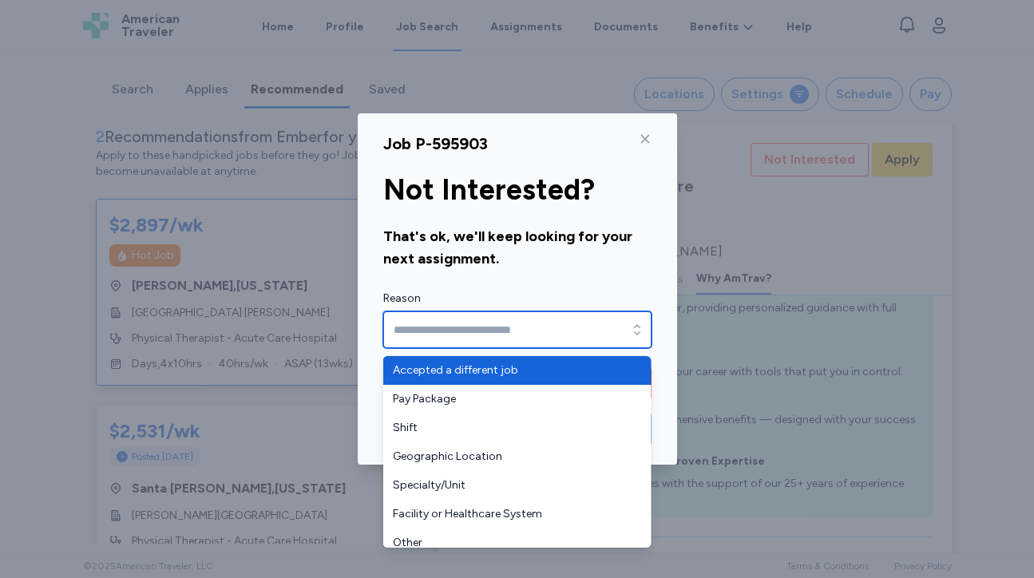
click at [544, 316] on input "Reason" at bounding box center [517, 329] width 268 height 37
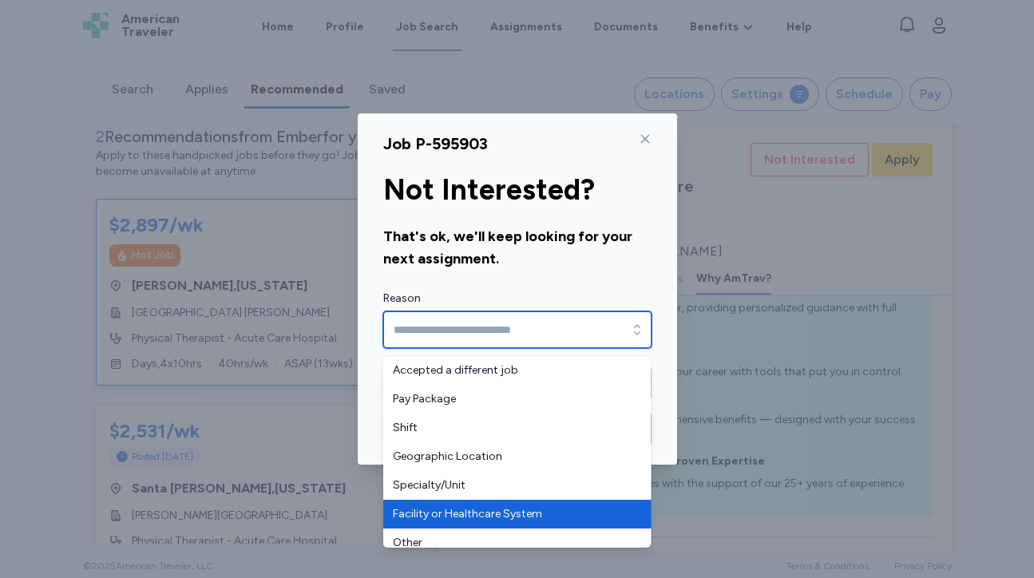
scroll to position [10, 0]
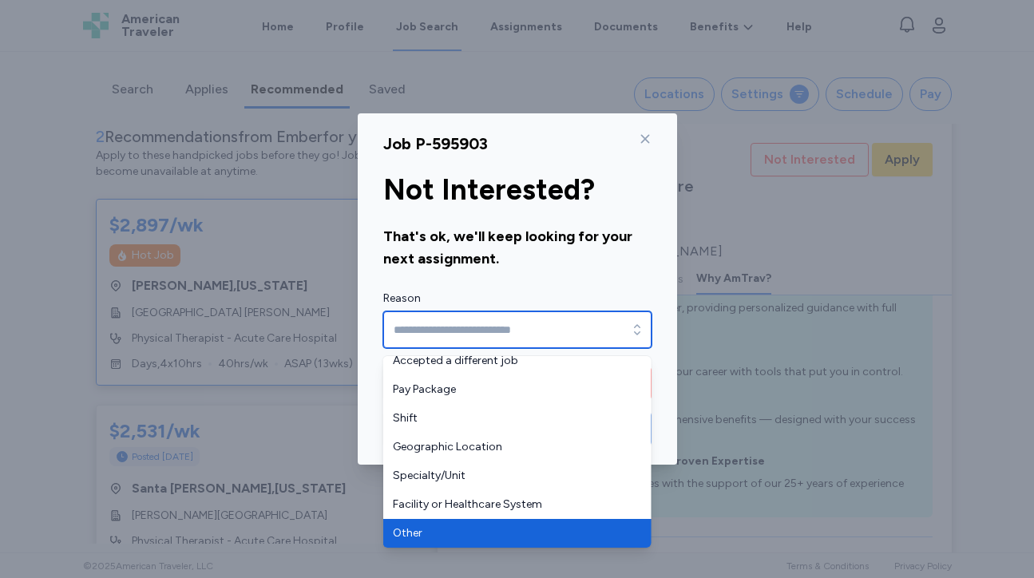
type input "*****"
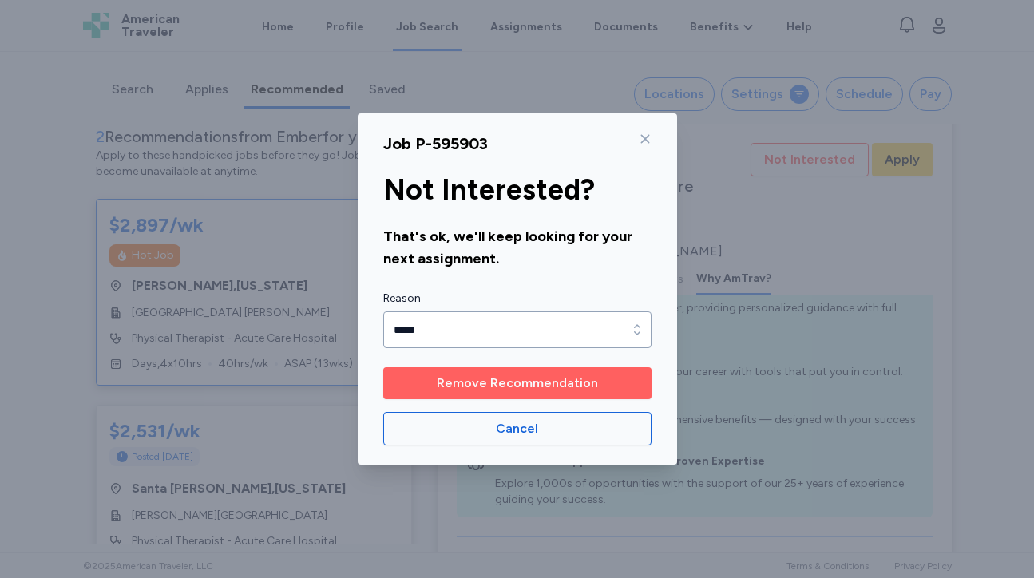
click at [555, 390] on span "Remove Recommendation" at bounding box center [517, 383] width 161 height 19
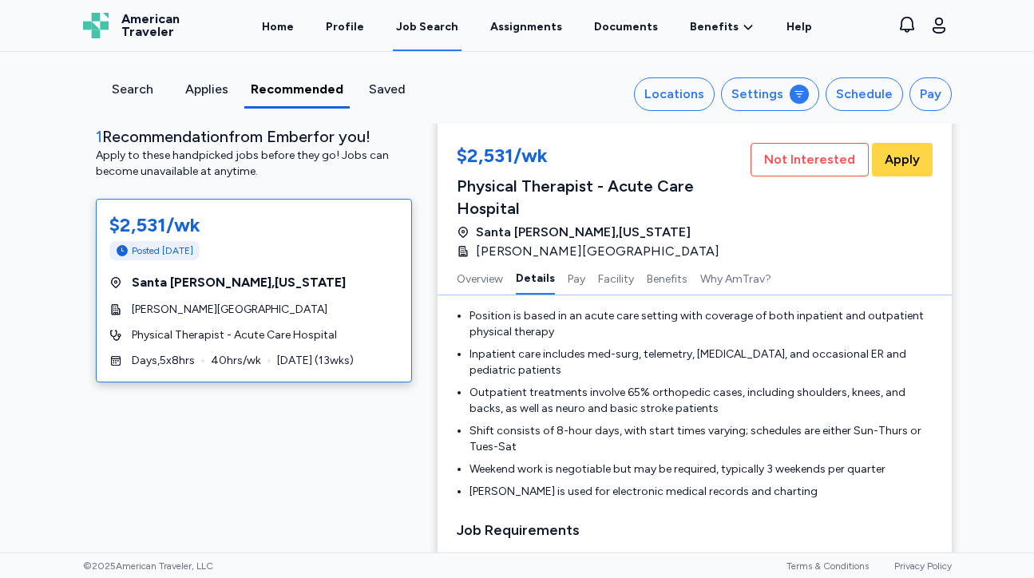
scroll to position [366, 0]
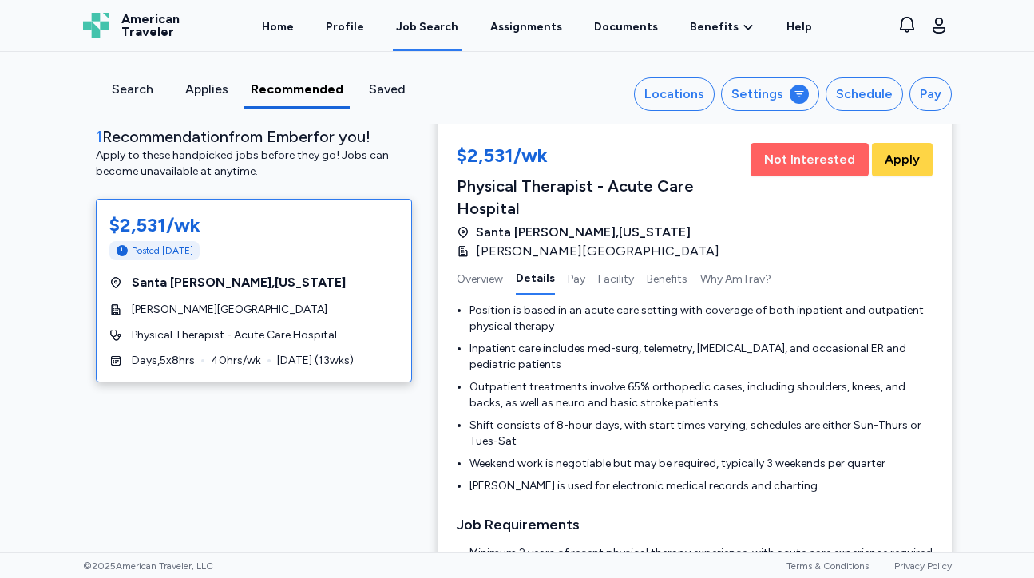
click at [803, 163] on span "Not Interested" at bounding box center [809, 159] width 91 height 19
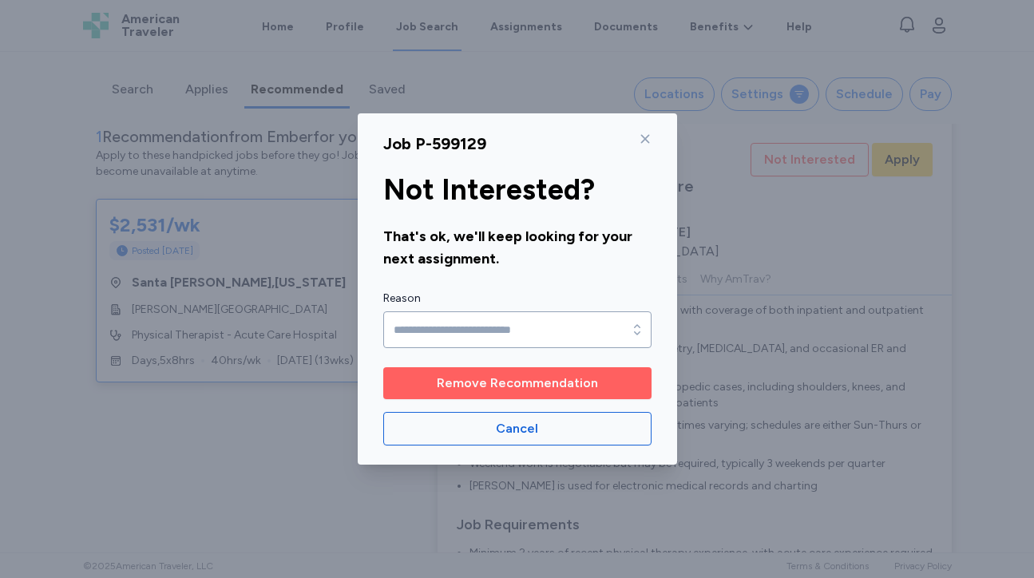
click at [587, 376] on span "Remove Recommendation" at bounding box center [517, 383] width 161 height 19
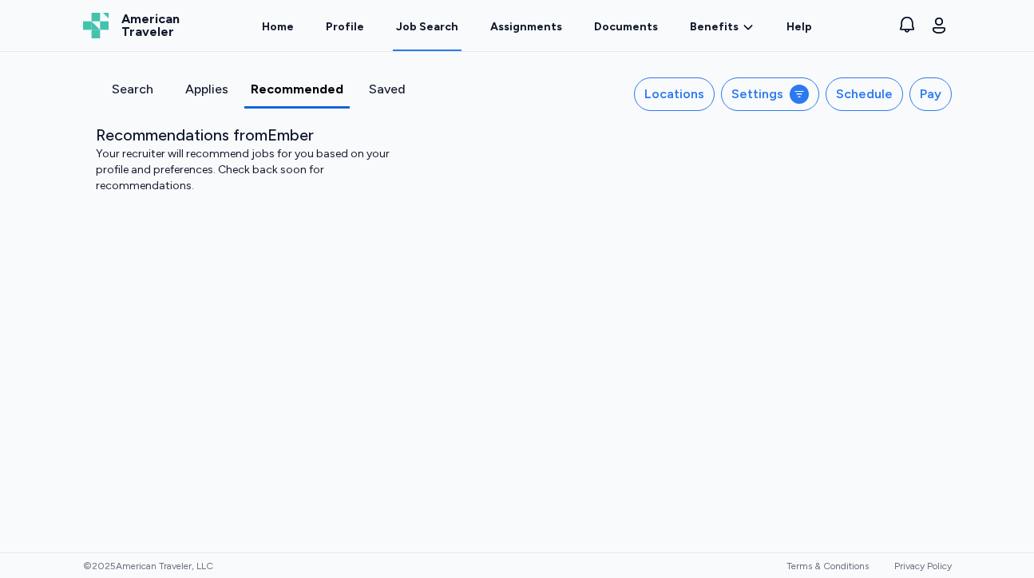
scroll to position [0, 0]
click at [137, 87] on div "Search" at bounding box center [132, 89] width 61 height 19
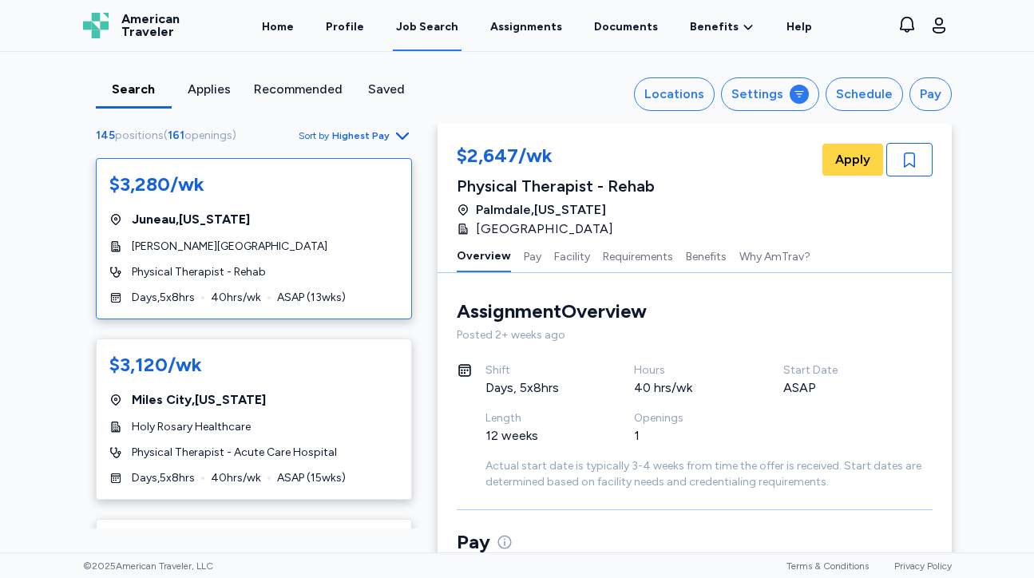
click at [324, 251] on div "[PERSON_NAME][GEOGRAPHIC_DATA]" at bounding box center [253, 247] width 289 height 16
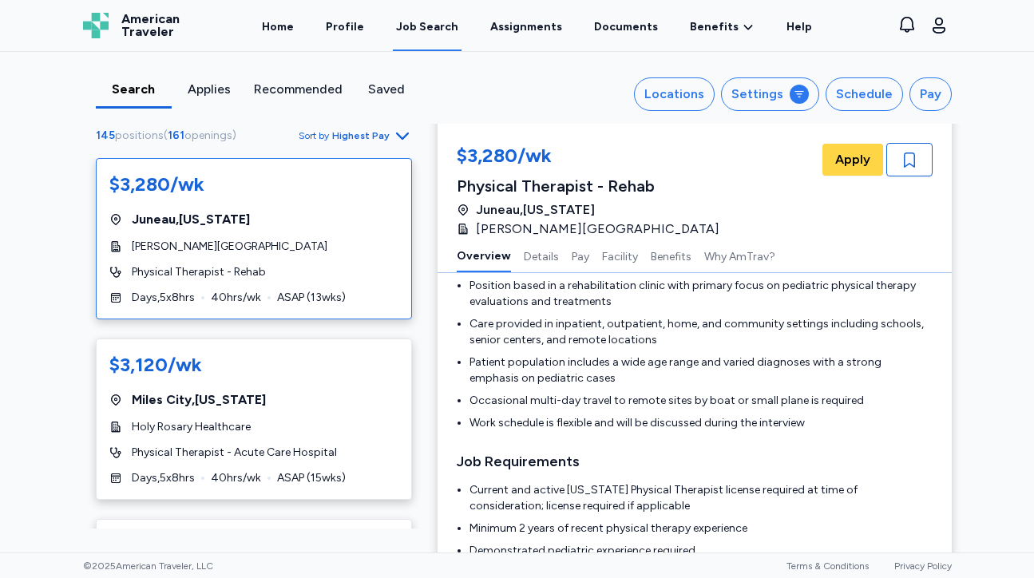
scroll to position [415, 0]
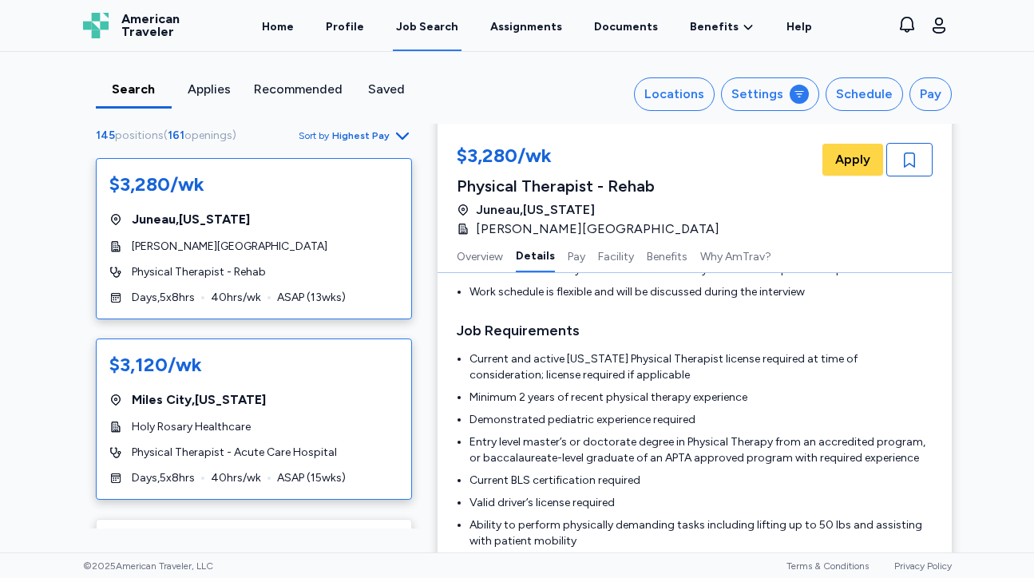
click at [330, 420] on div "Holy Rosary Healthcare" at bounding box center [253, 427] width 289 height 16
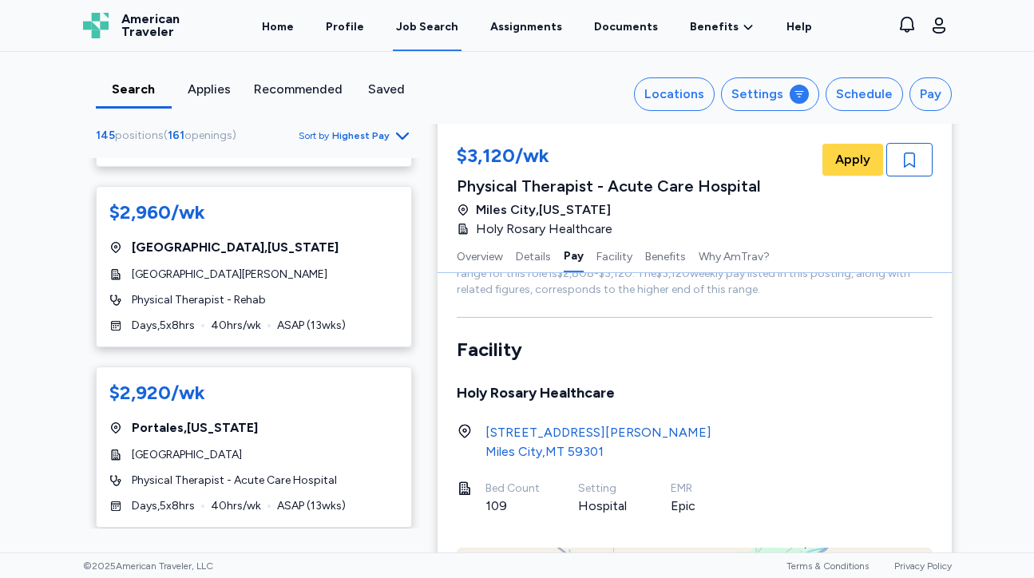
scroll to position [1606, 0]
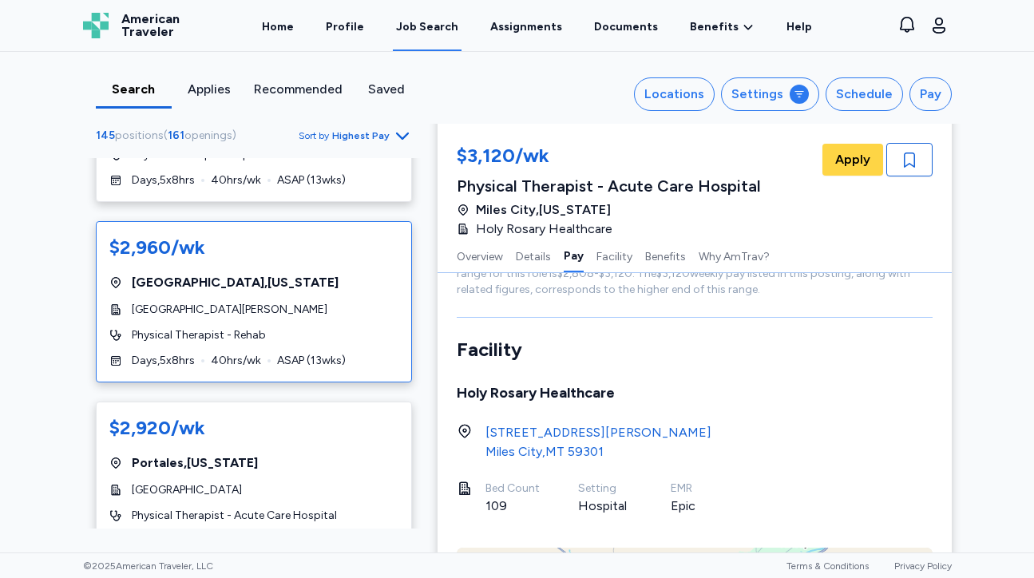
click at [352, 331] on div "Physical Therapist - Rehab" at bounding box center [253, 335] width 289 height 16
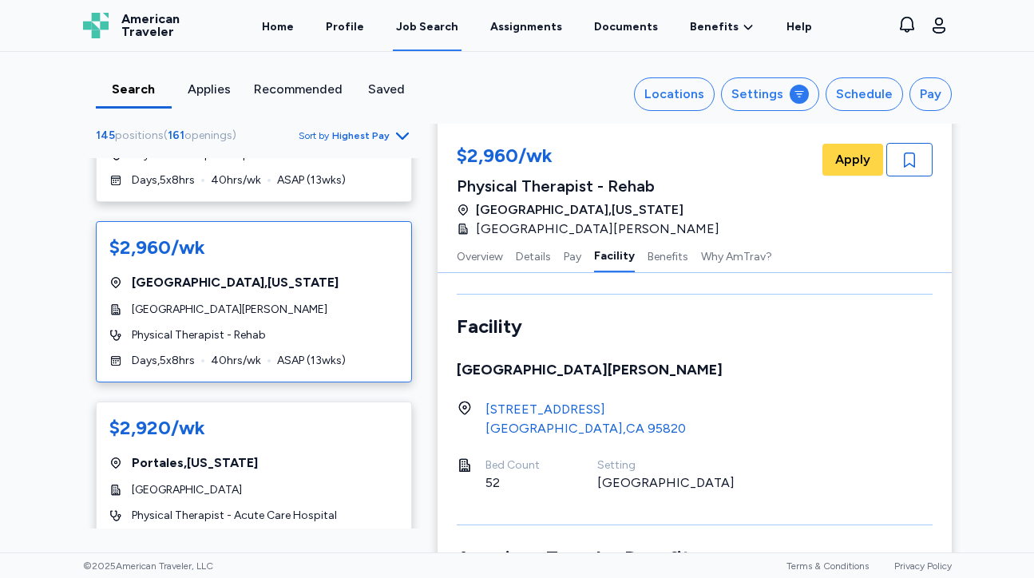
scroll to position [1258, 0]
click at [541, 399] on div "[STREET_ADDRESS]" at bounding box center [586, 408] width 200 height 19
